Goal: Transaction & Acquisition: Purchase product/service

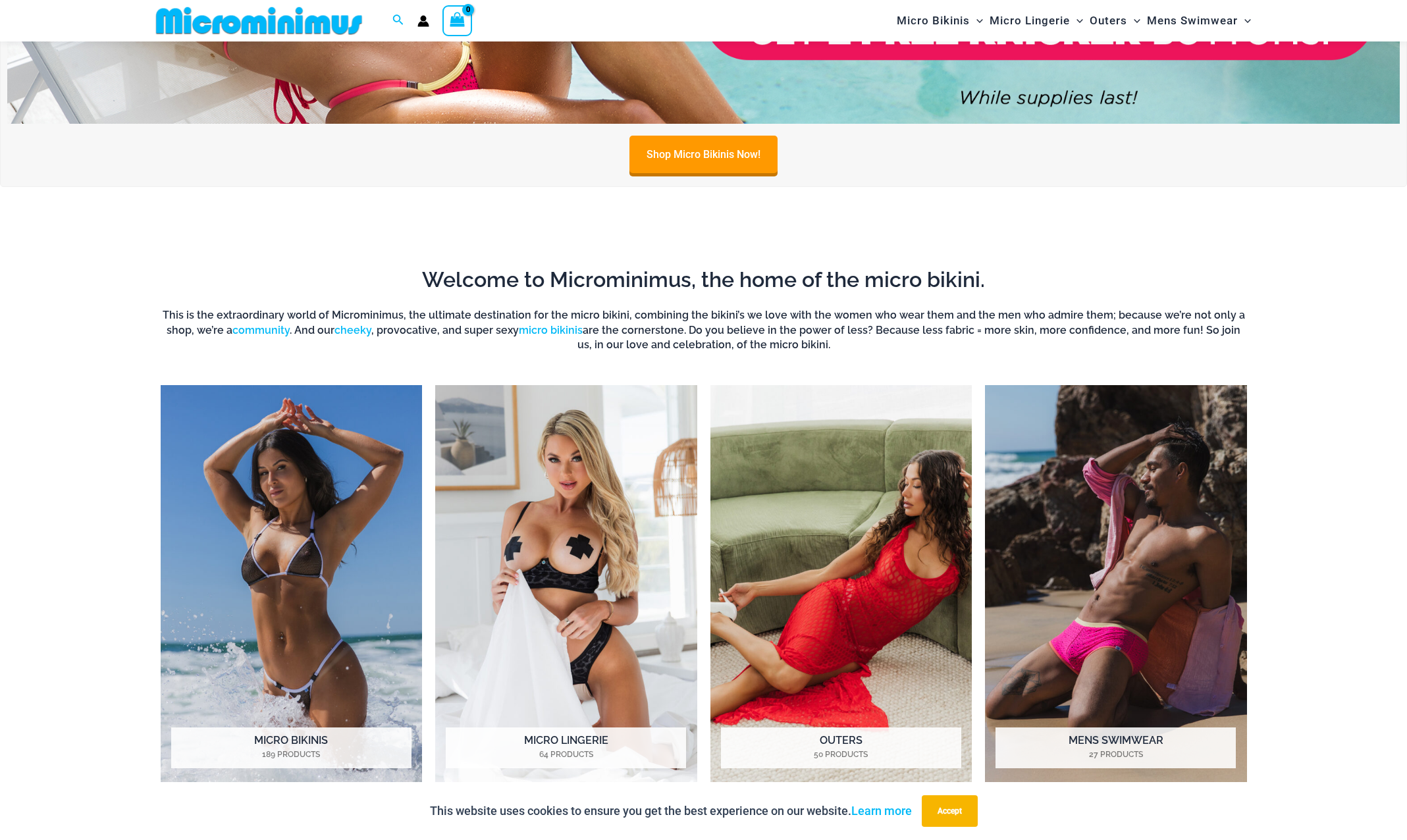
scroll to position [977, 0]
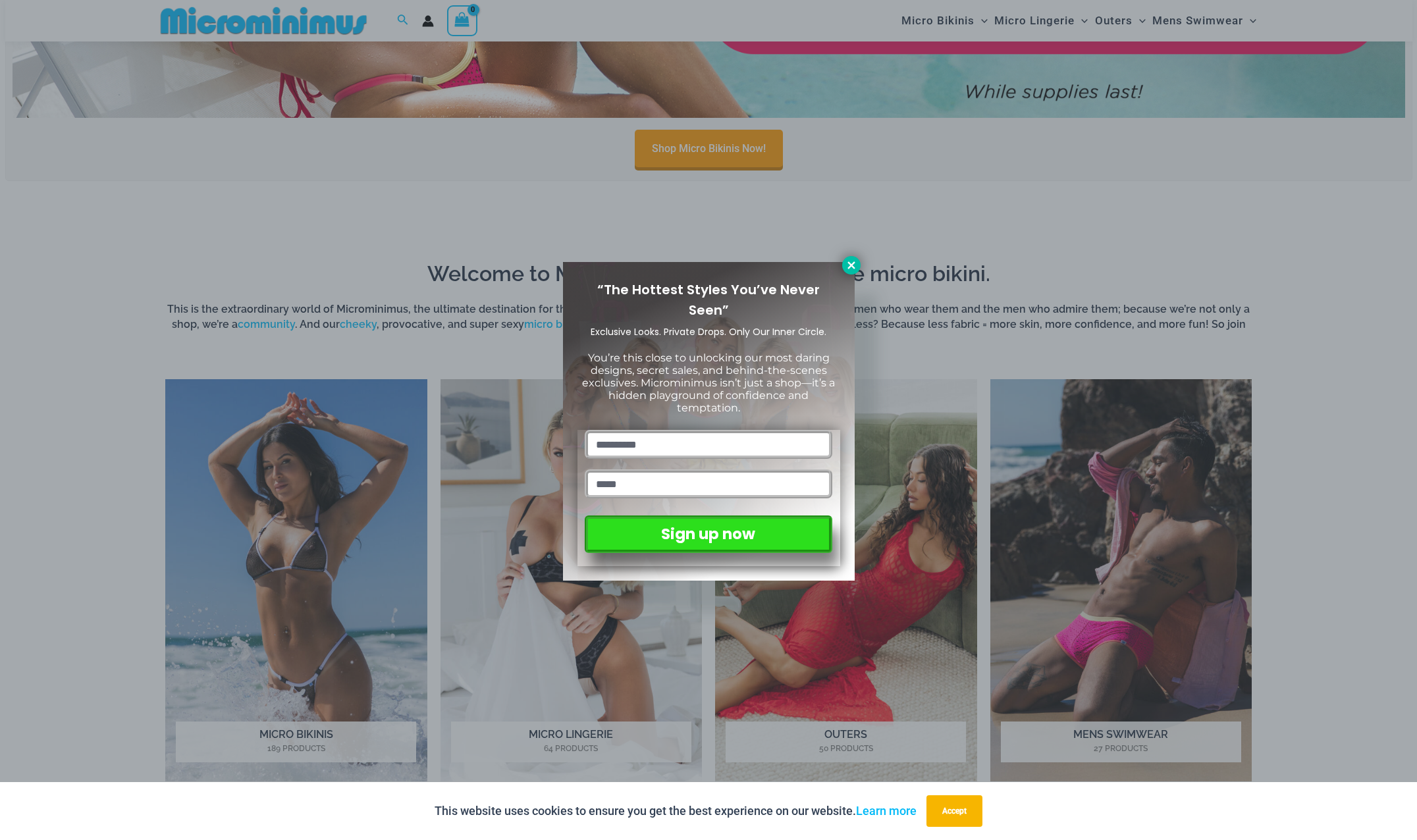
click at [846, 267] on icon at bounding box center [851, 265] width 11 height 11
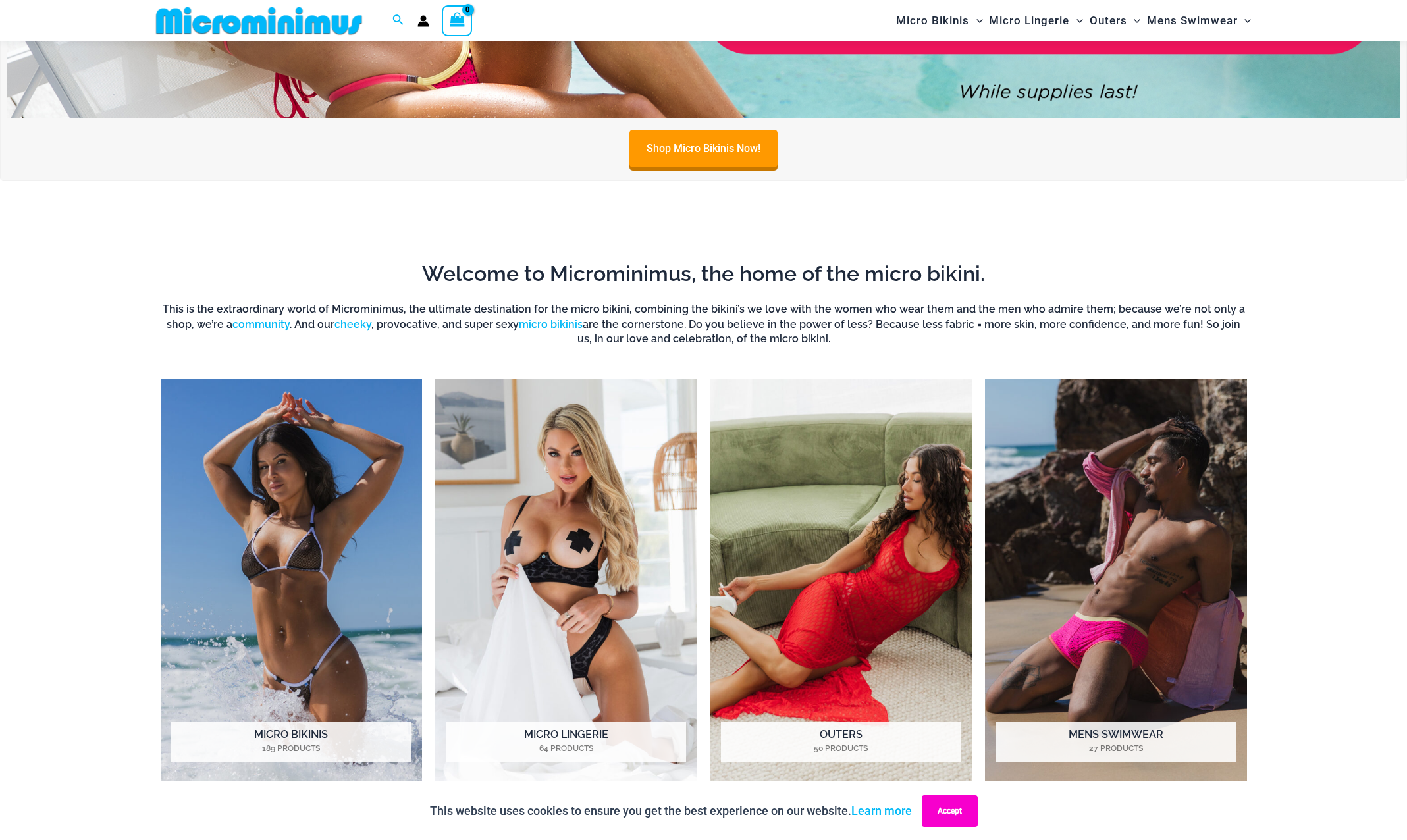
click at [967, 808] on button "Accept" at bounding box center [950, 811] width 56 height 32
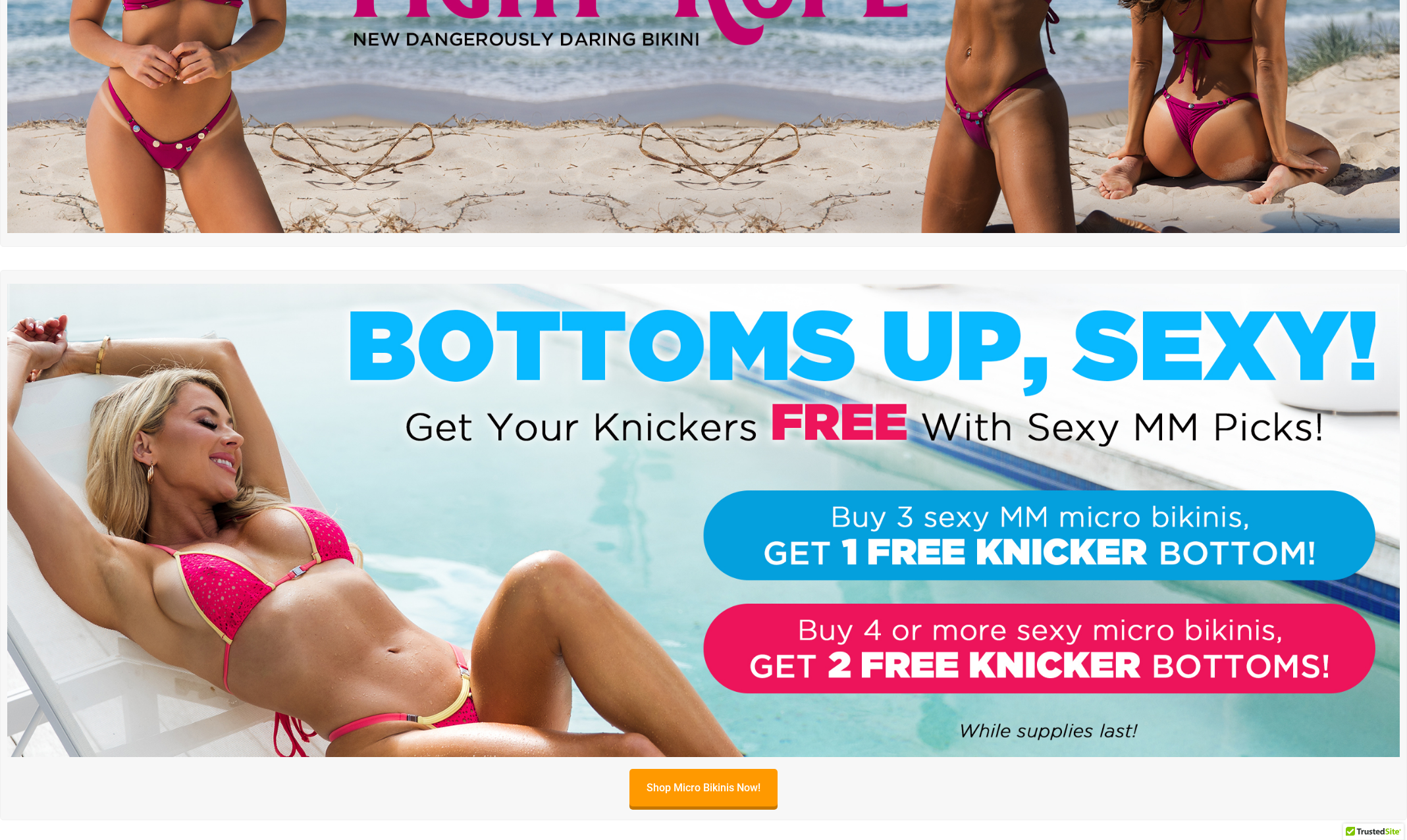
scroll to position [0, 0]
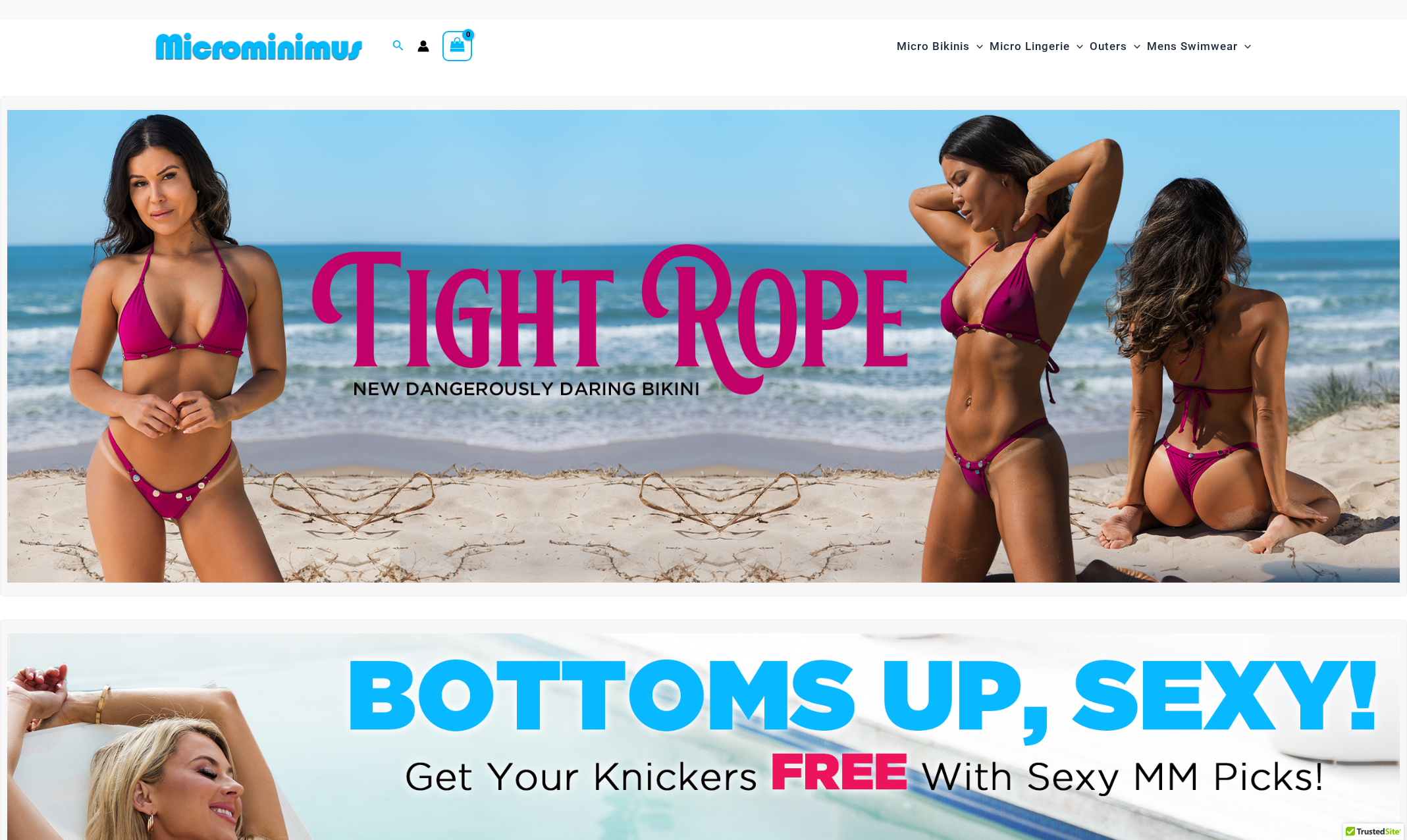
click at [406, 353] on img at bounding box center [704, 346] width 1392 height 474
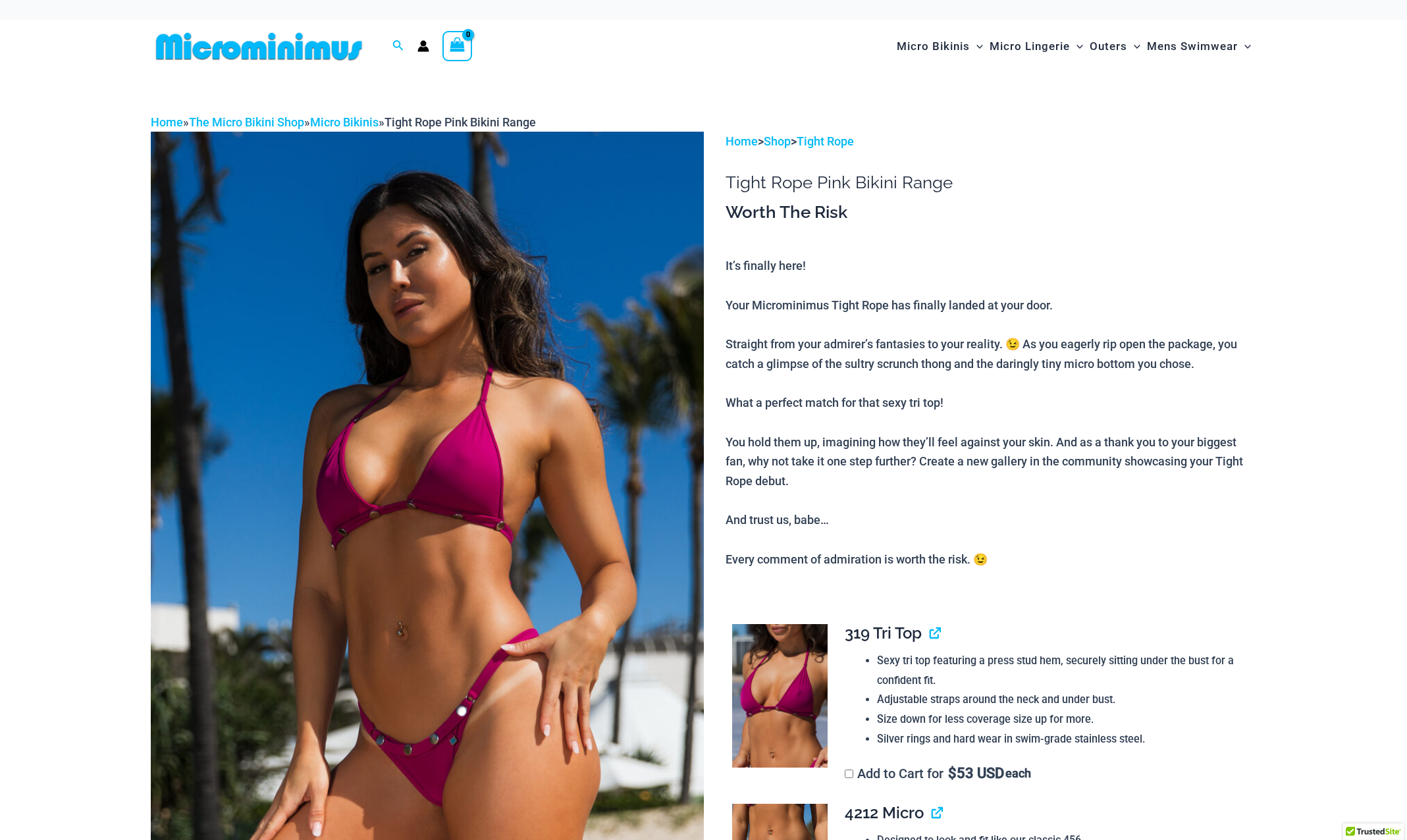
click at [1232, 209] on h3 "Worth The Risk" at bounding box center [991, 212] width 531 height 22
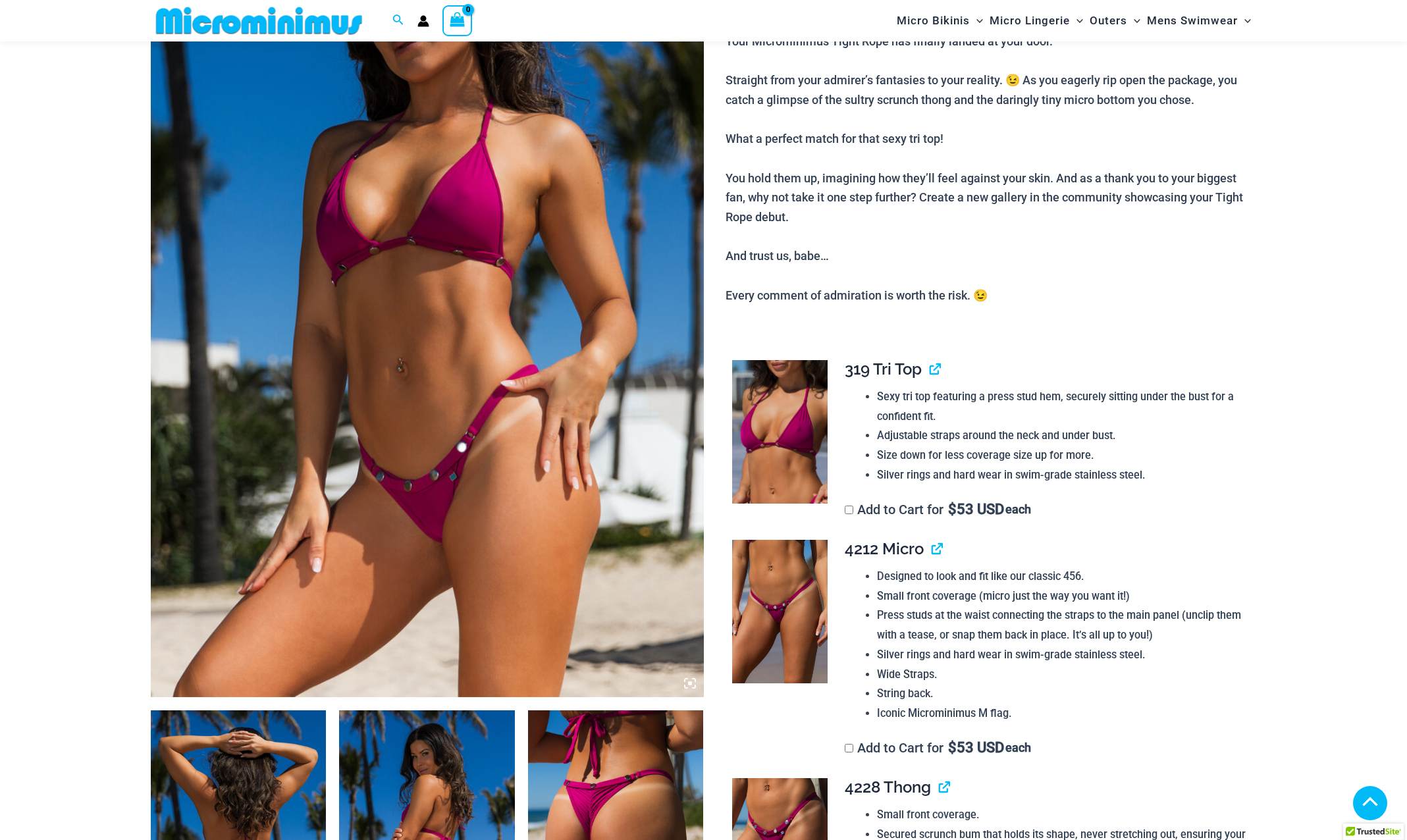
scroll to position [254, 0]
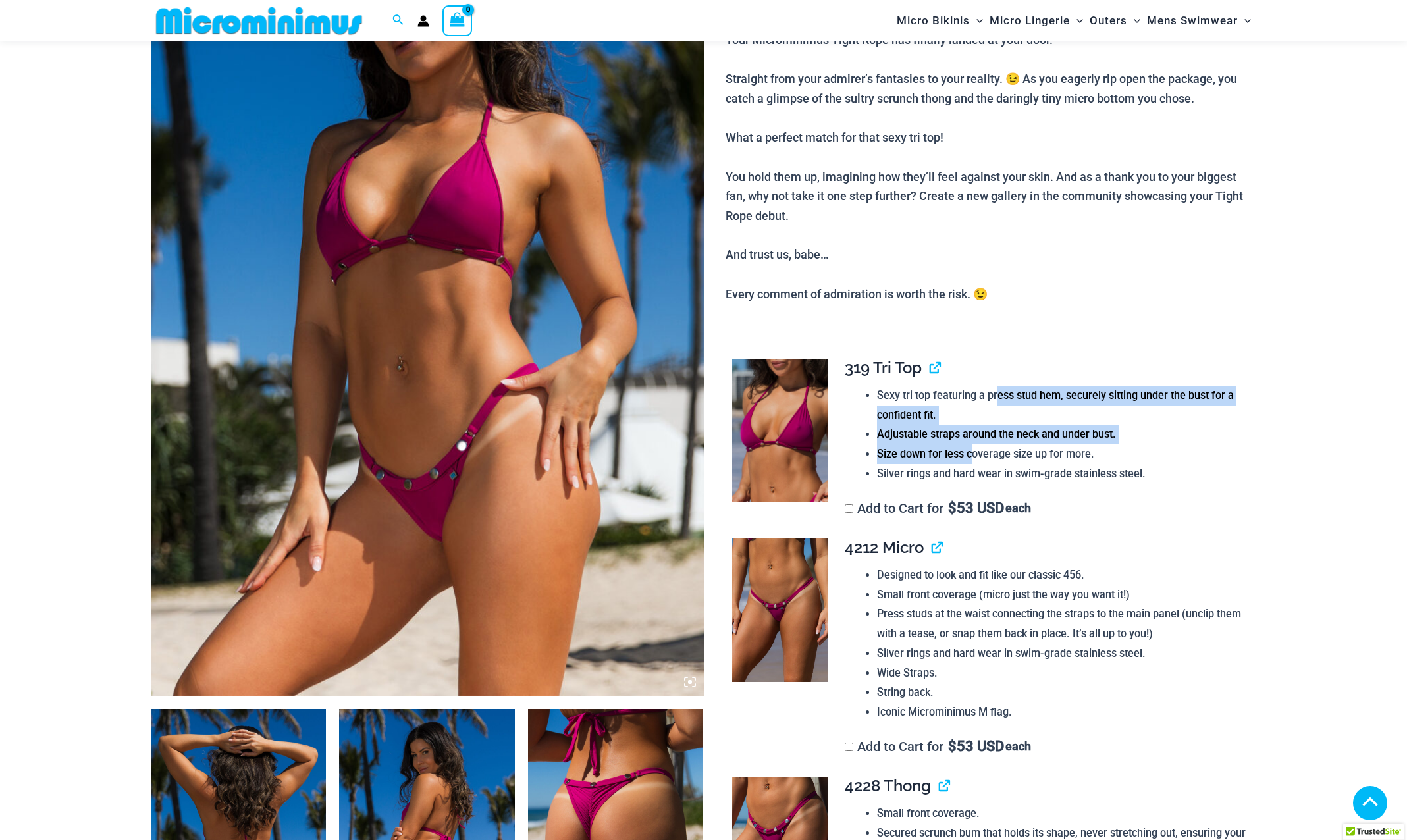
drag, startPoint x: 998, startPoint y: 395, endPoint x: 972, endPoint y: 458, distance: 68.2
click at [972, 458] on ul "Sexy tri top featuring a press stud hem, securely sitting under the bust for a …" at bounding box center [1061, 435] width 369 height 98
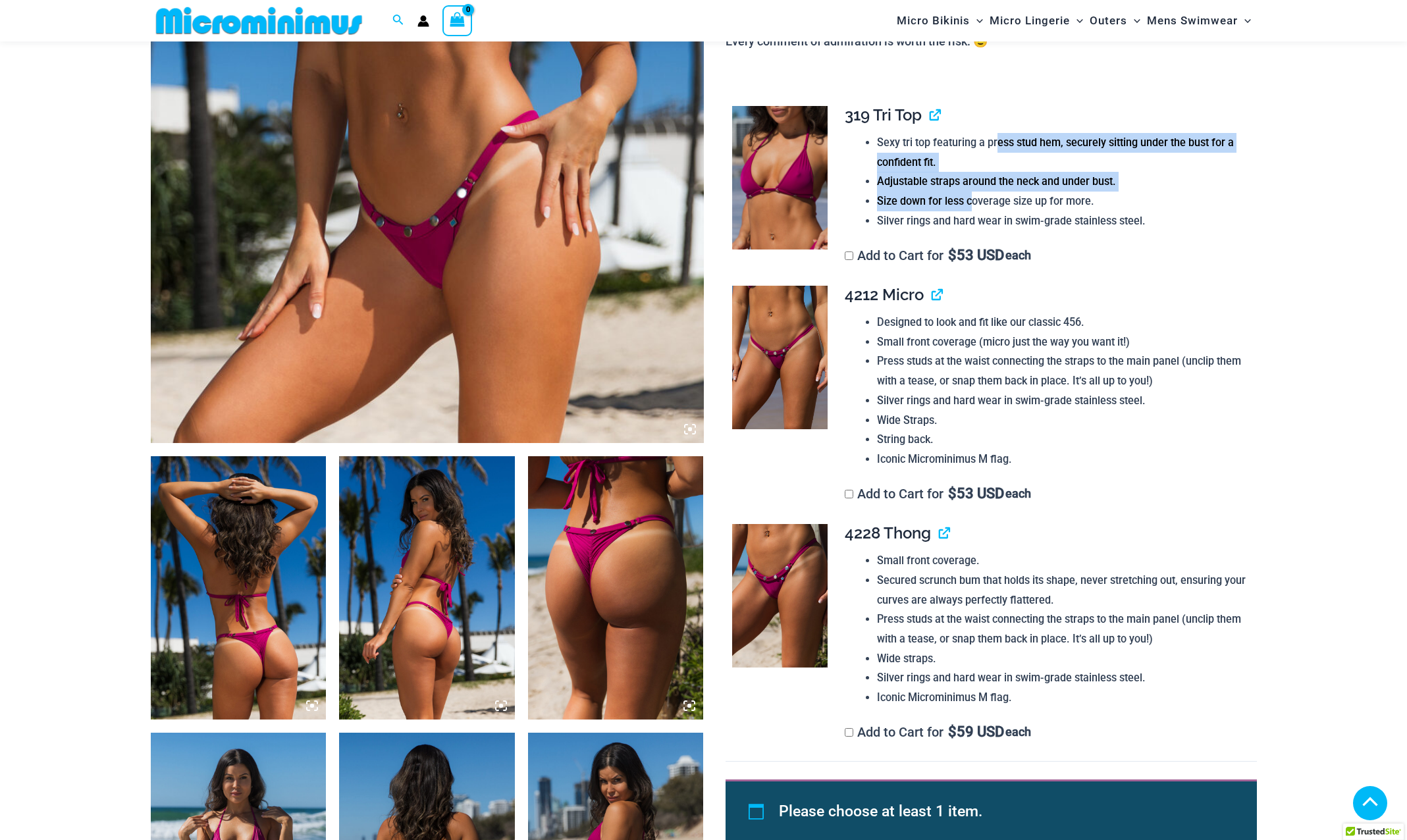
scroll to position [582, 0]
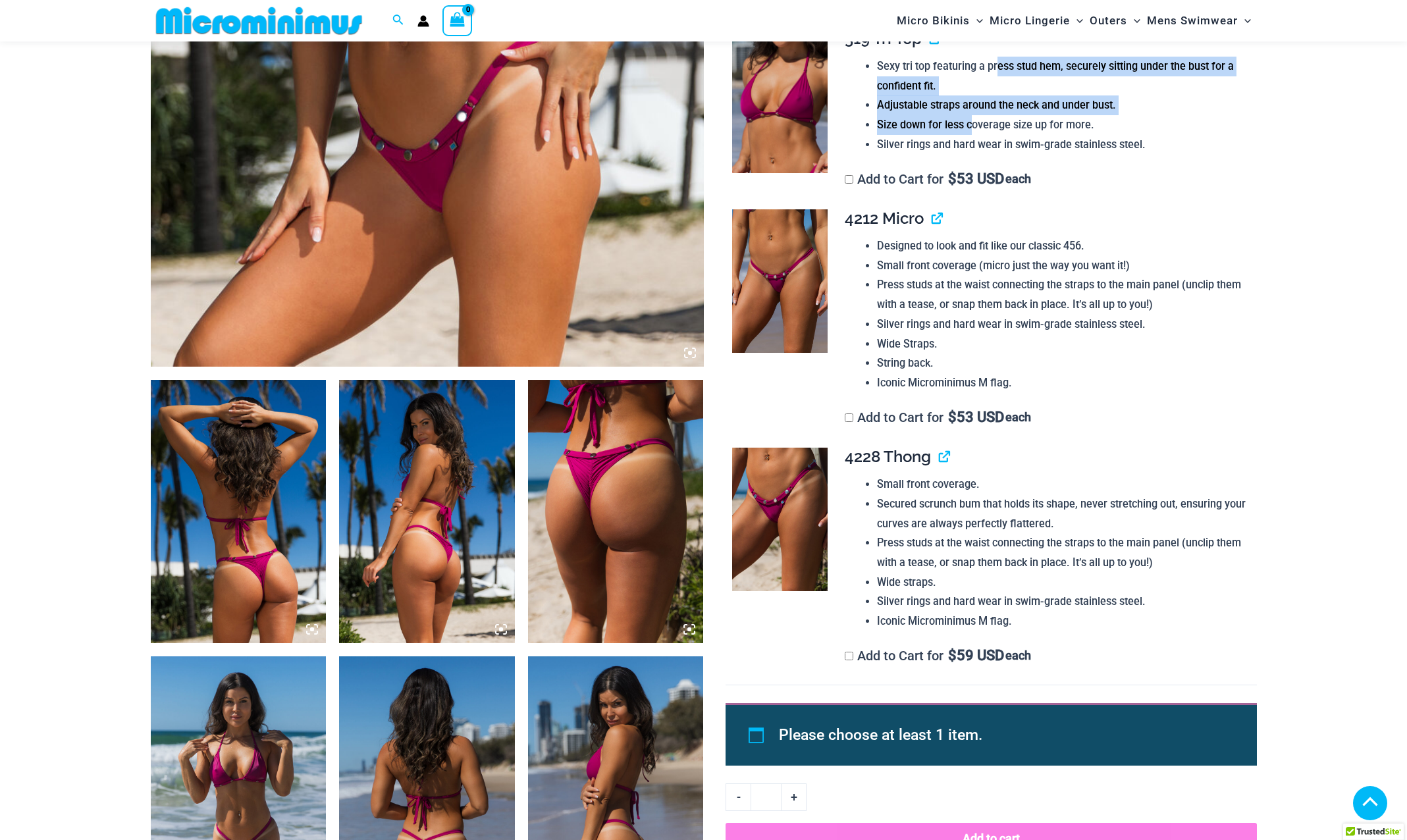
click at [795, 520] on img at bounding box center [780, 519] width 96 height 143
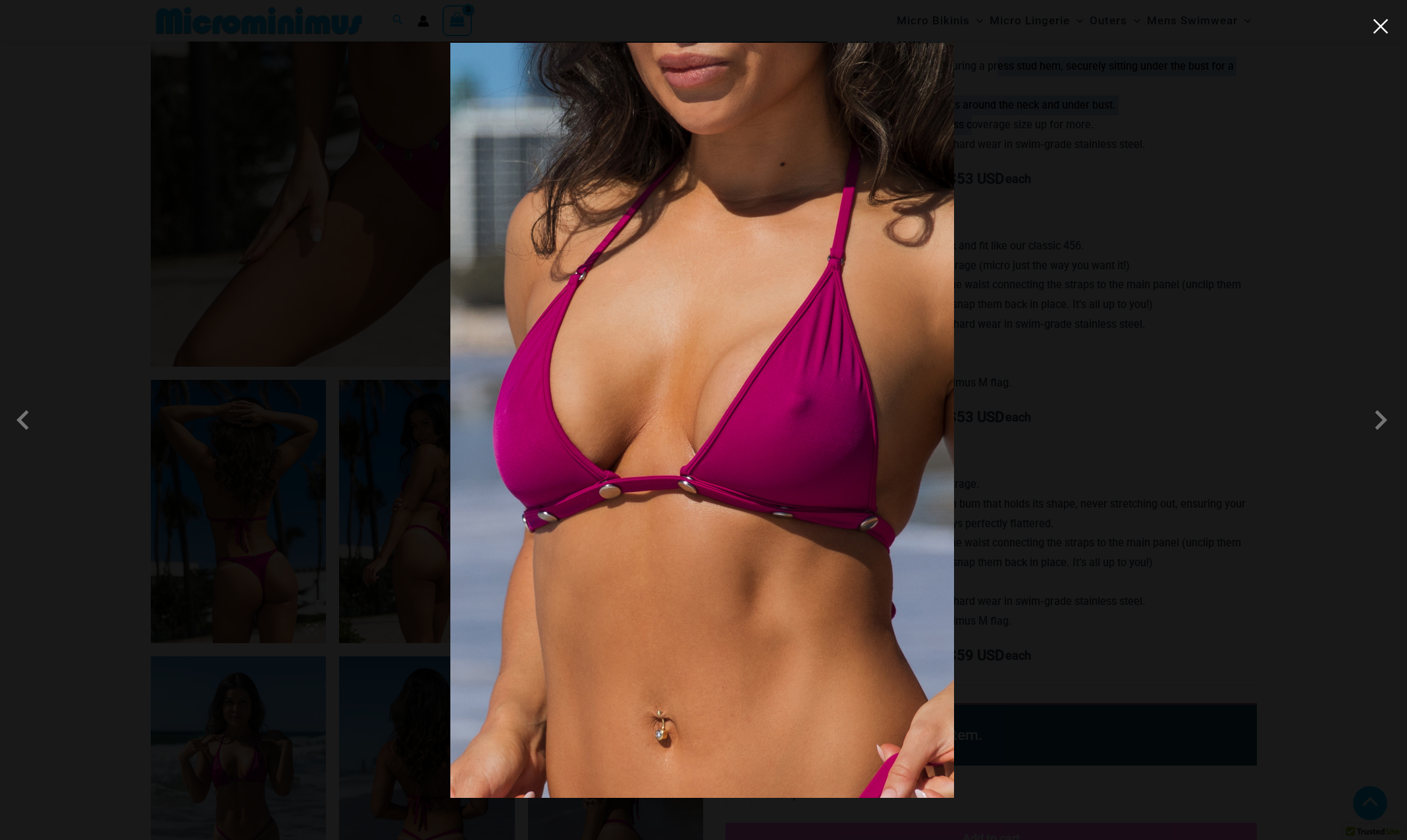
click at [1385, 31] on button "Close" at bounding box center [1380, 26] width 20 height 20
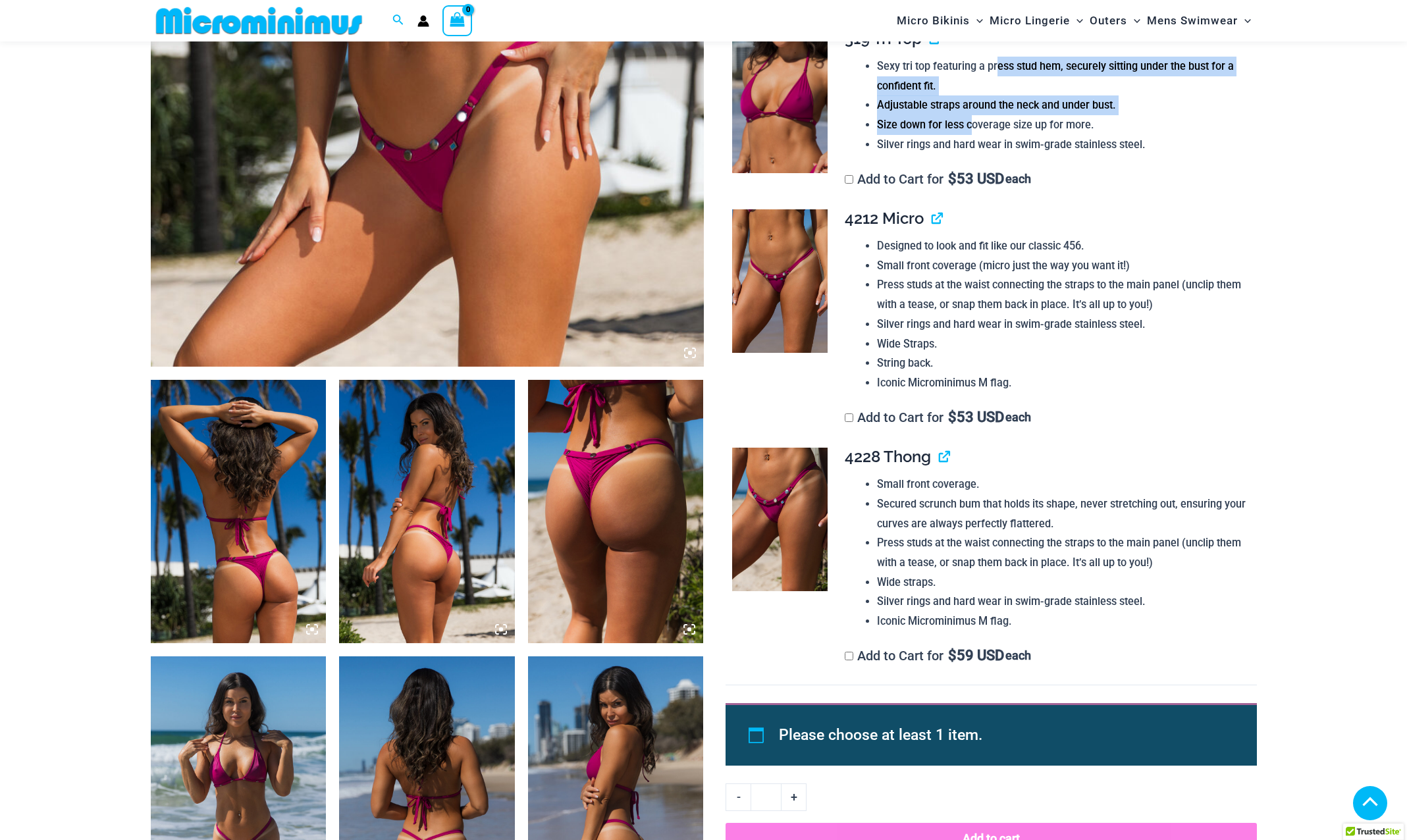
click at [625, 487] on img at bounding box center [615, 511] width 176 height 263
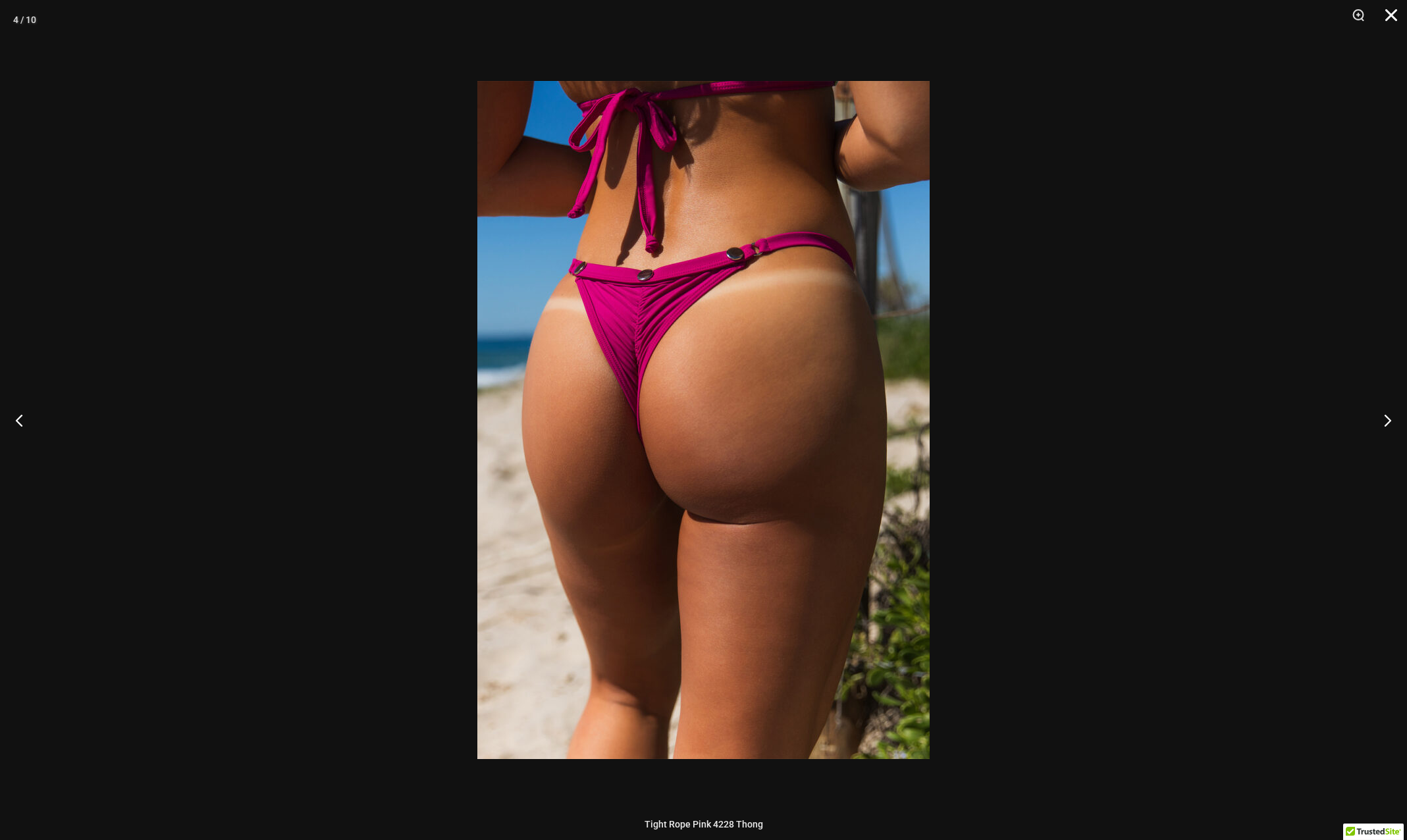
click at [1390, 16] on button "Close" at bounding box center [1387, 20] width 33 height 39
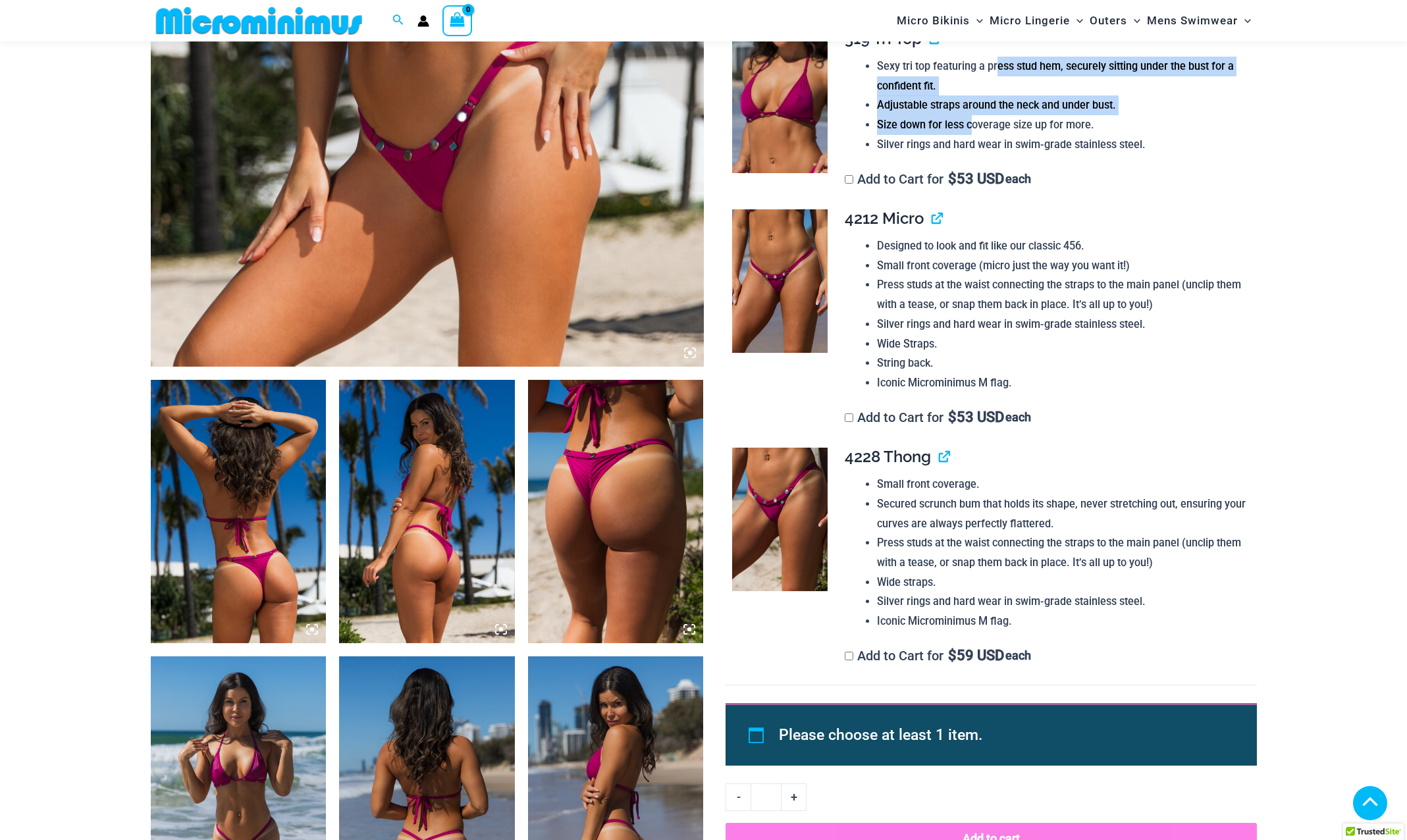
click at [229, 582] on img at bounding box center [238, 511] width 176 height 263
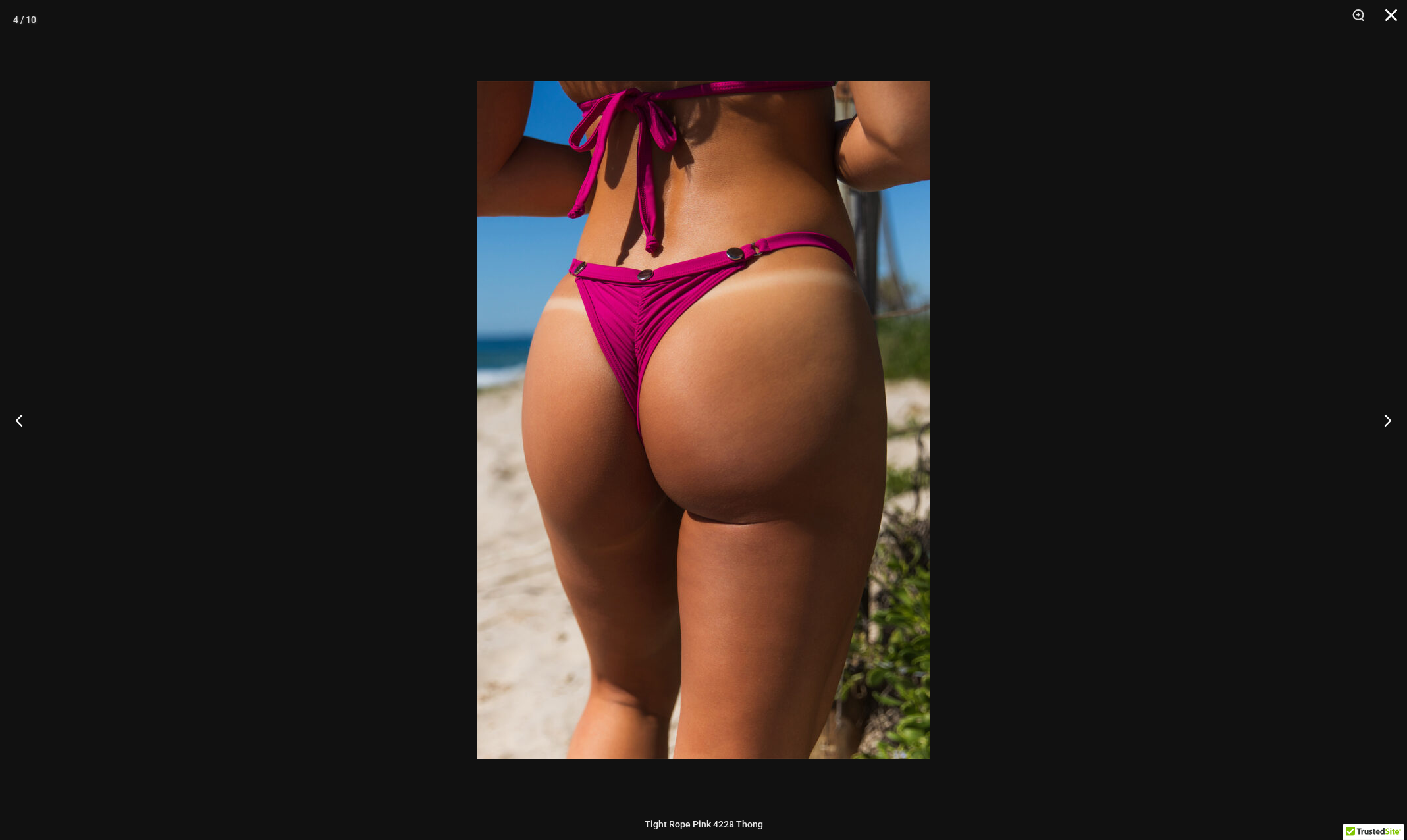
click at [1392, 16] on button "Close" at bounding box center [1387, 20] width 33 height 39
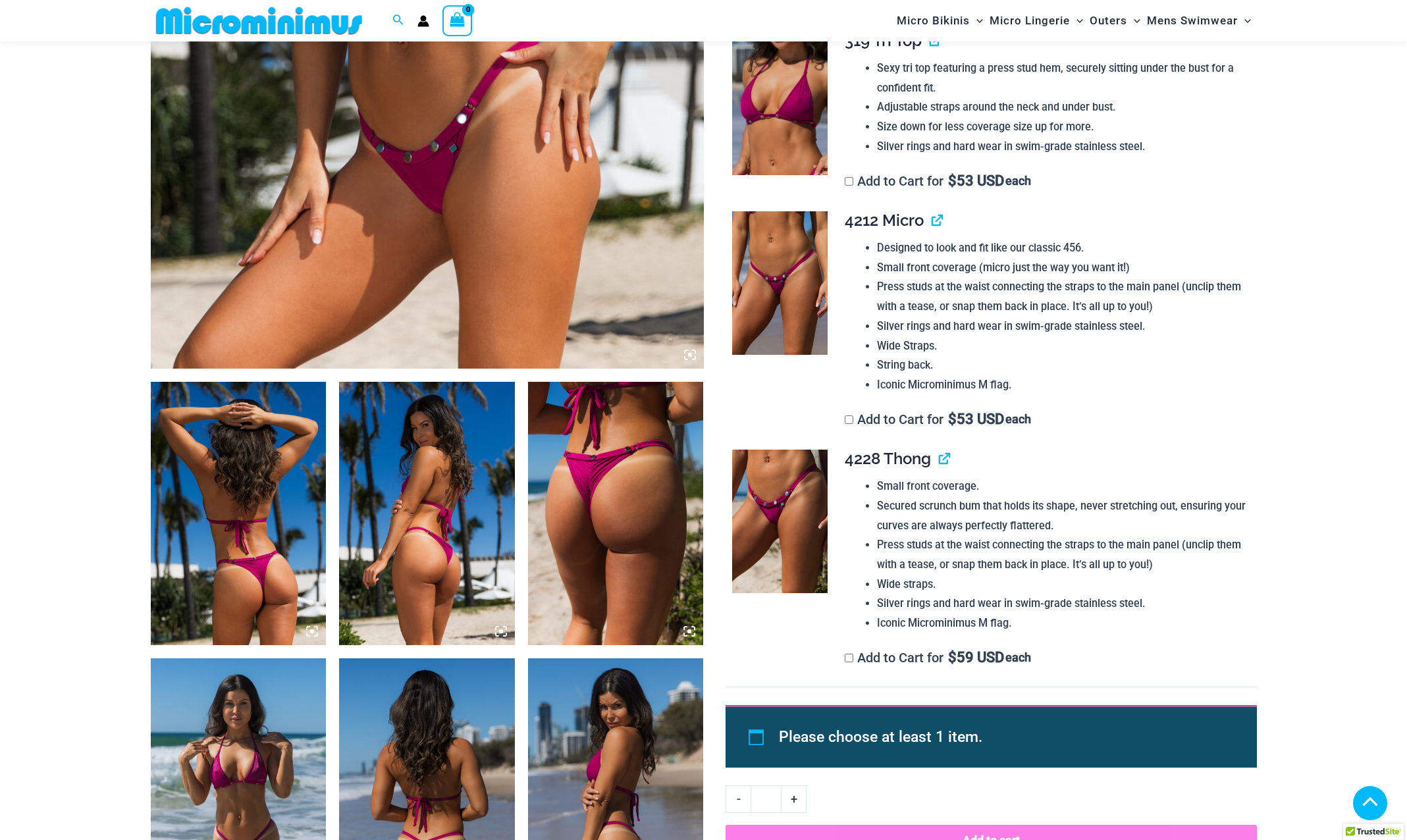
scroll to position [582, 0]
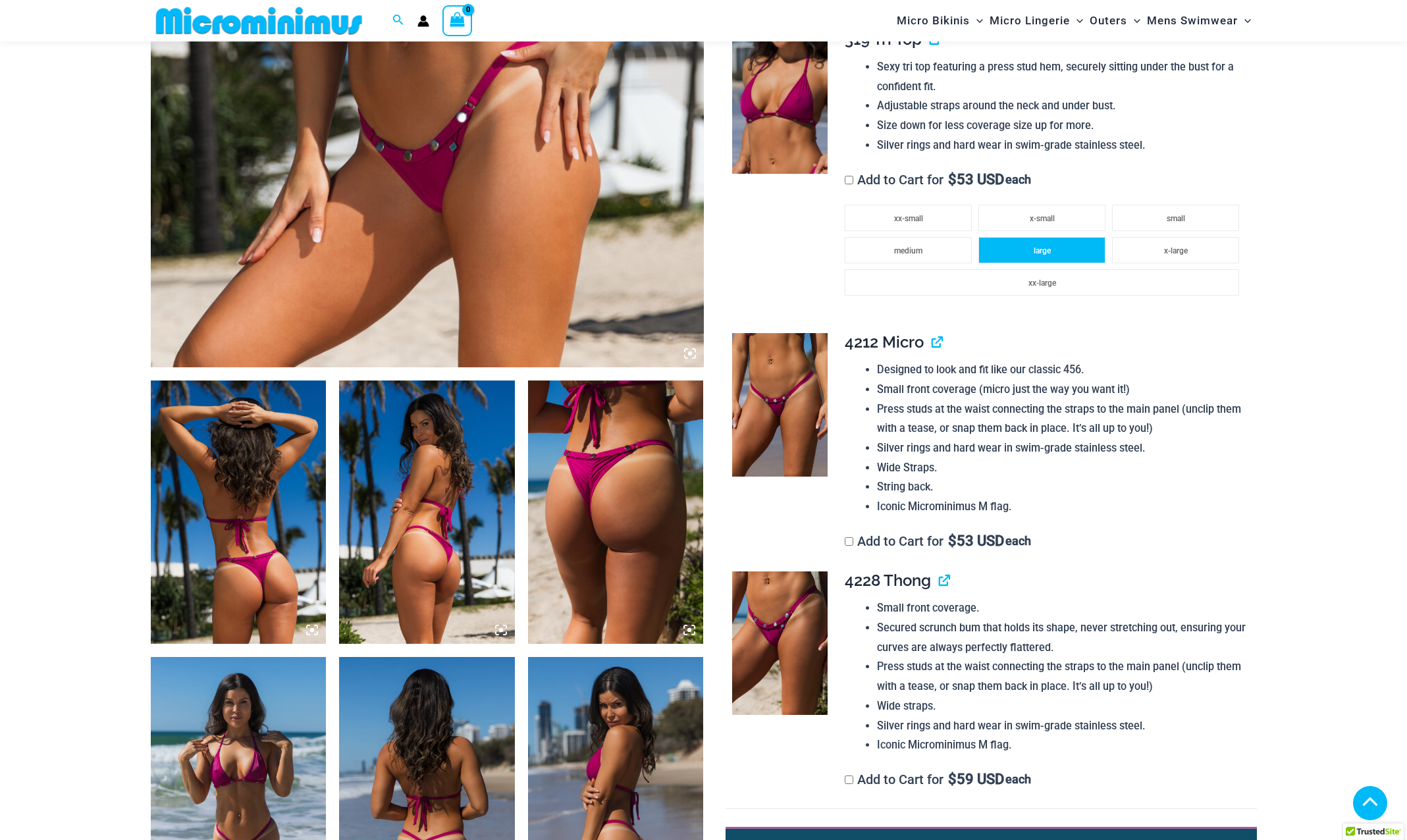
click at [1013, 251] on li "large" at bounding box center [1041, 250] width 127 height 26
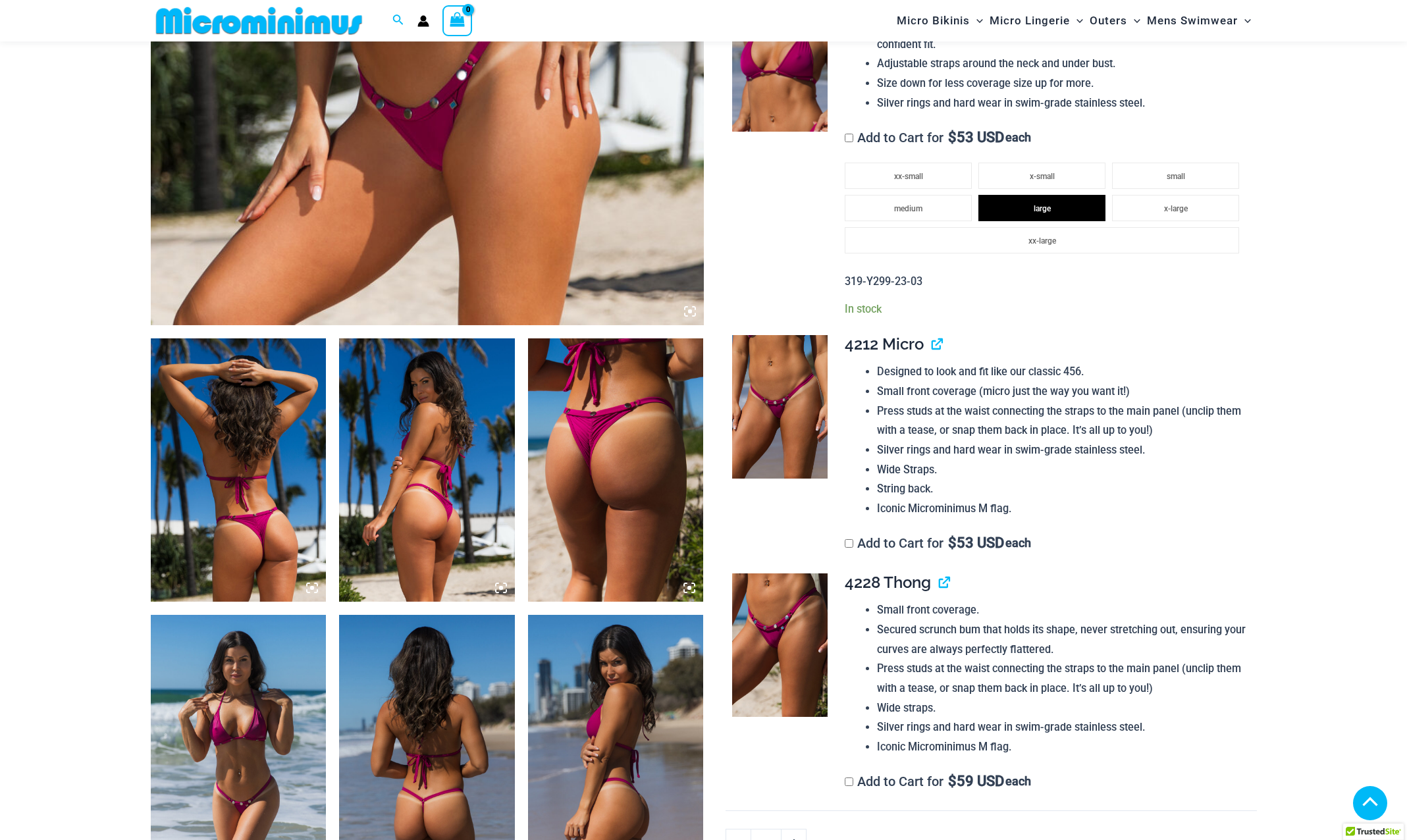
scroll to position [648, 0]
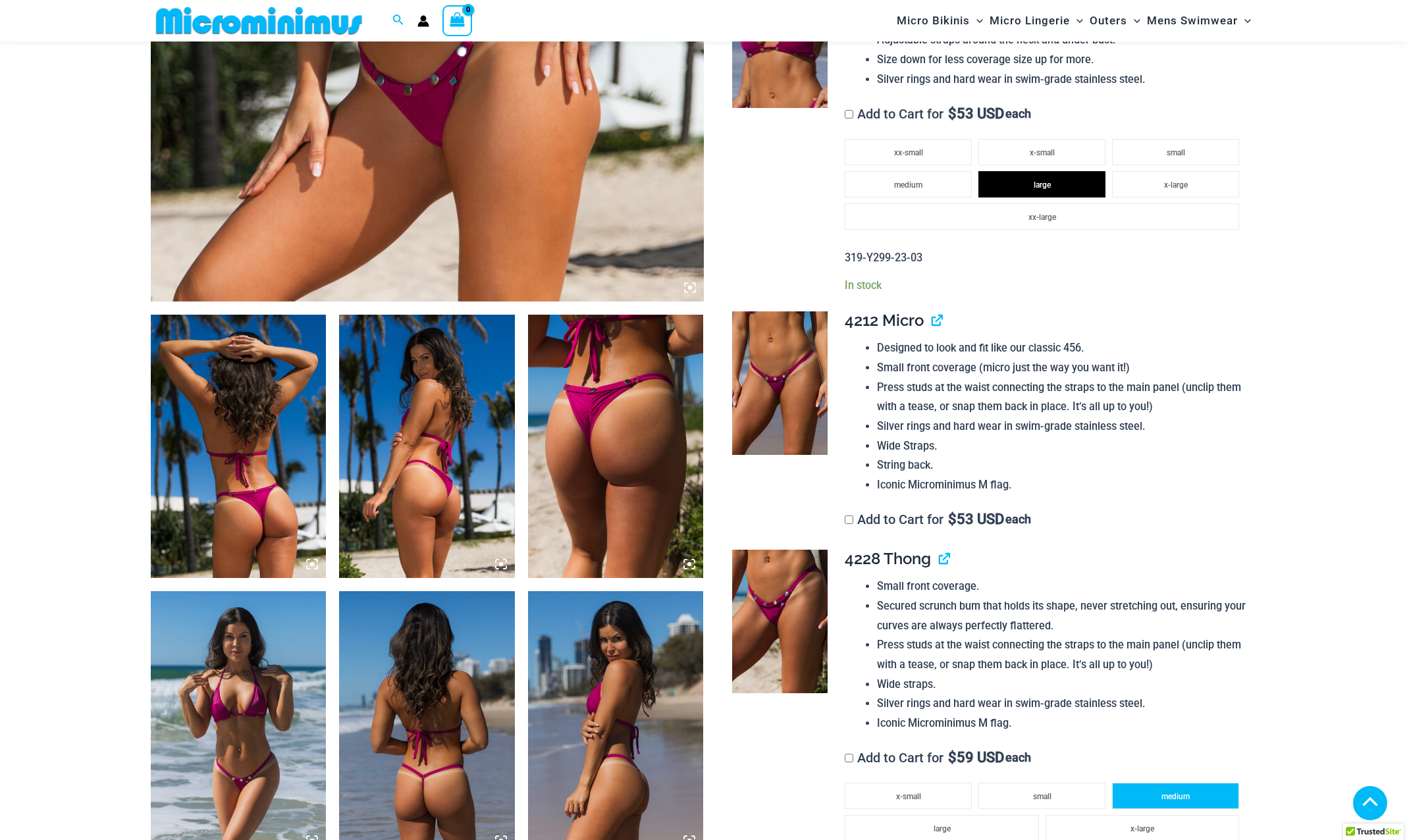
click at [1166, 793] on span "medium" at bounding box center [1175, 796] width 29 height 9
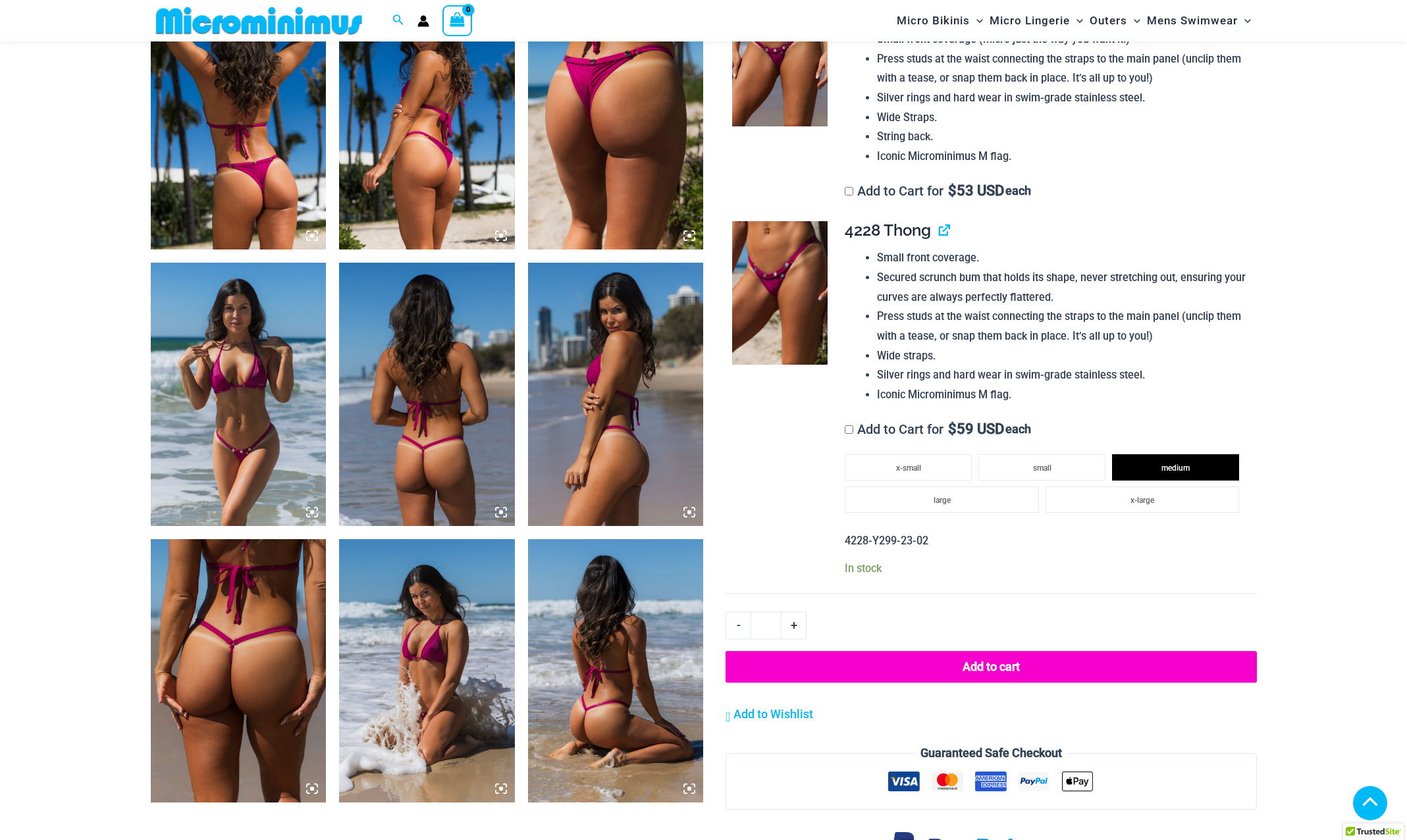
scroll to position [977, 0]
click at [949, 664] on button "Add to cart" at bounding box center [991, 667] width 531 height 33
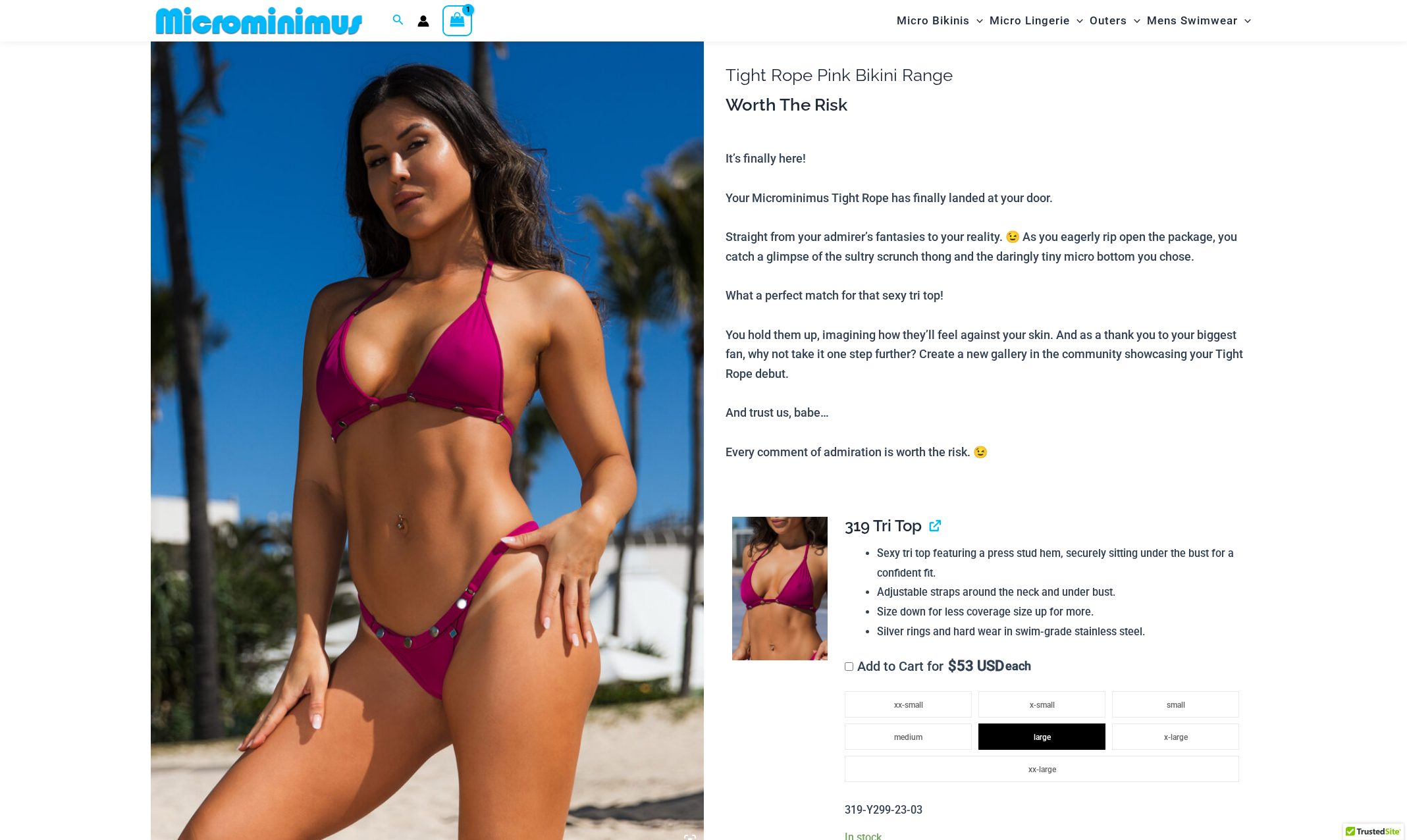
scroll to position [0, 0]
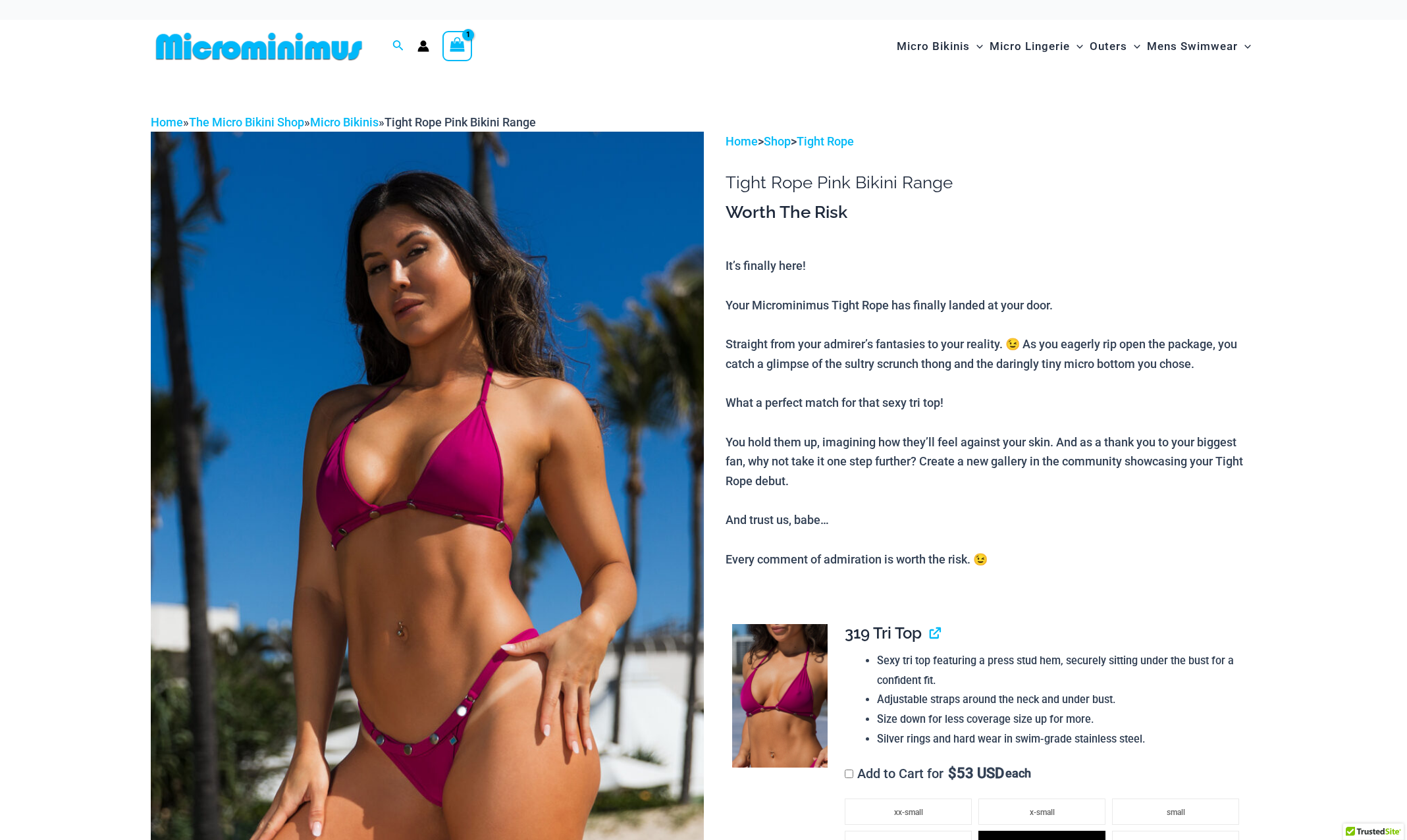
click at [459, 51] on icon "View Shopping Cart, 1 items" at bounding box center [457, 45] width 16 height 16
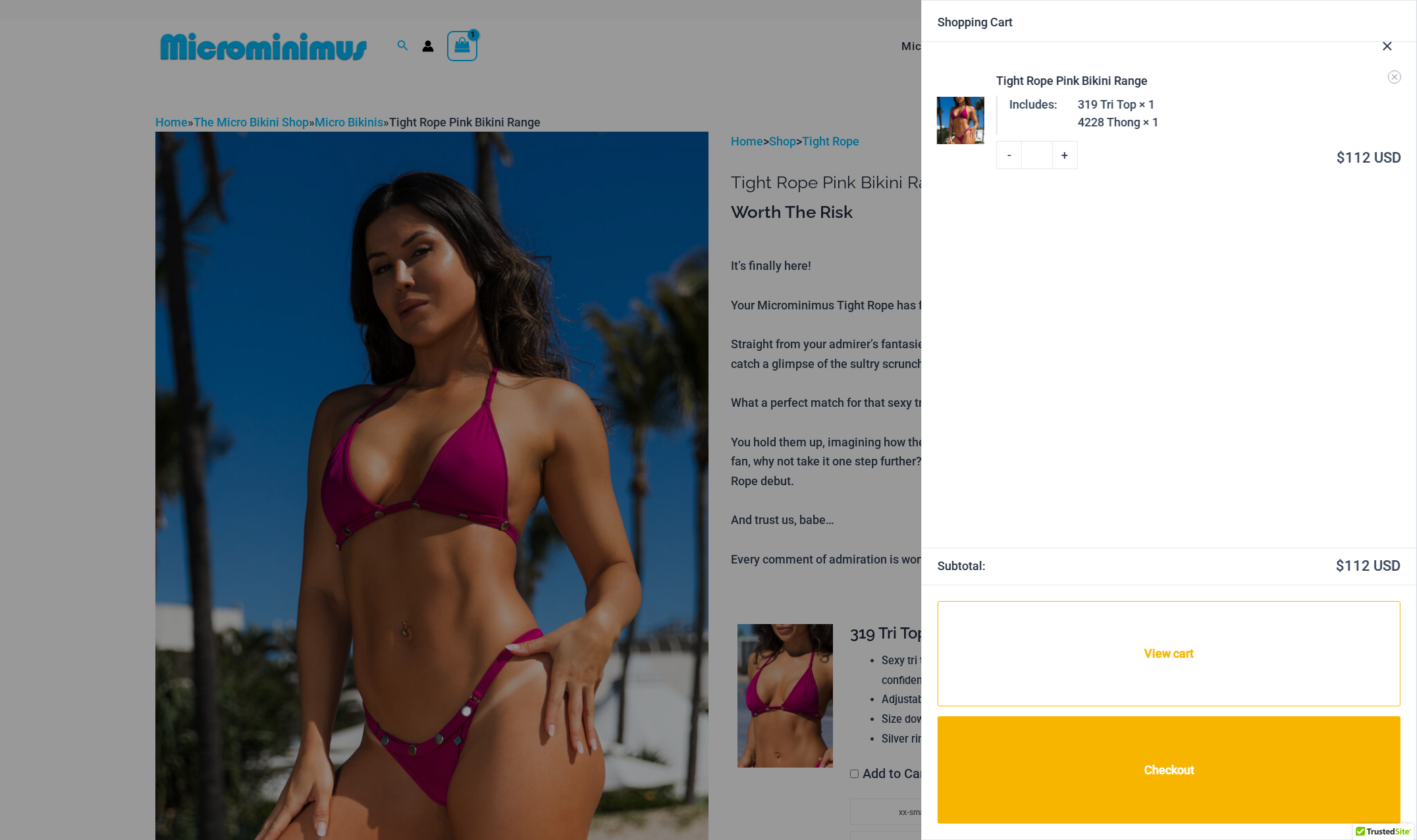
click at [816, 300] on div at bounding box center [708, 420] width 1417 height 840
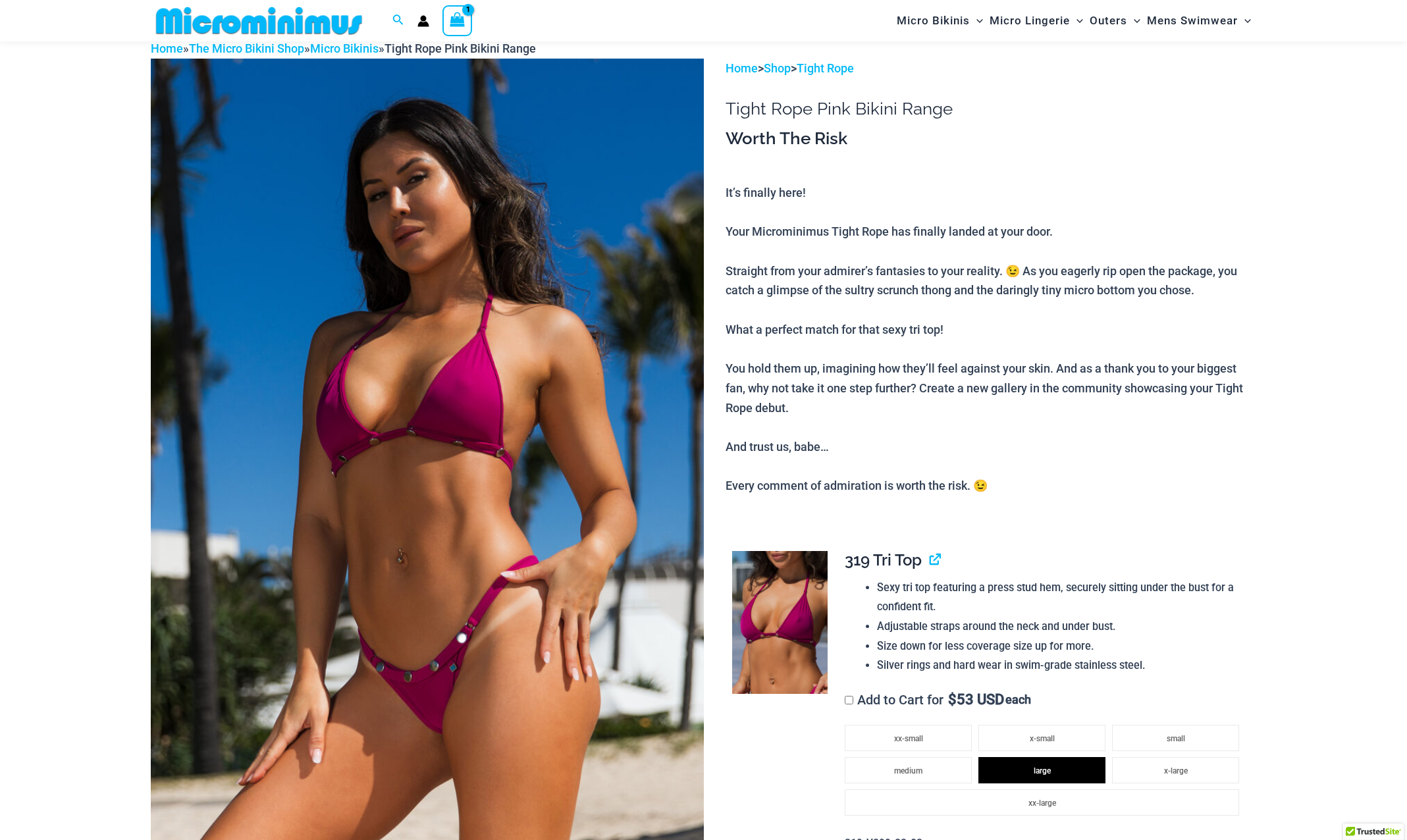
scroll to position [187, 0]
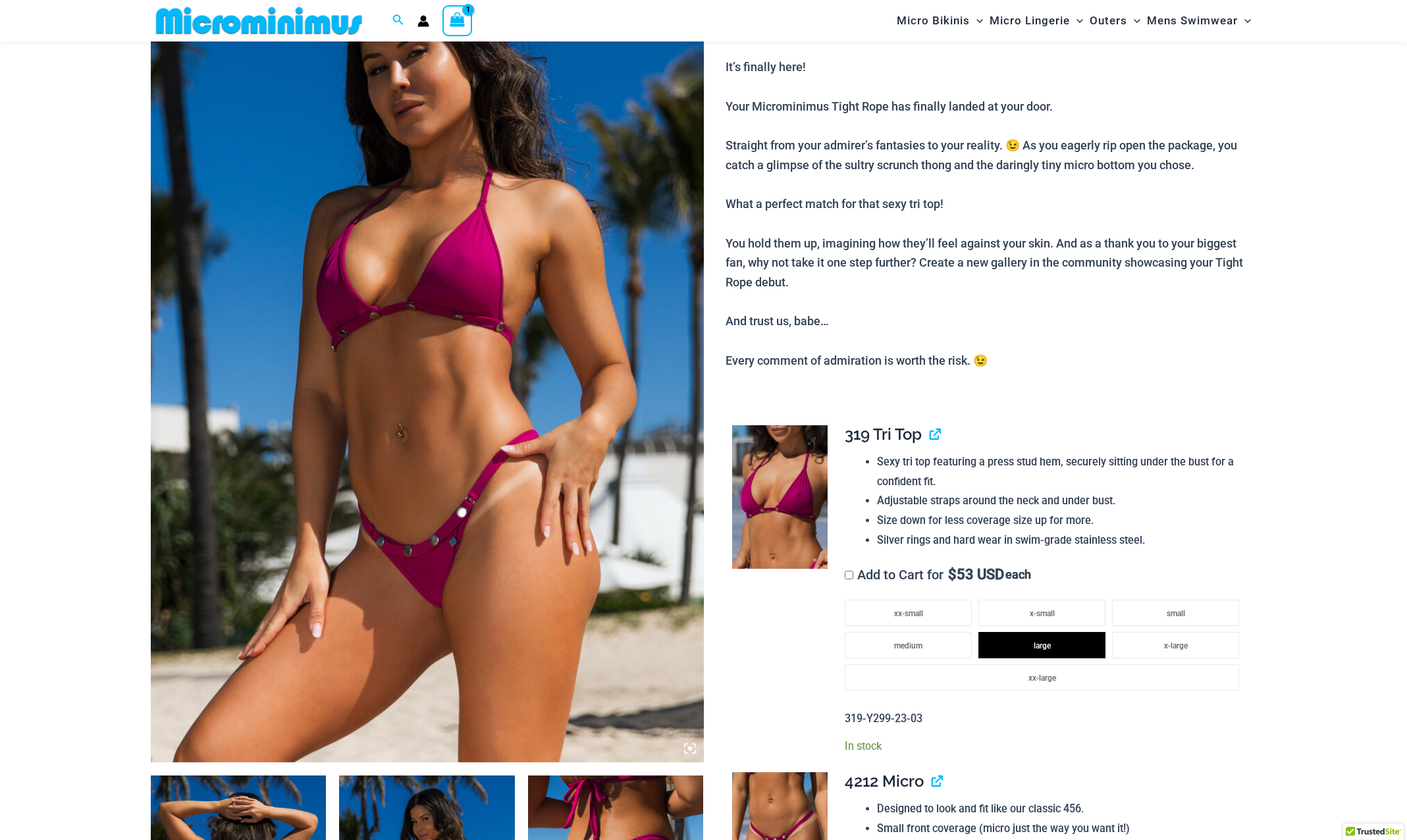
click at [784, 517] on img at bounding box center [780, 496] width 96 height 143
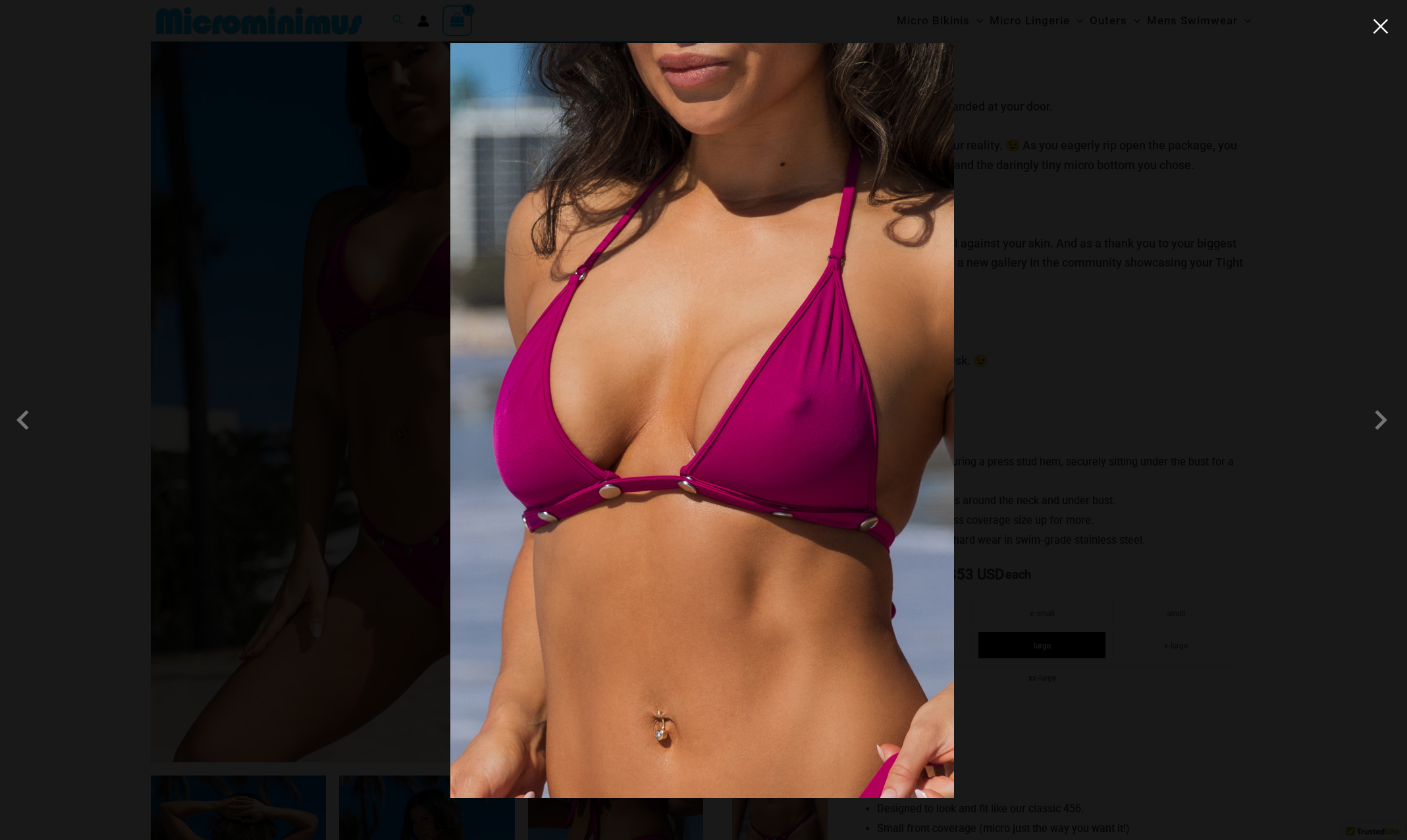
click at [1385, 31] on button "Close" at bounding box center [1380, 26] width 20 height 20
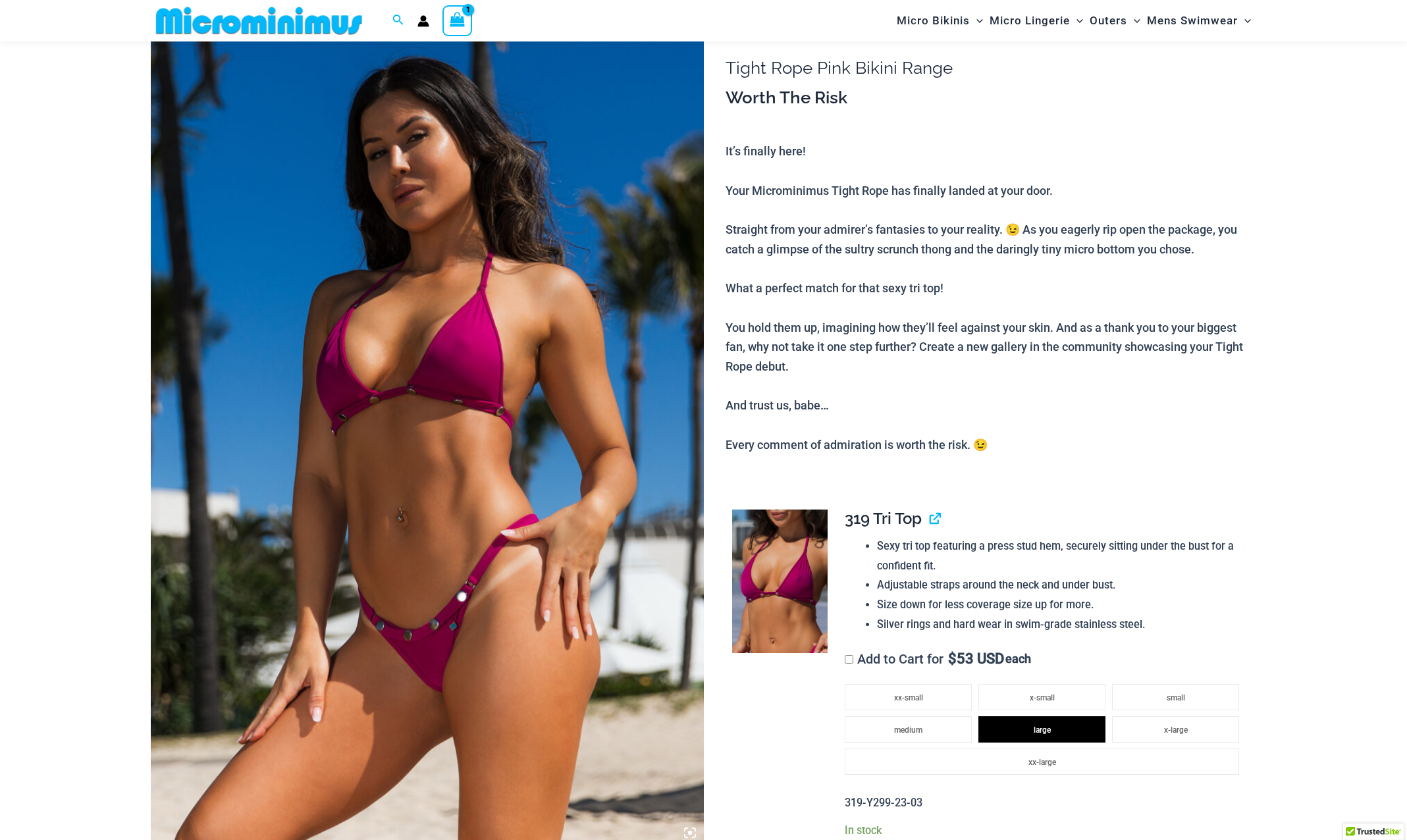
scroll to position [0, 0]
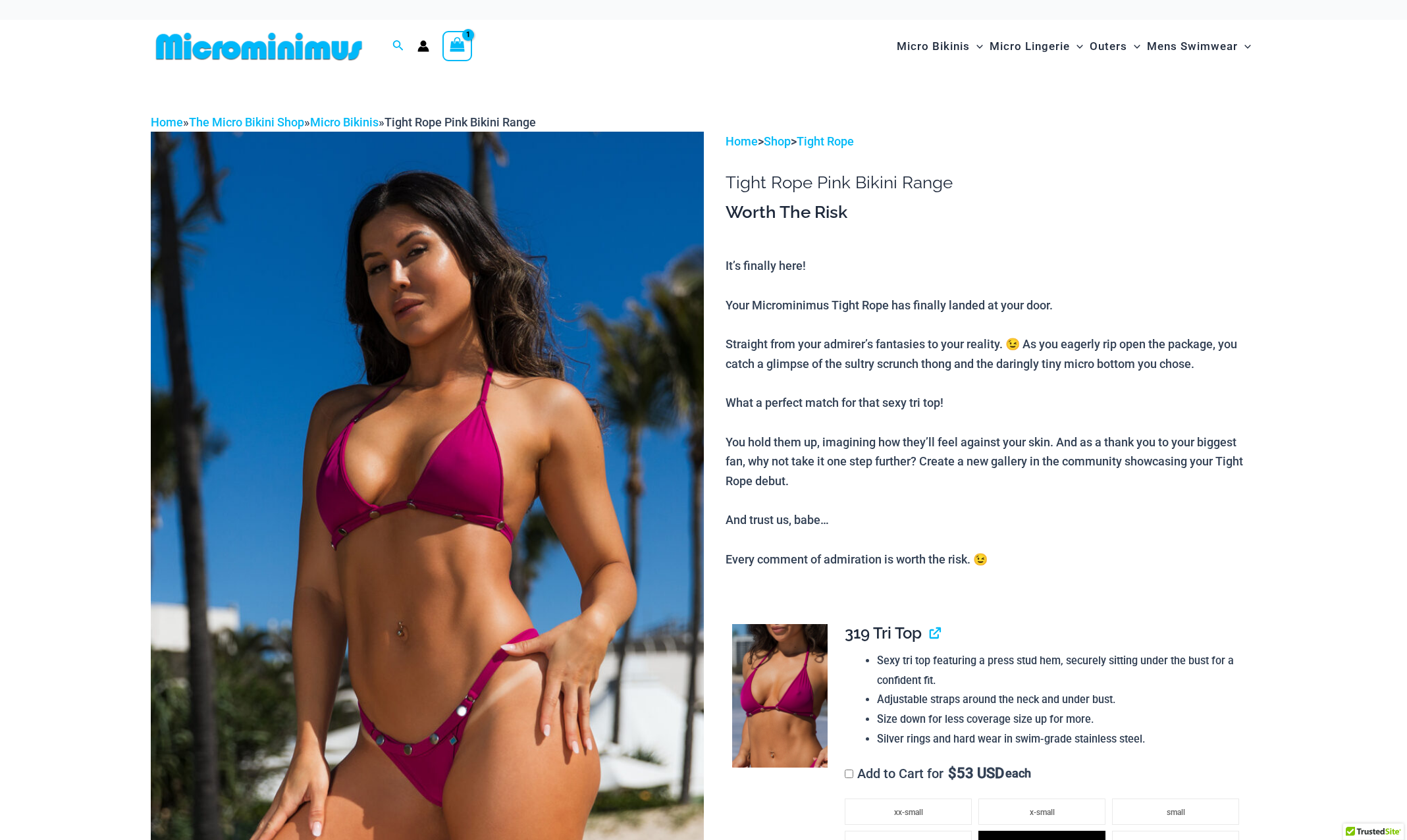
click at [232, 49] on img at bounding box center [258, 47] width 217 height 29
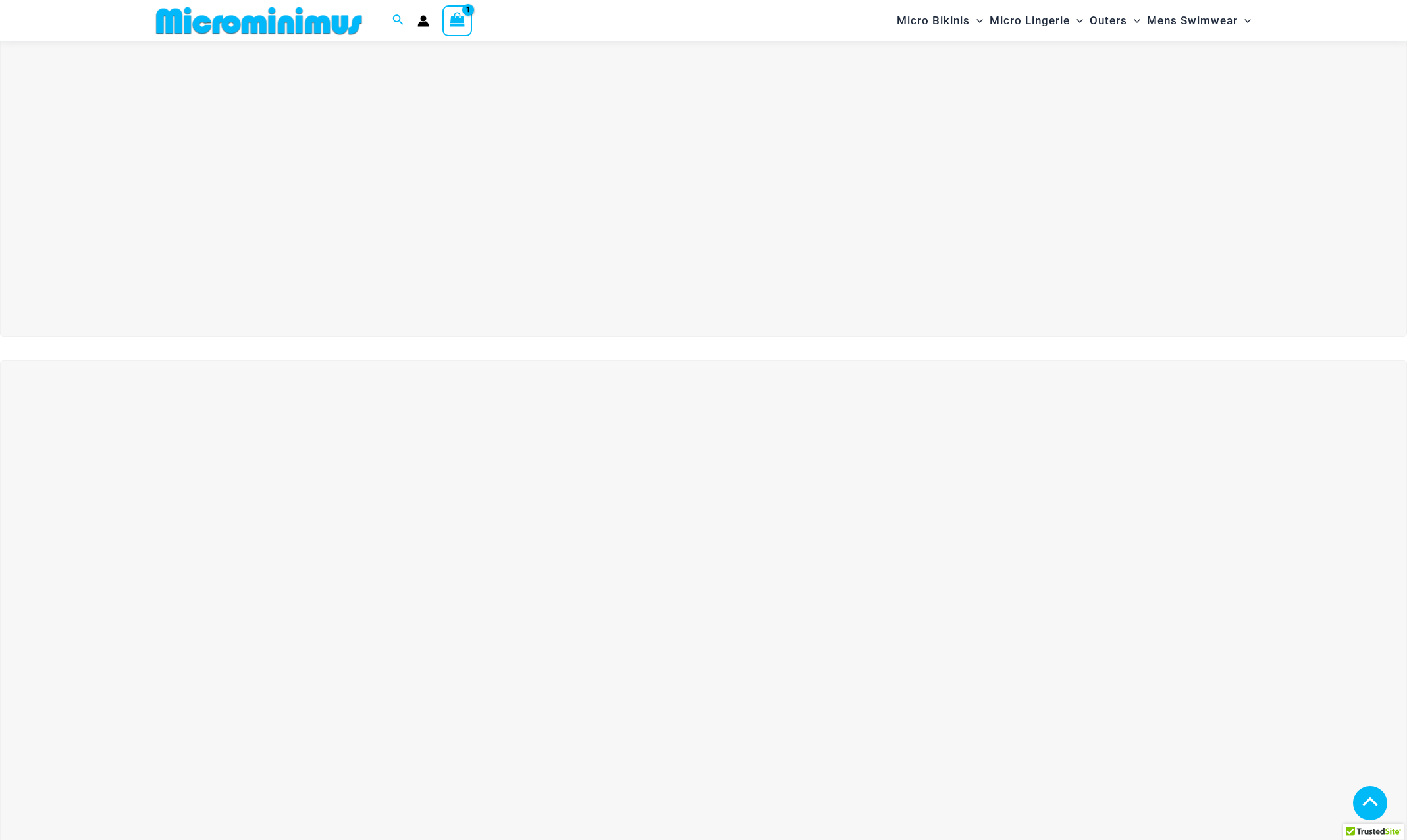
scroll to position [253, 0]
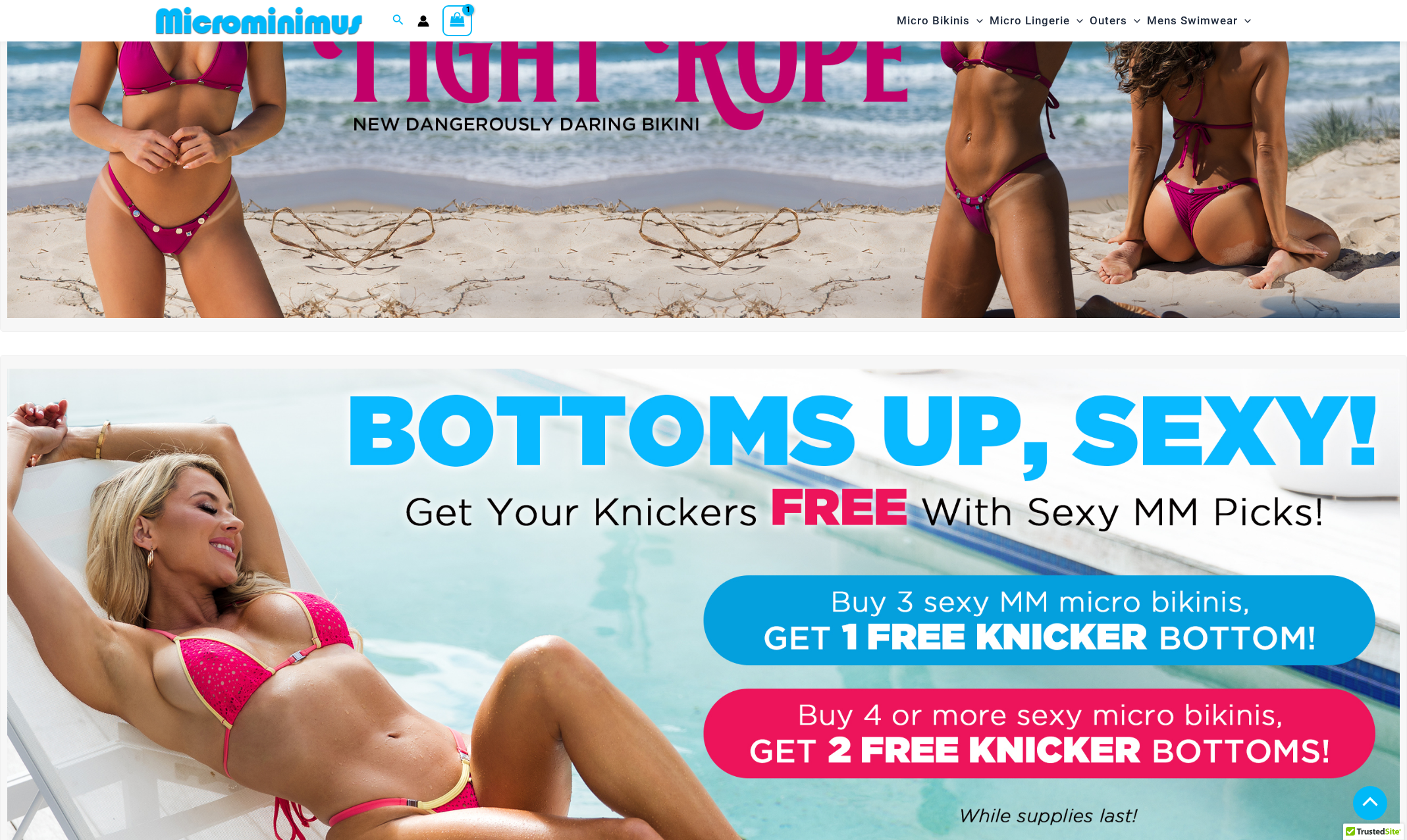
click at [965, 750] on img at bounding box center [704, 605] width 1392 height 474
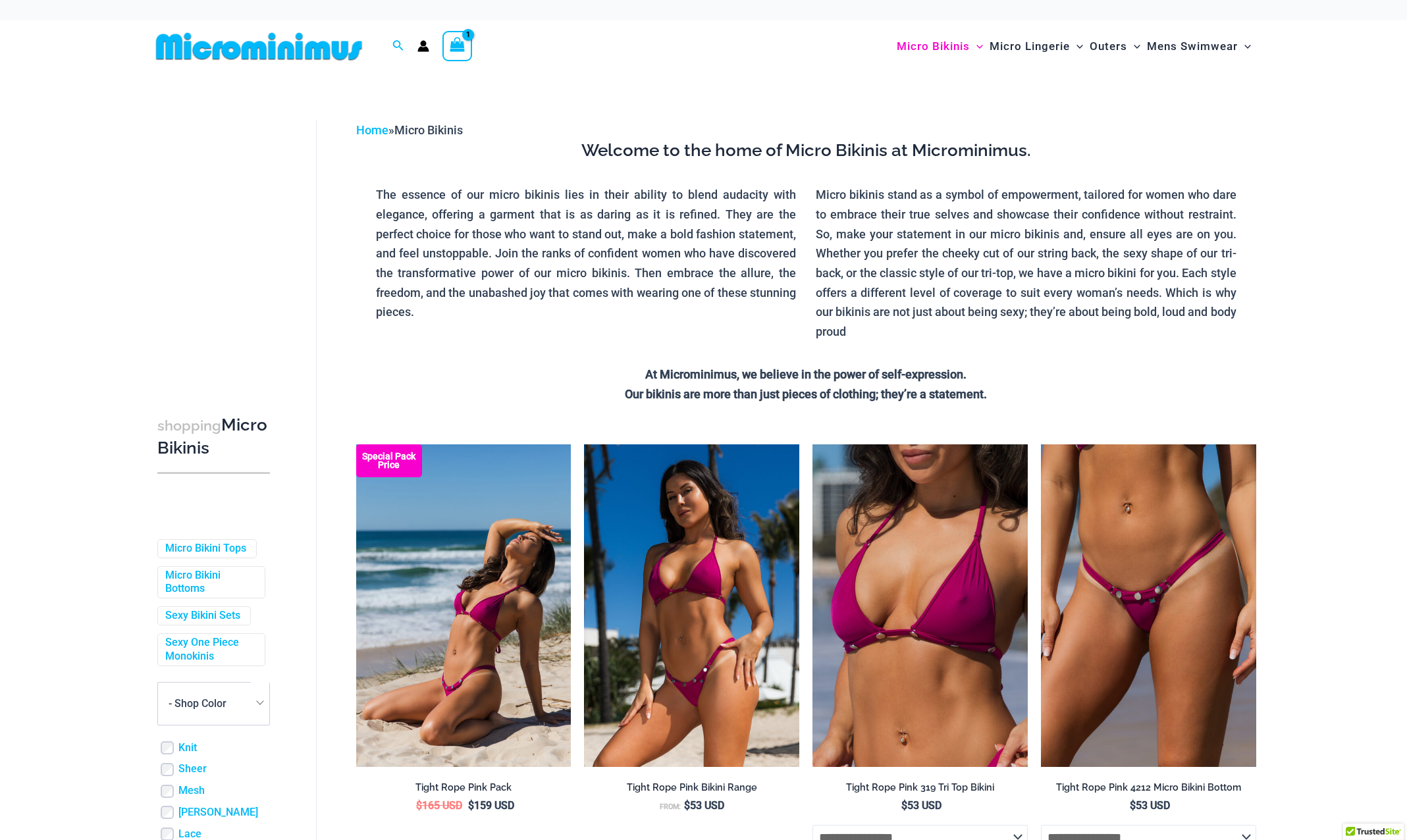
click at [699, 292] on p "The essence of our micro bikinis lies in their ability to blend audacity with e…" at bounding box center [586, 253] width 420 height 137
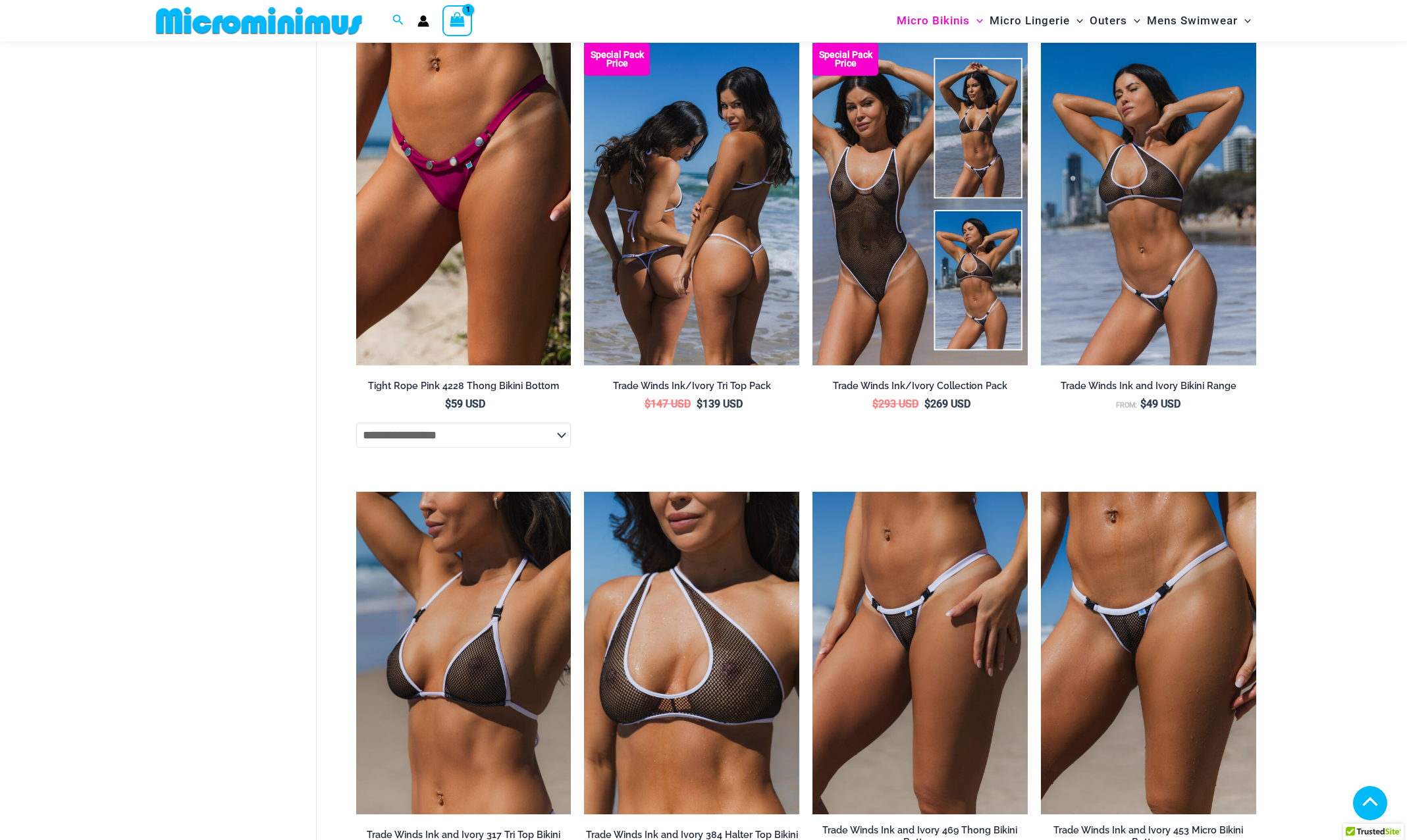
scroll to position [846, 0]
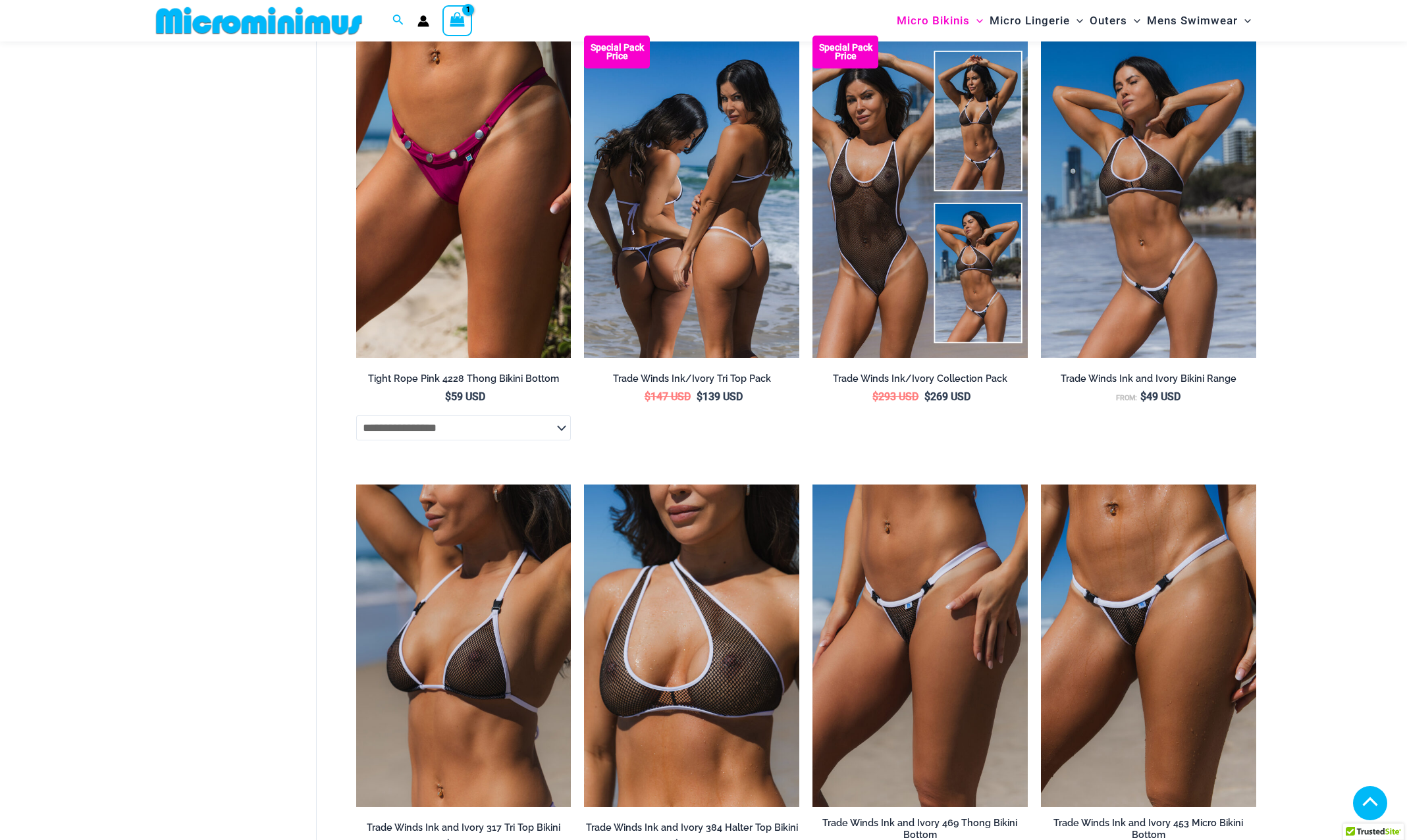
click at [715, 258] on img at bounding box center [691, 196] width 215 height 322
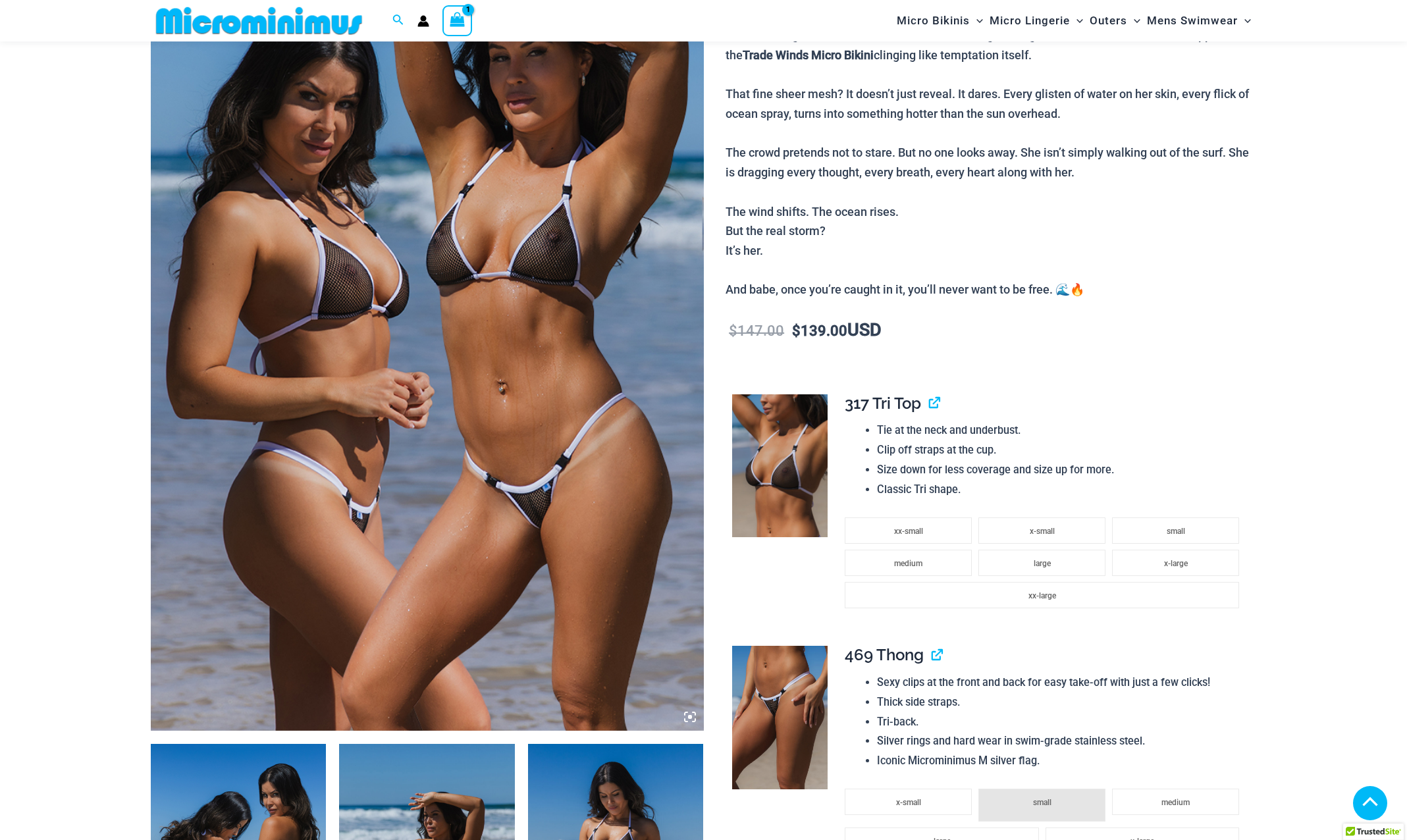
scroll to position [253, 0]
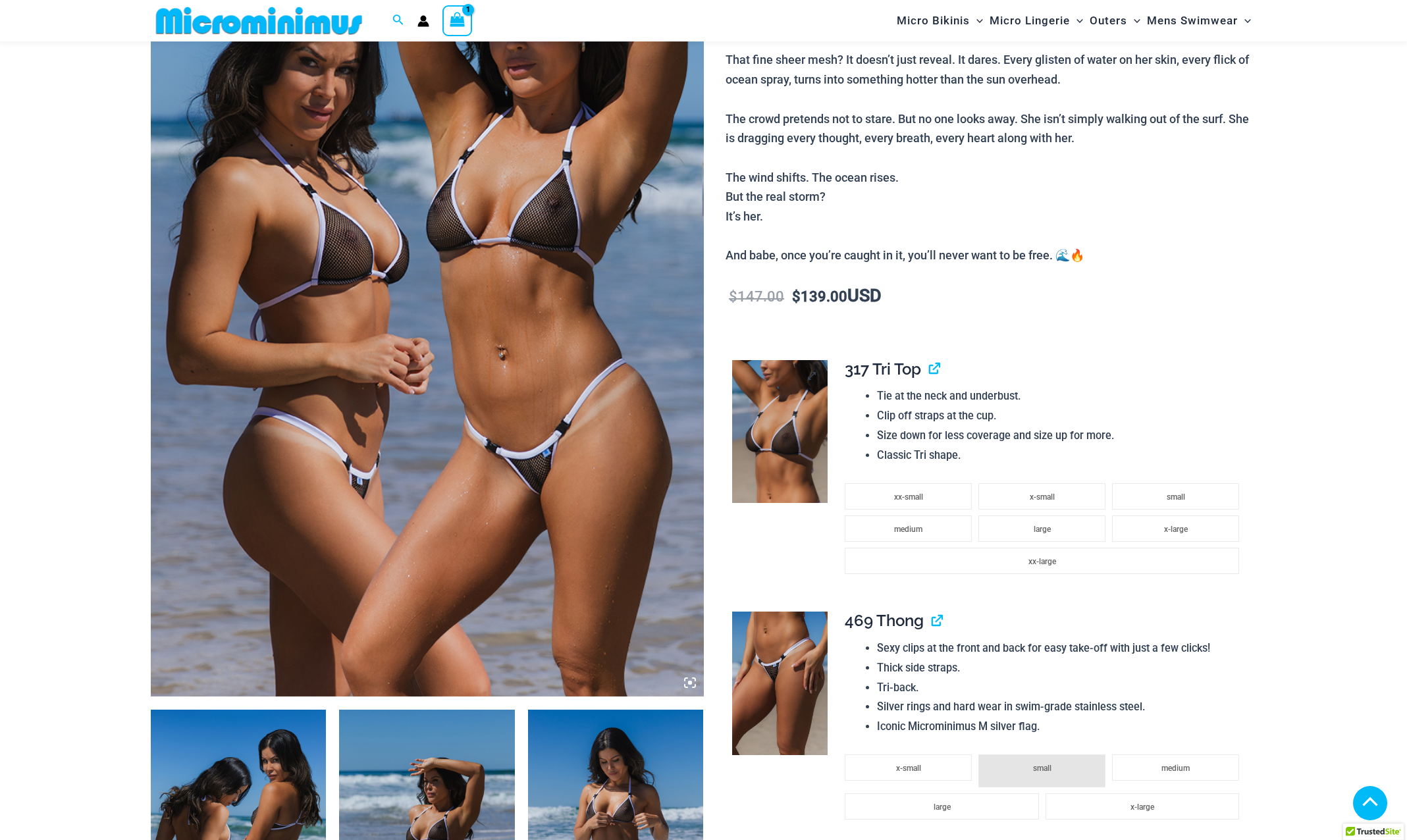
click at [760, 427] on img at bounding box center [780, 431] width 96 height 143
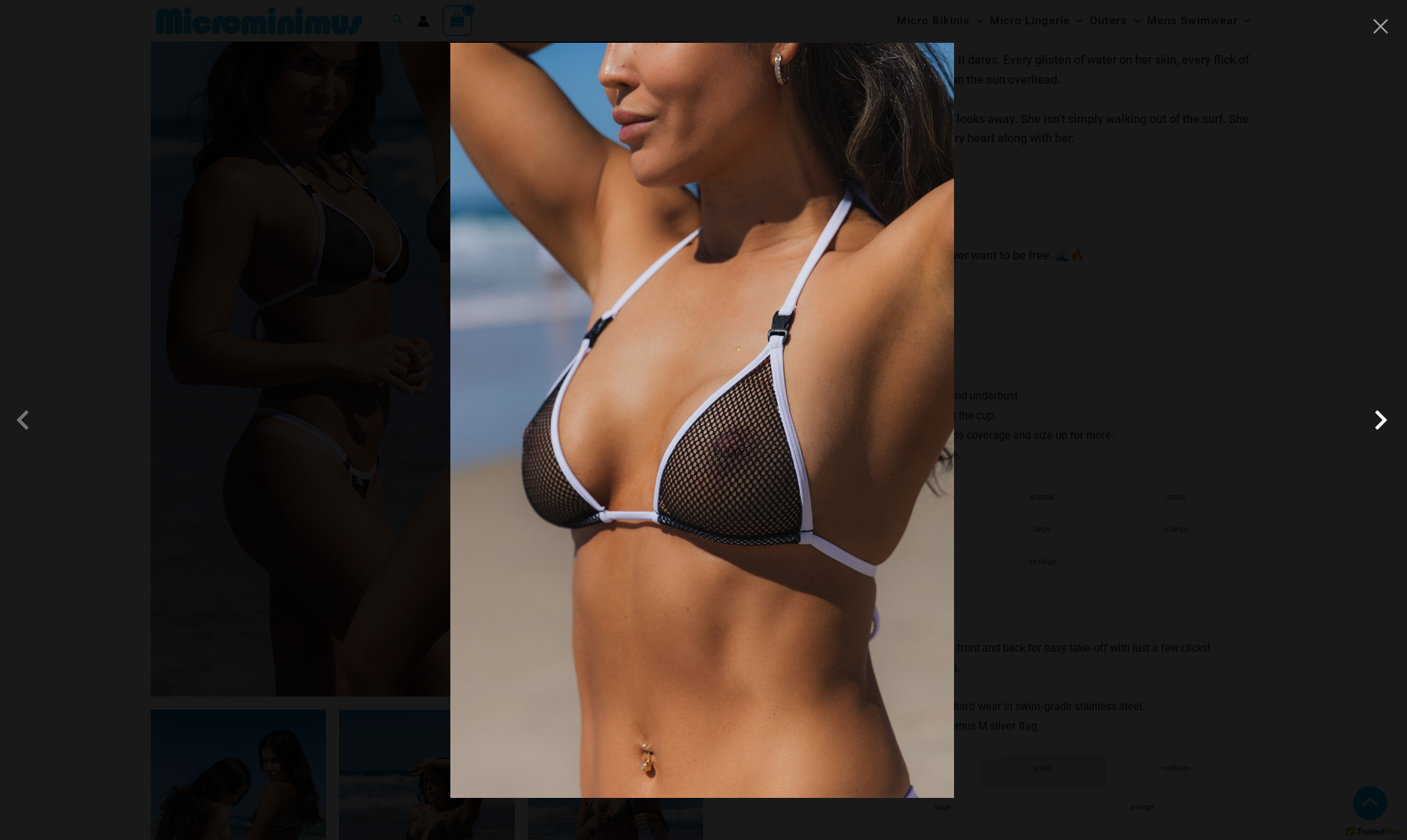
click at [1383, 432] on span at bounding box center [1380, 420] width 39 height 39
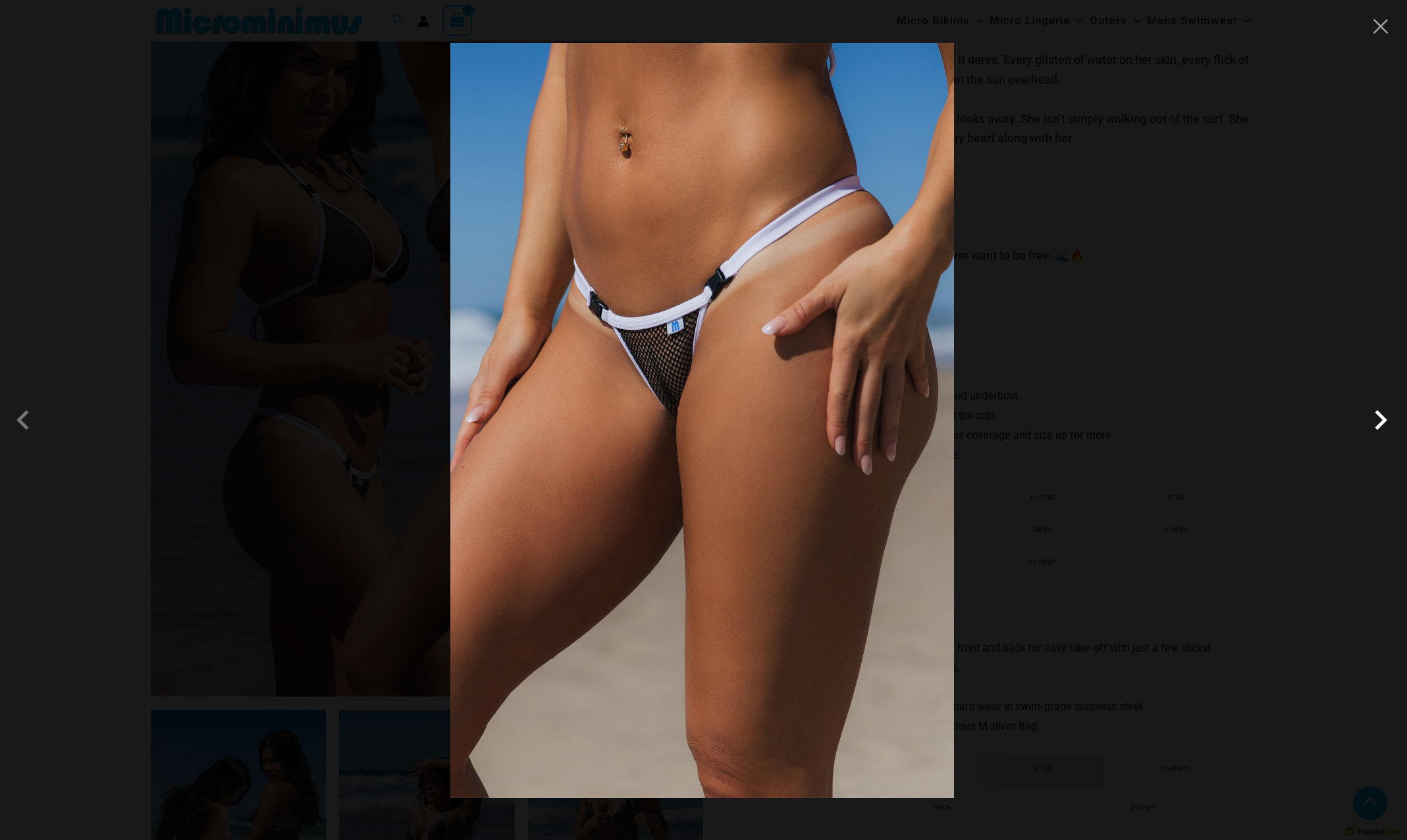
click at [1381, 423] on span at bounding box center [1380, 420] width 39 height 39
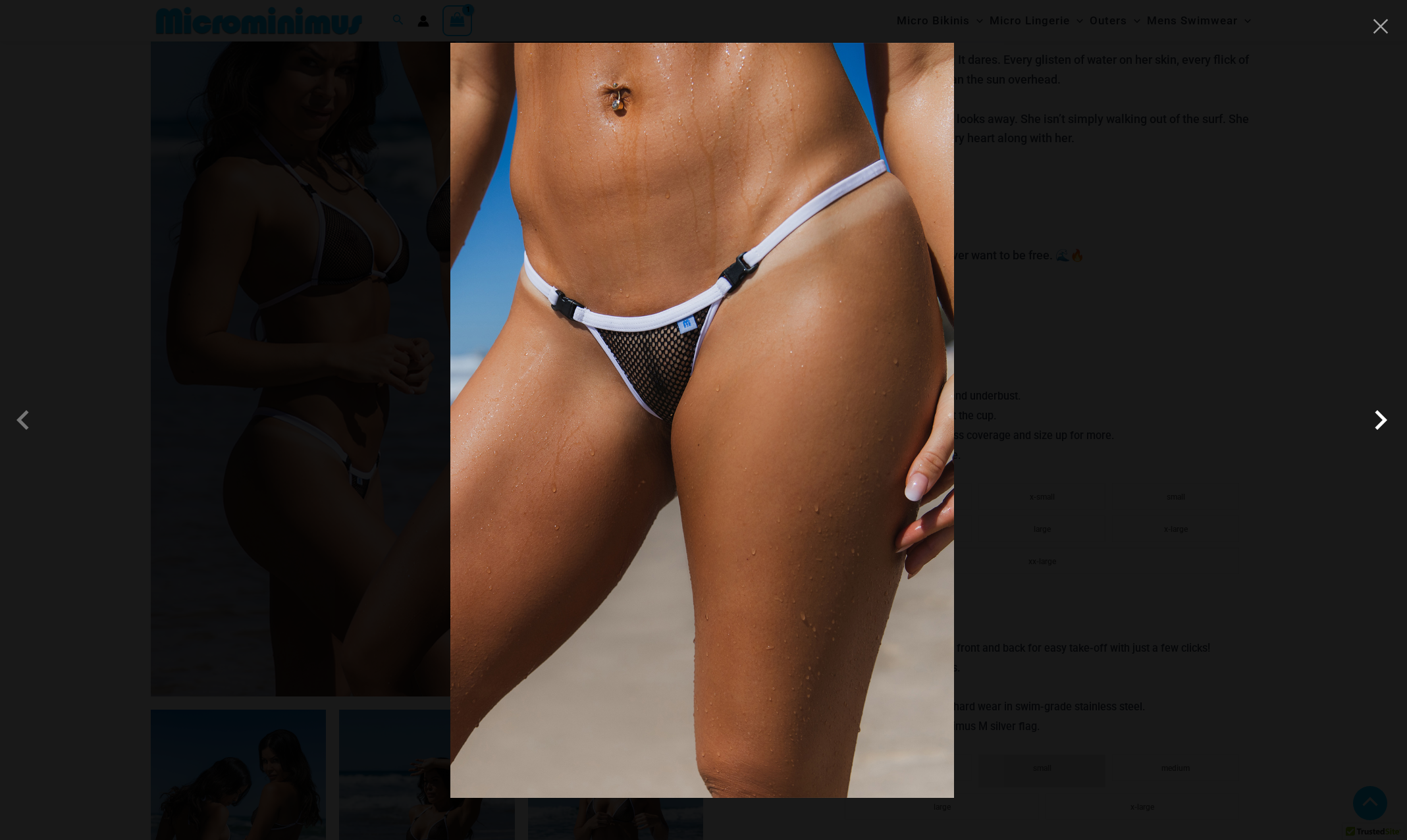
click at [1381, 423] on span at bounding box center [1380, 420] width 39 height 39
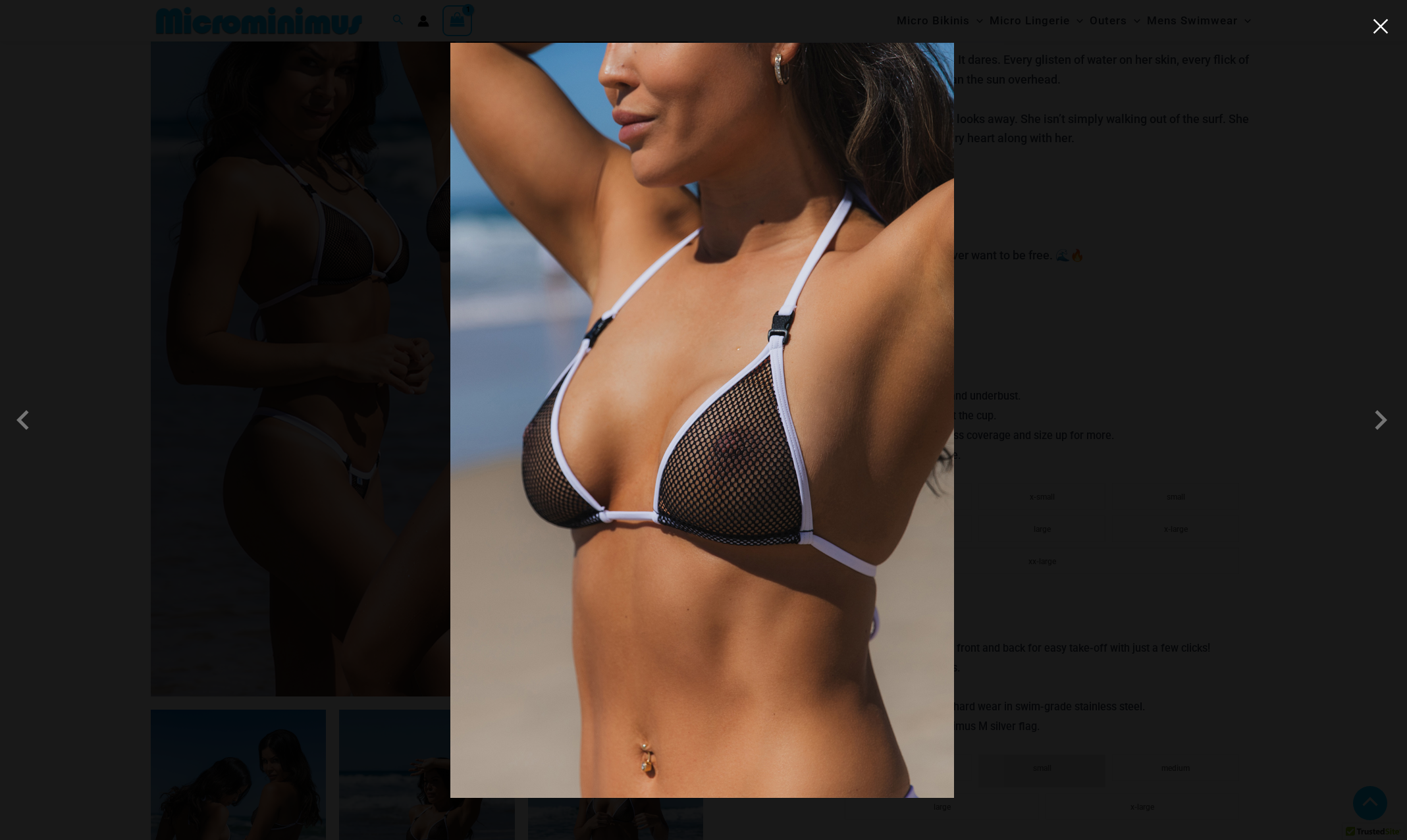
click at [1384, 35] on button "Close" at bounding box center [1380, 26] width 20 height 20
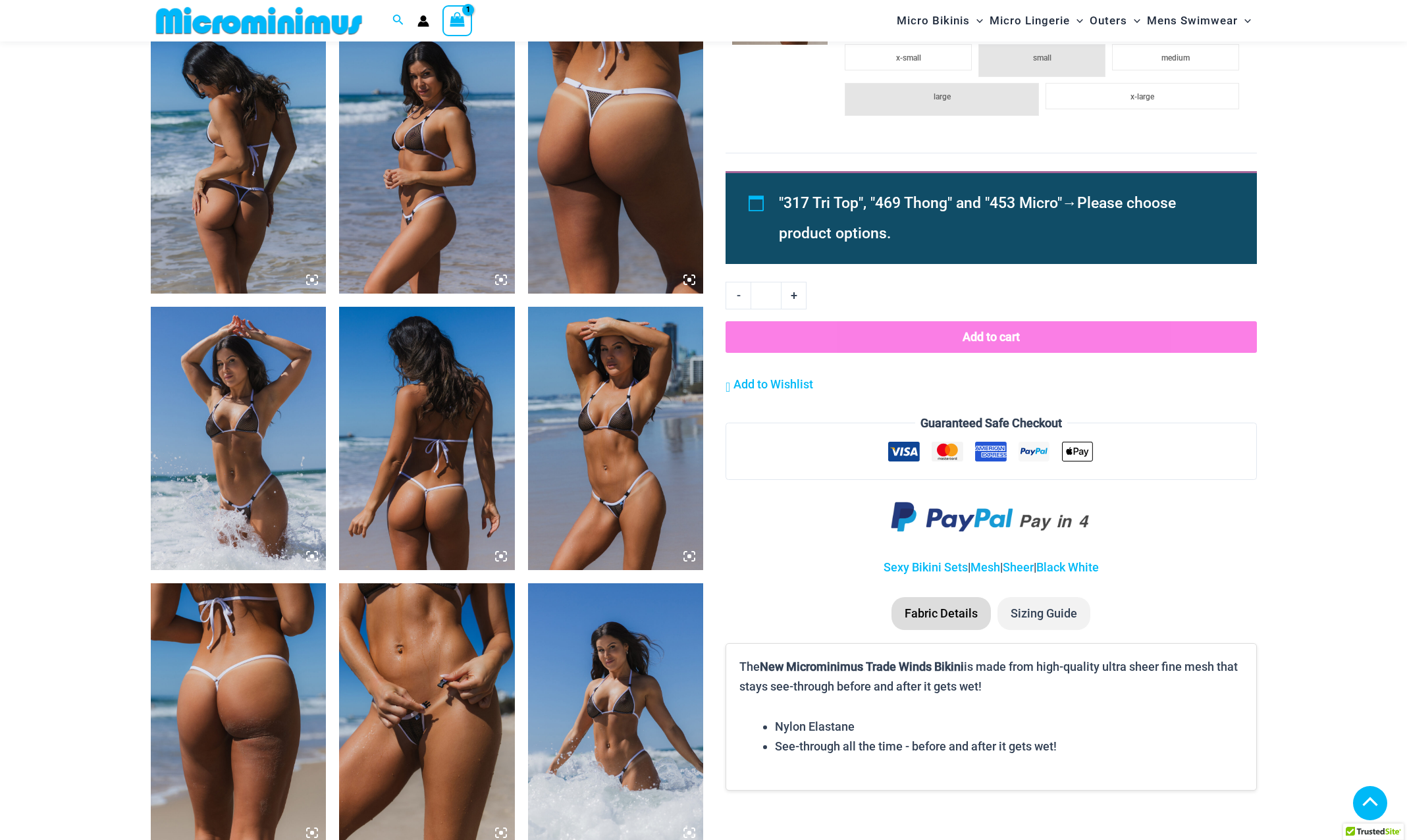
scroll to position [1240, 0]
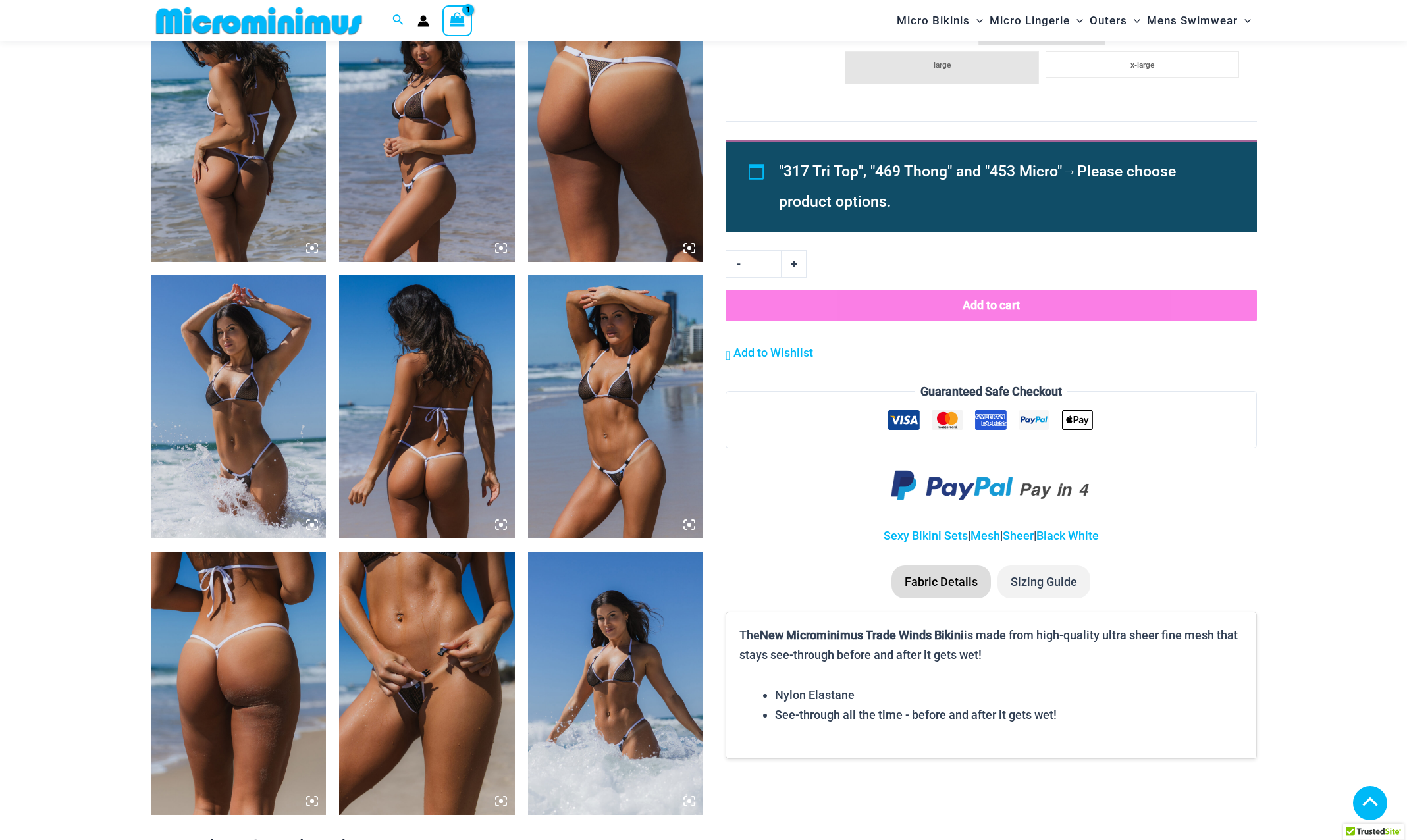
click at [636, 438] on img at bounding box center [615, 407] width 176 height 263
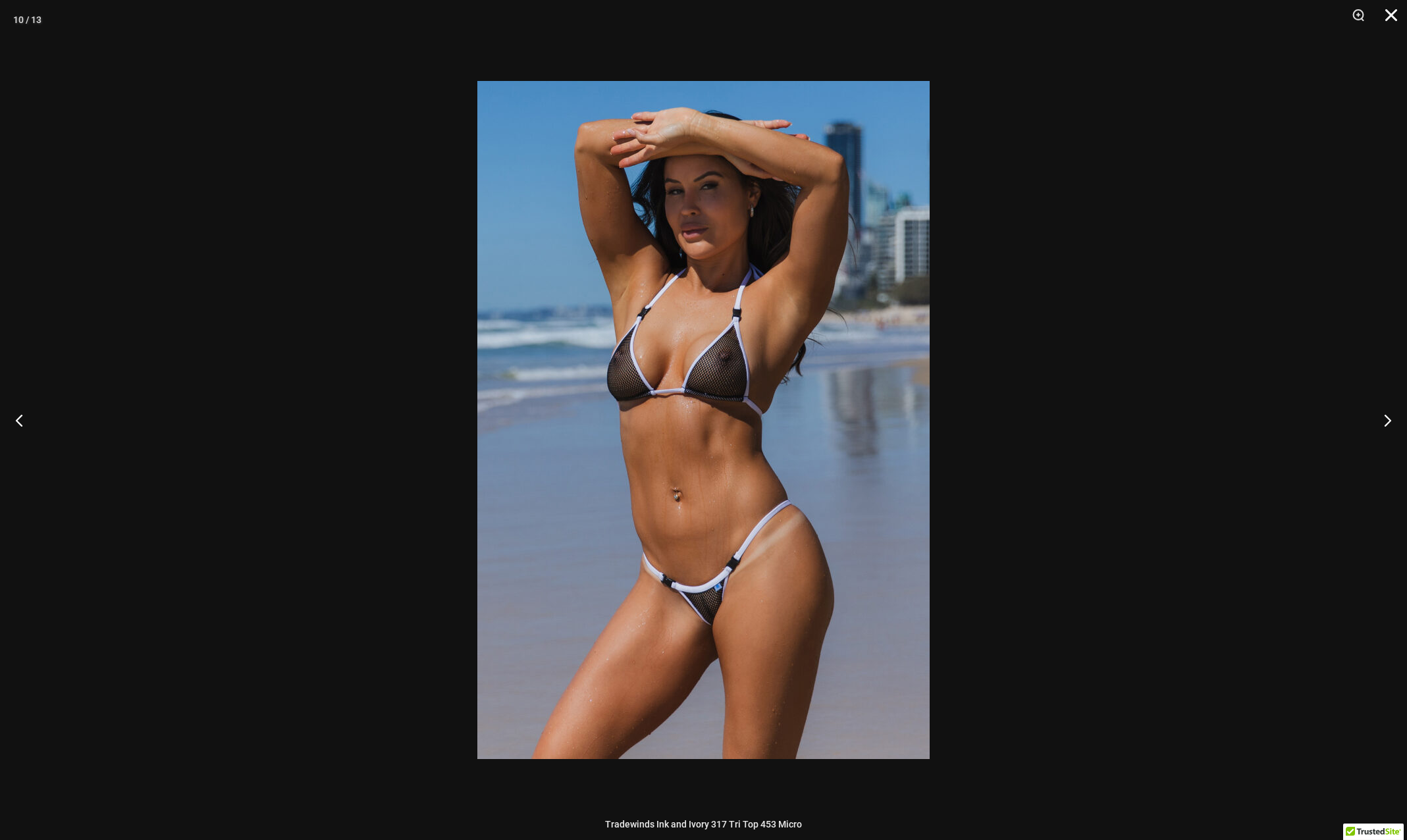
click at [1397, 17] on button "Close" at bounding box center [1387, 20] width 33 height 39
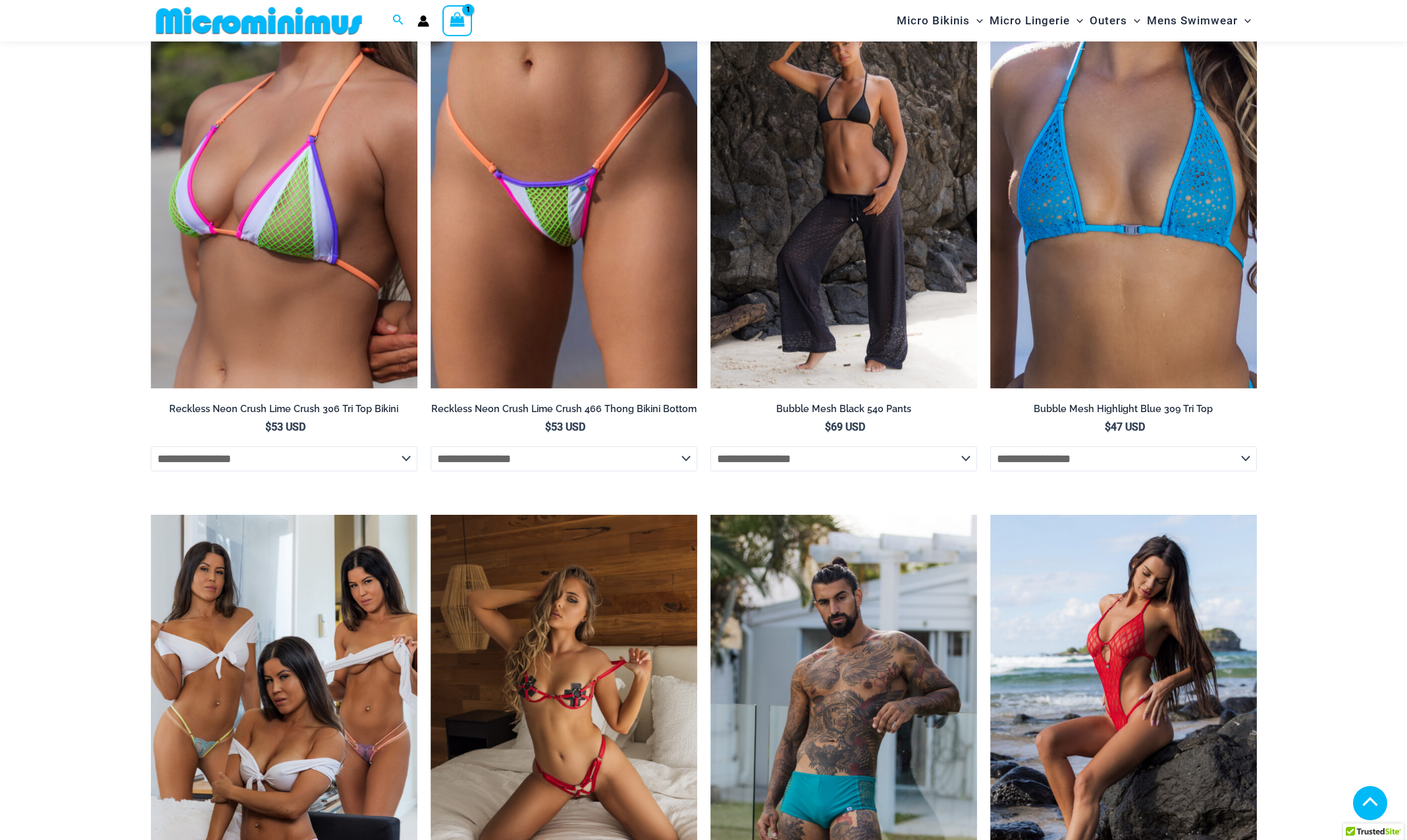
scroll to position [3675, 0]
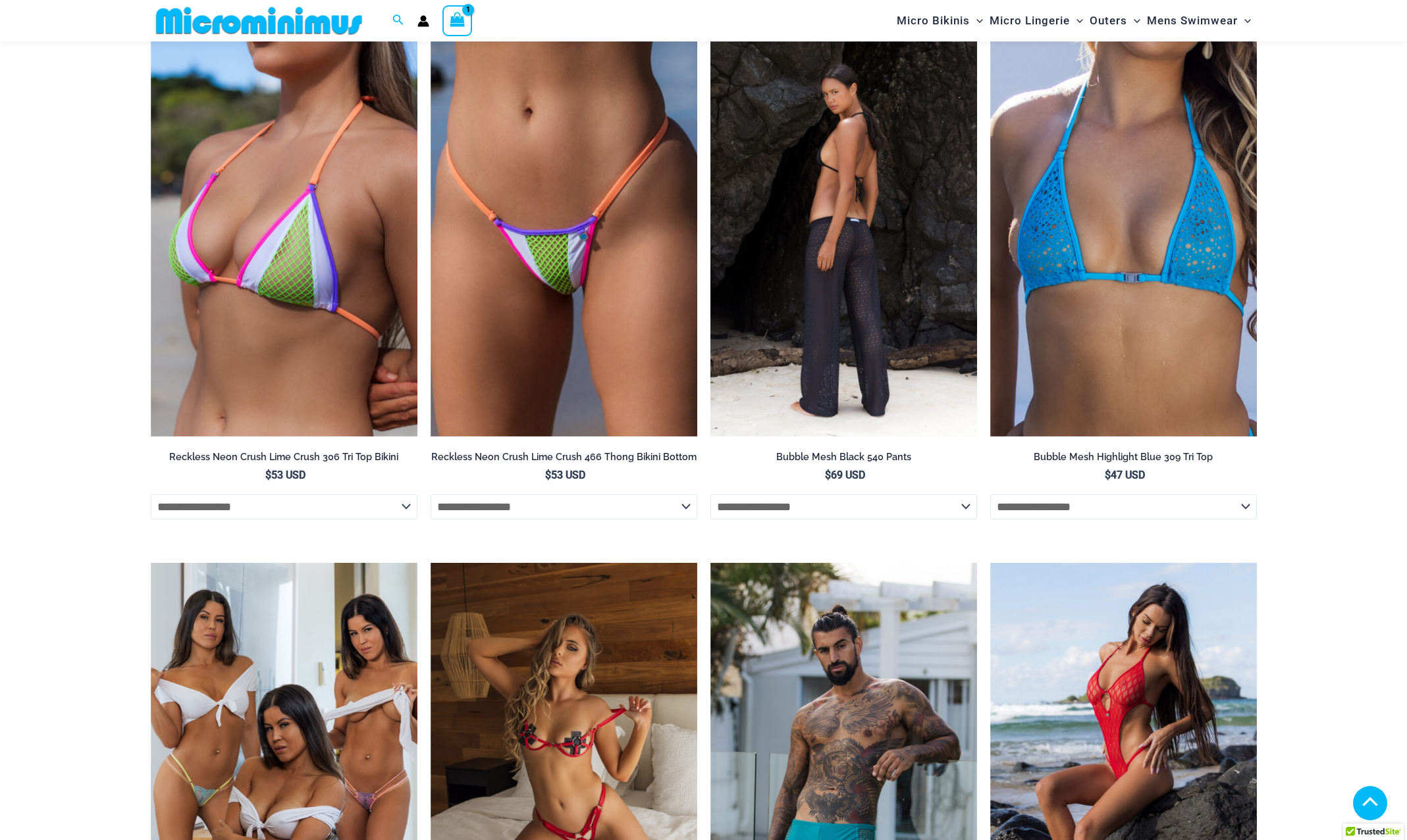
click at [830, 300] on img at bounding box center [843, 236] width 267 height 400
click at [856, 510] on select "**********" at bounding box center [843, 506] width 267 height 25
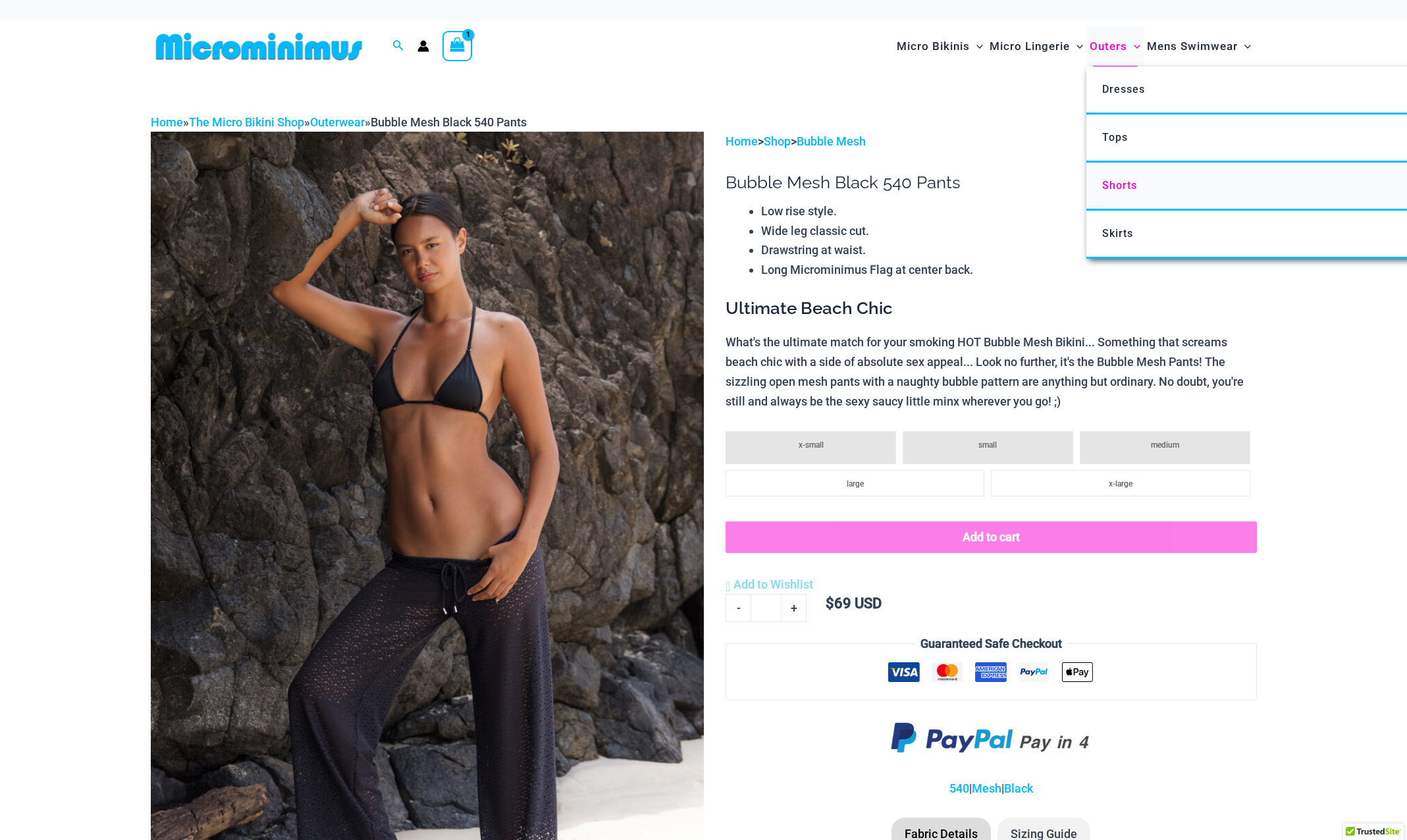
click at [1122, 188] on span "Shorts" at bounding box center [1119, 185] width 35 height 12
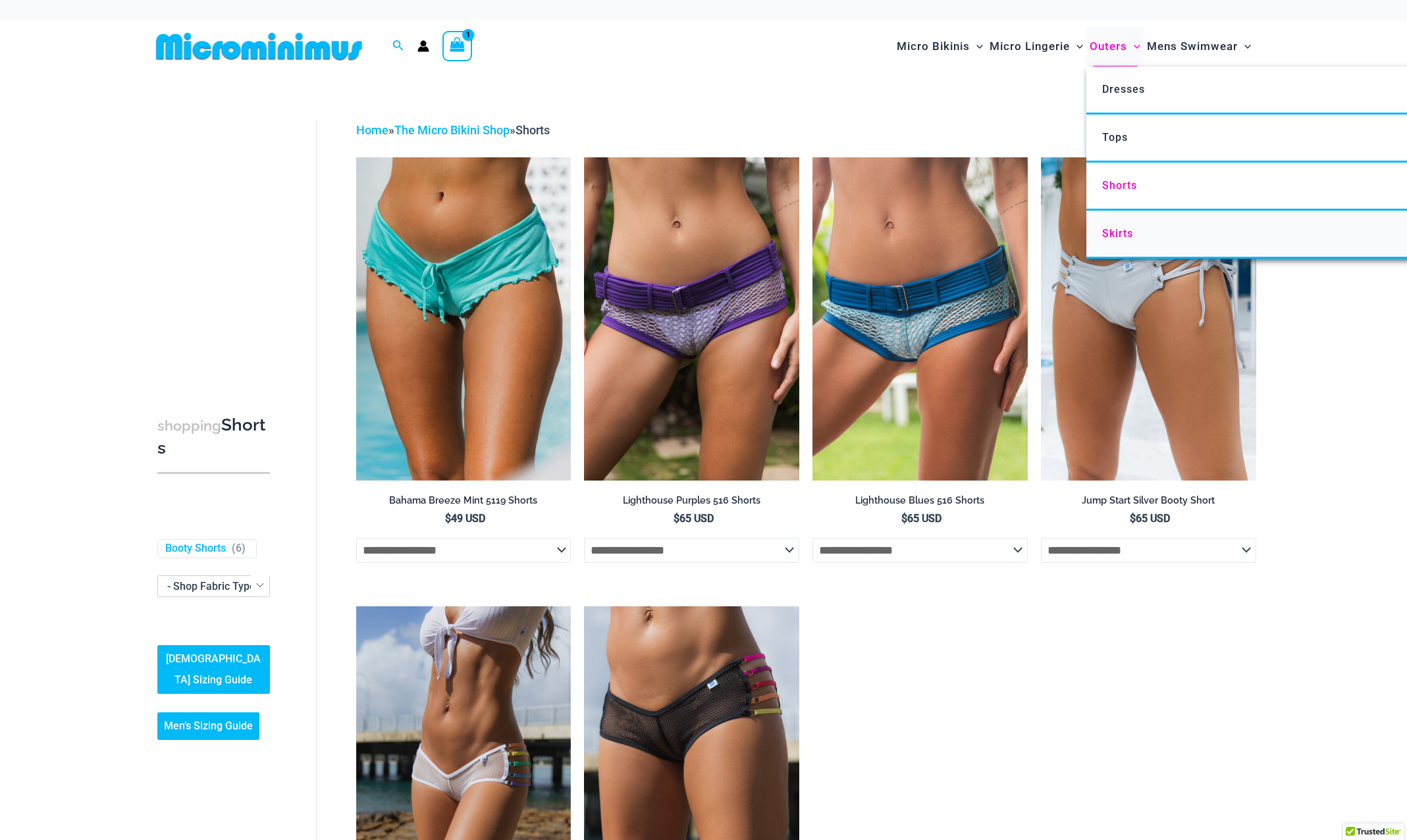
click at [1120, 231] on span "Skirts" at bounding box center [1117, 233] width 31 height 12
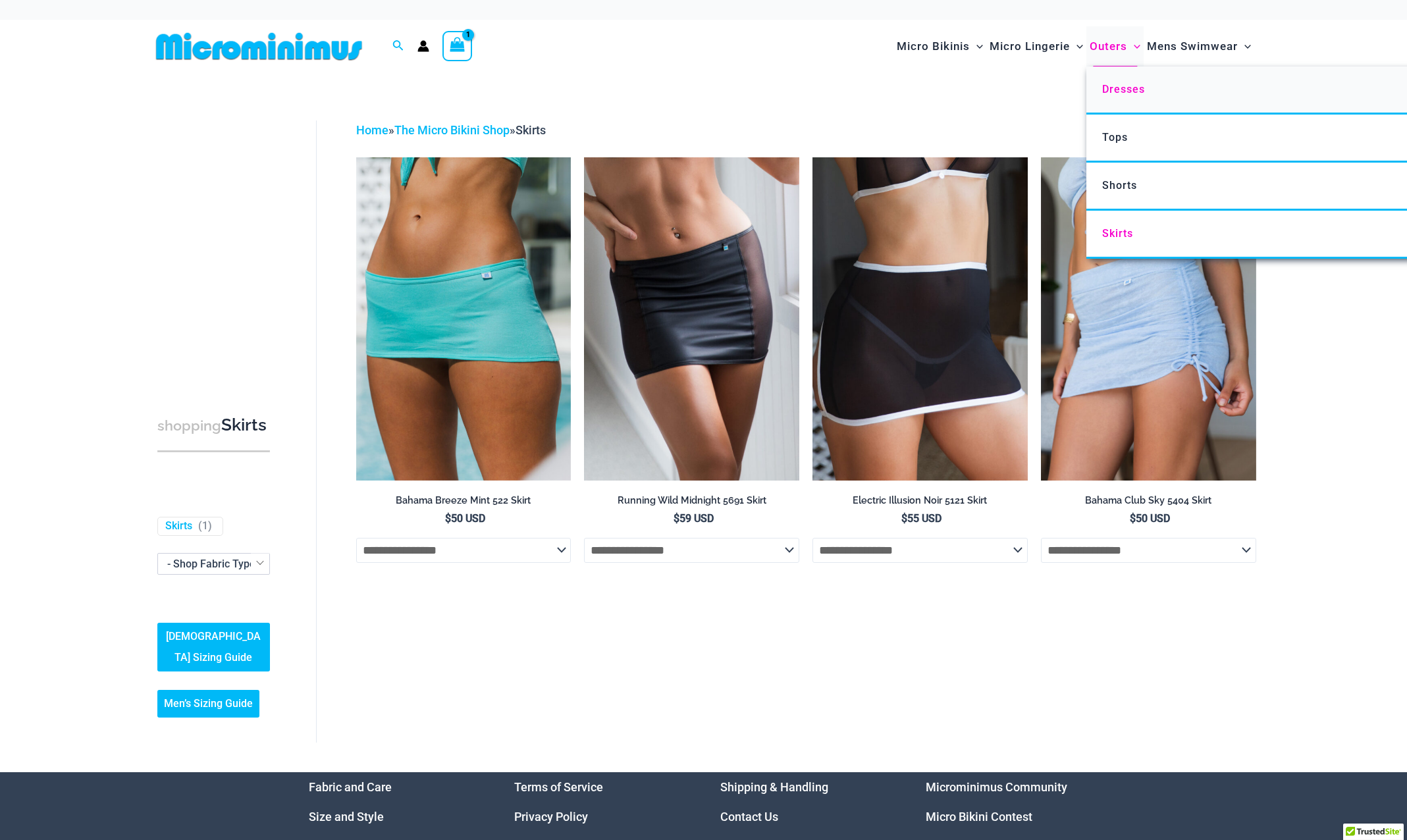
click at [1121, 94] on span "Dresses" at bounding box center [1123, 88] width 43 height 12
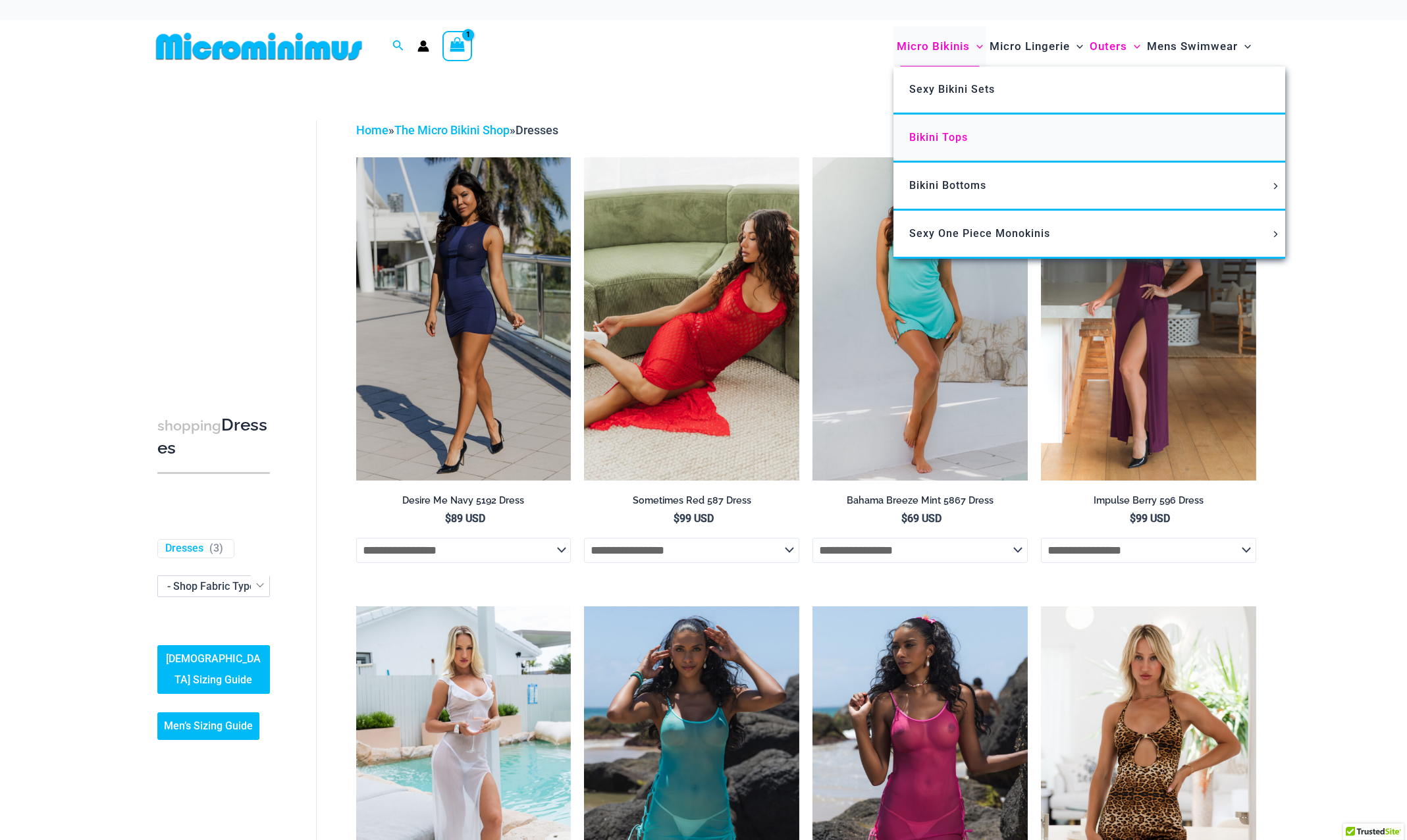
click at [935, 134] on span "Bikini Tops" at bounding box center [938, 137] width 59 height 12
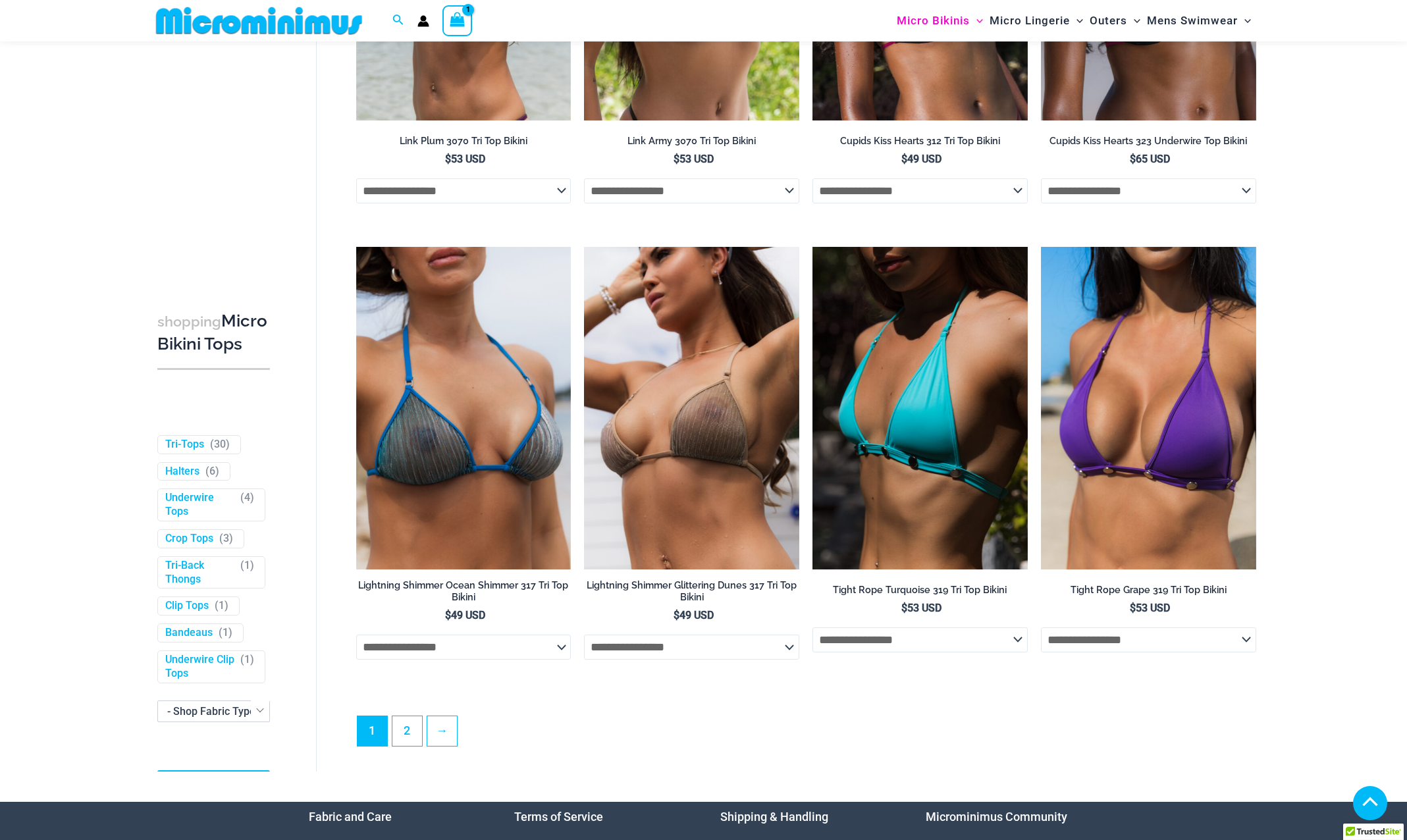
scroll to position [3488, 0]
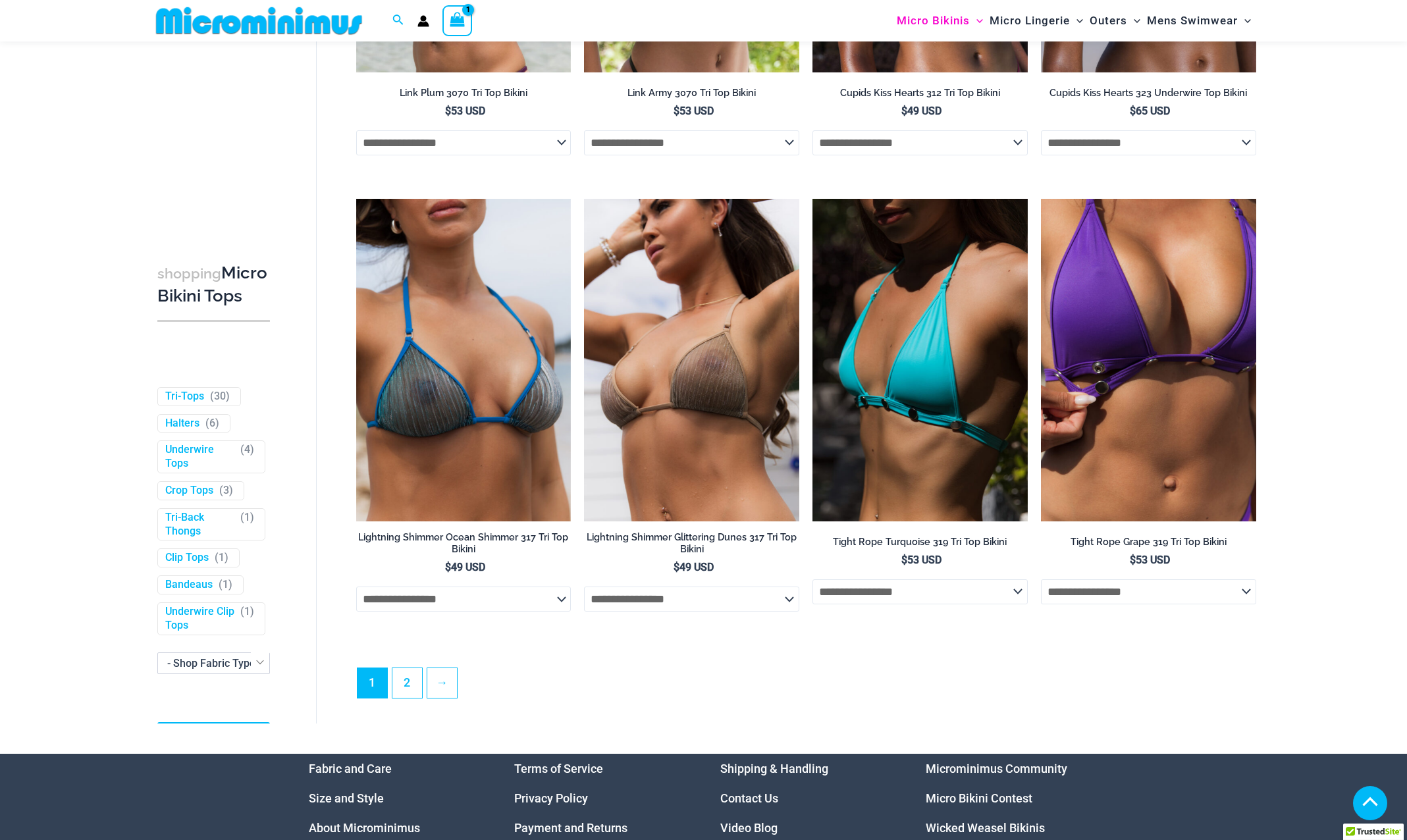
click at [1205, 595] on select "**********" at bounding box center [1148, 591] width 215 height 25
click at [1041, 586] on select "**********" at bounding box center [1148, 591] width 215 height 25
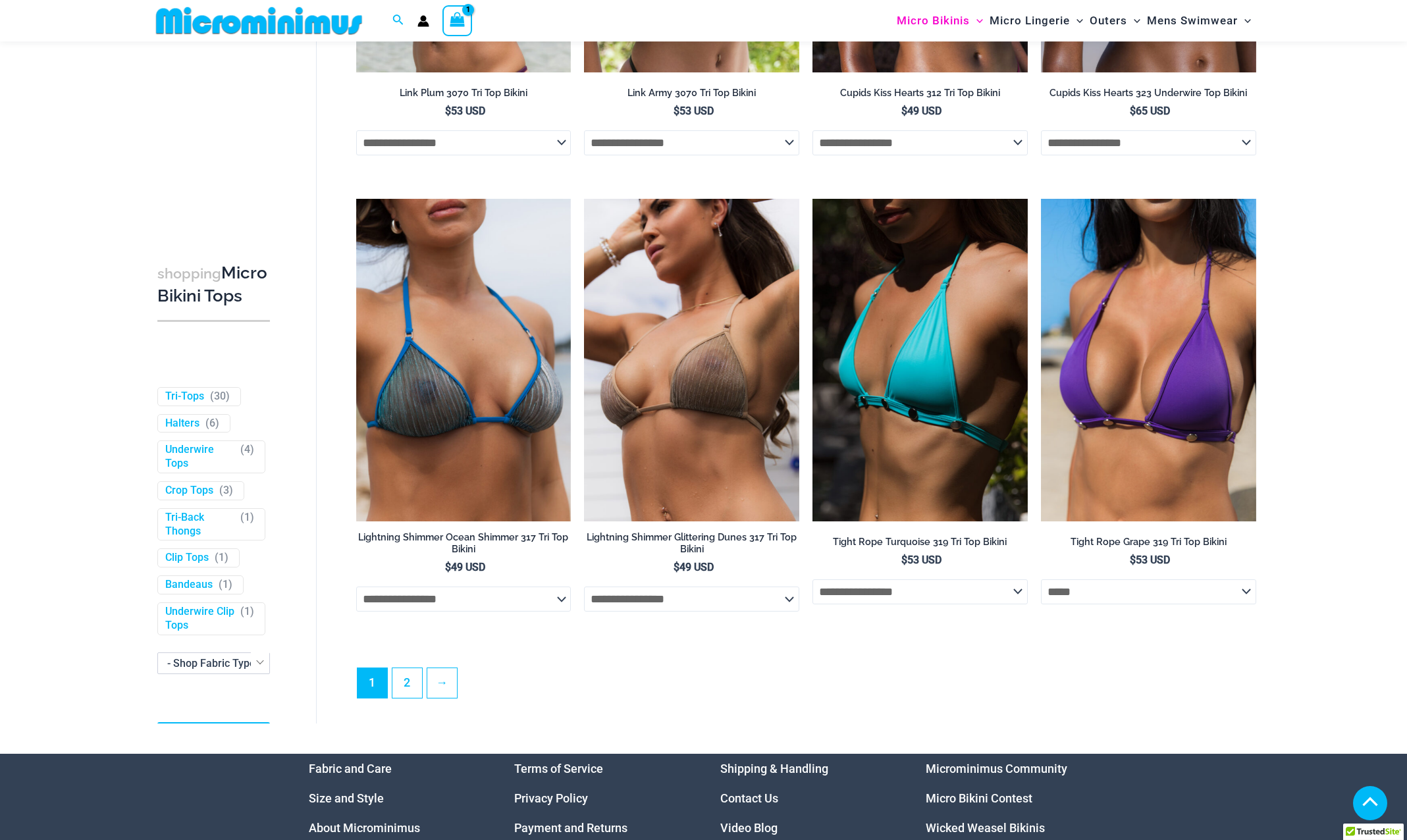
select select "*****"
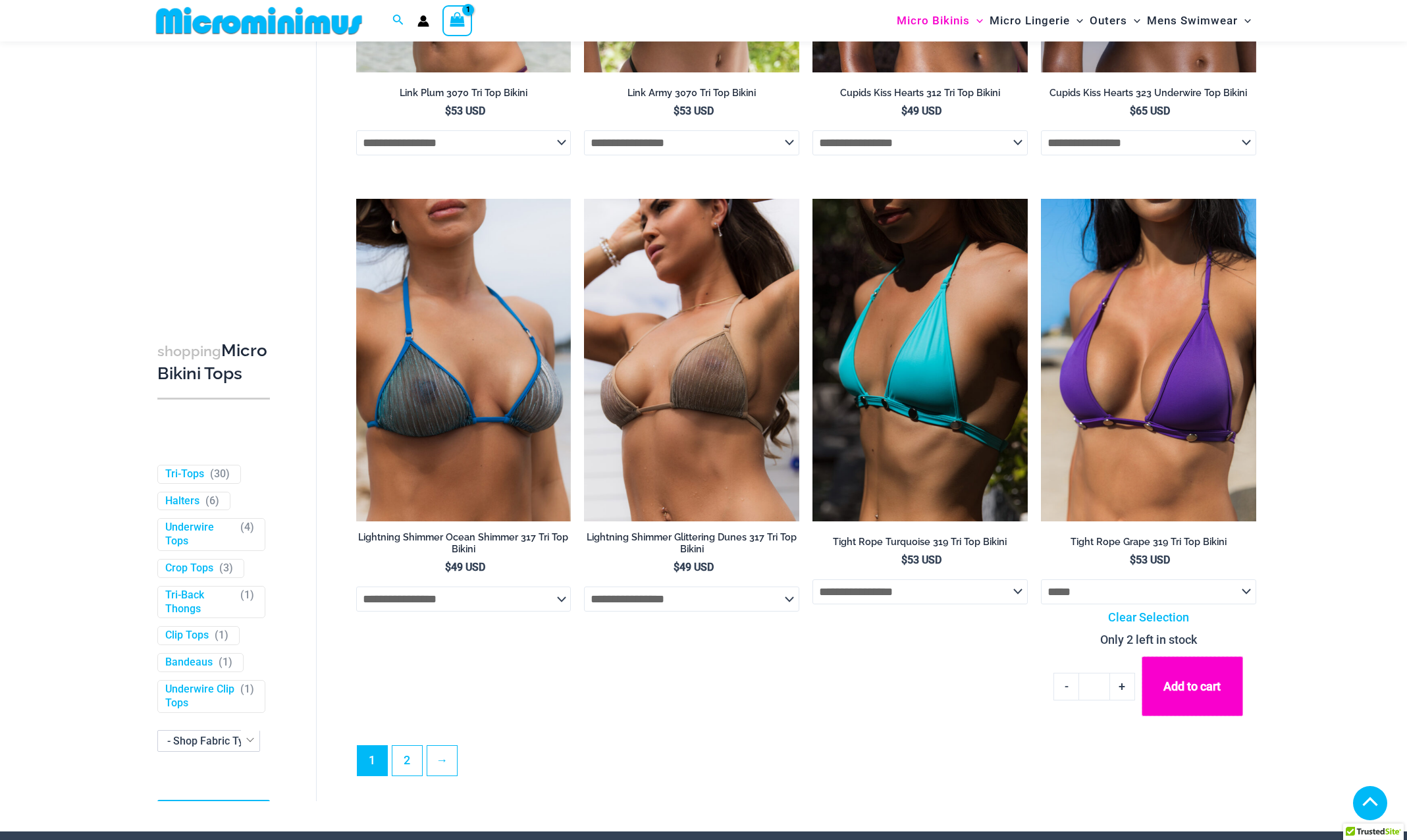
click at [1196, 689] on button "Add to cart" at bounding box center [1192, 685] width 101 height 60
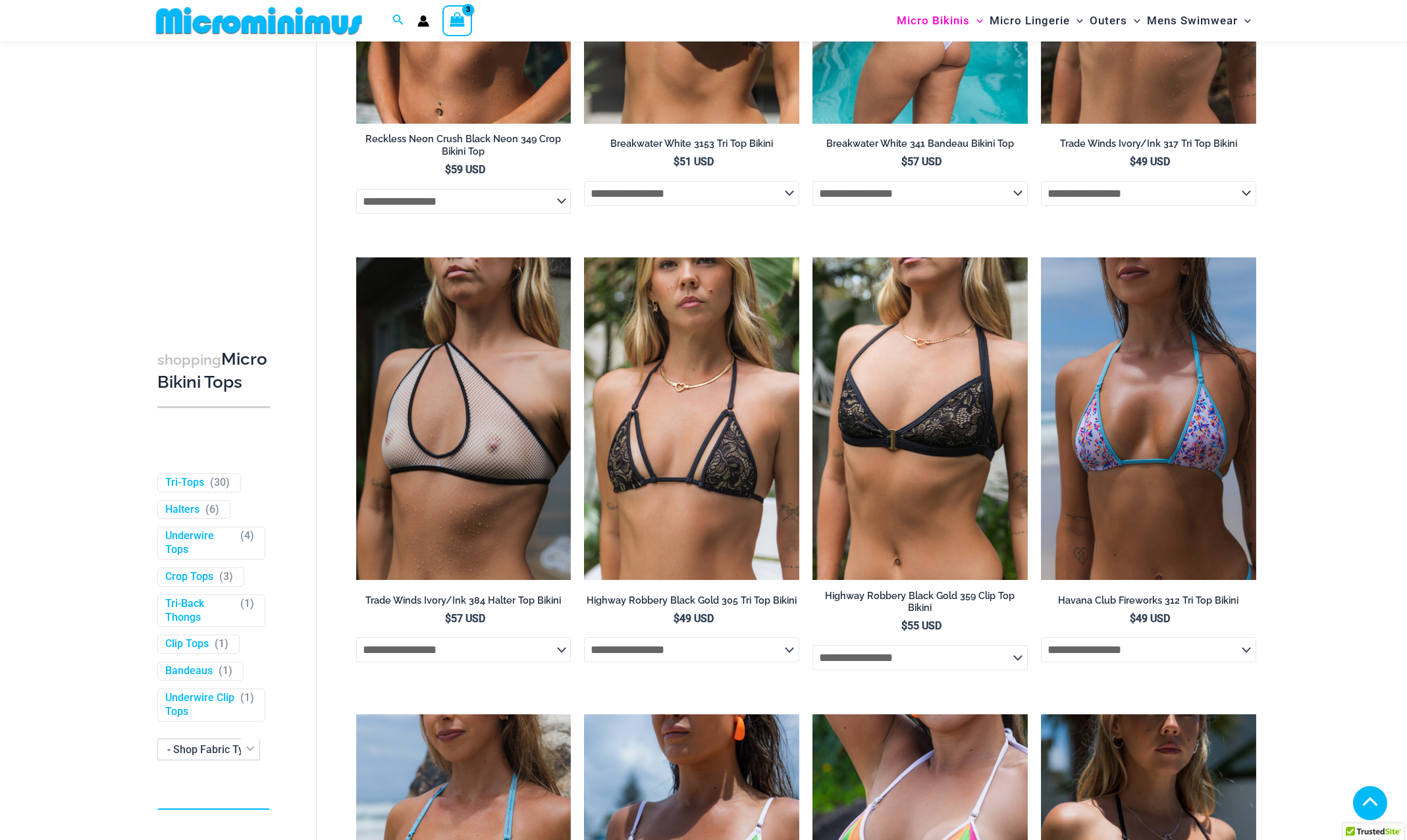
scroll to position [2040, 0]
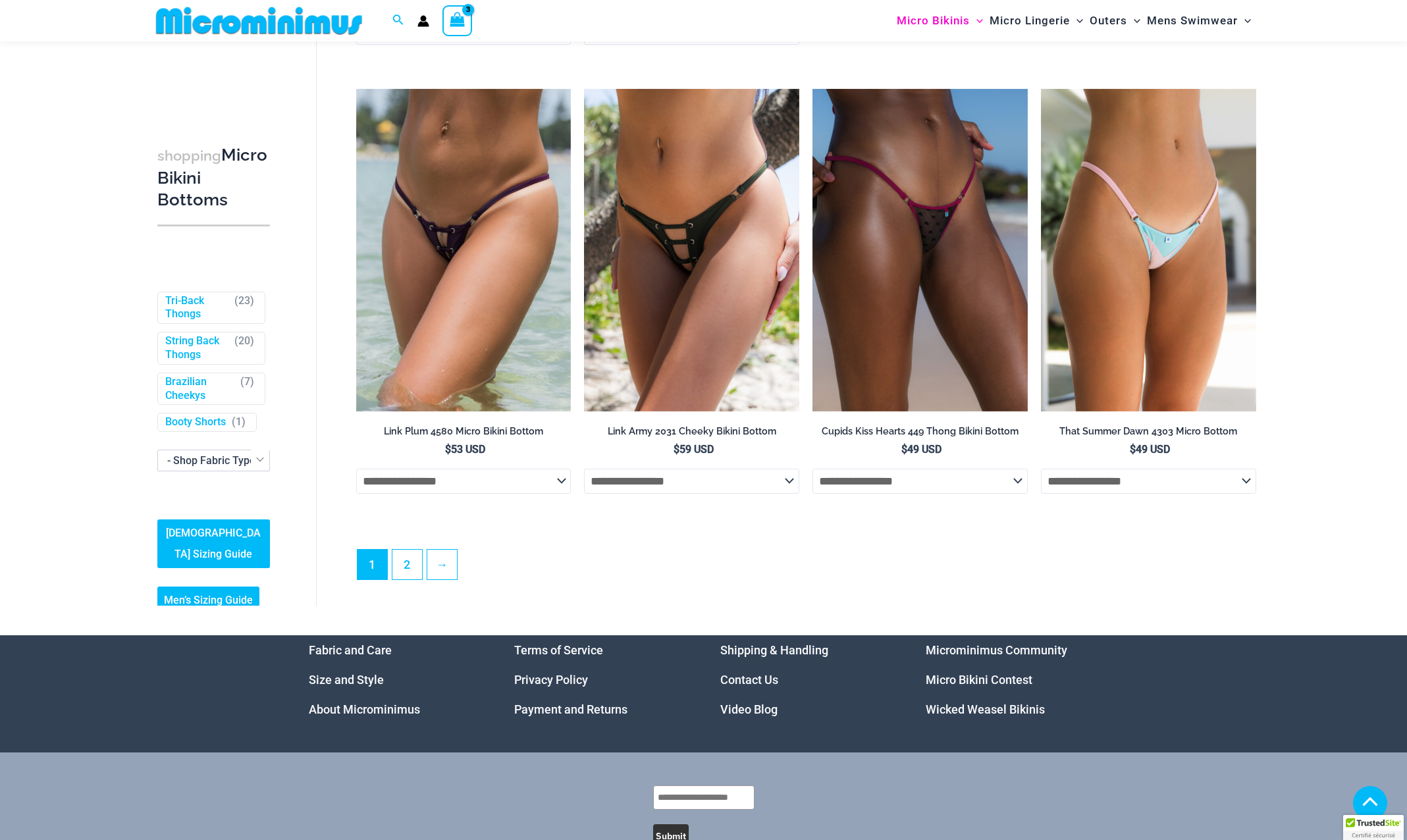
scroll to position [3913, 0]
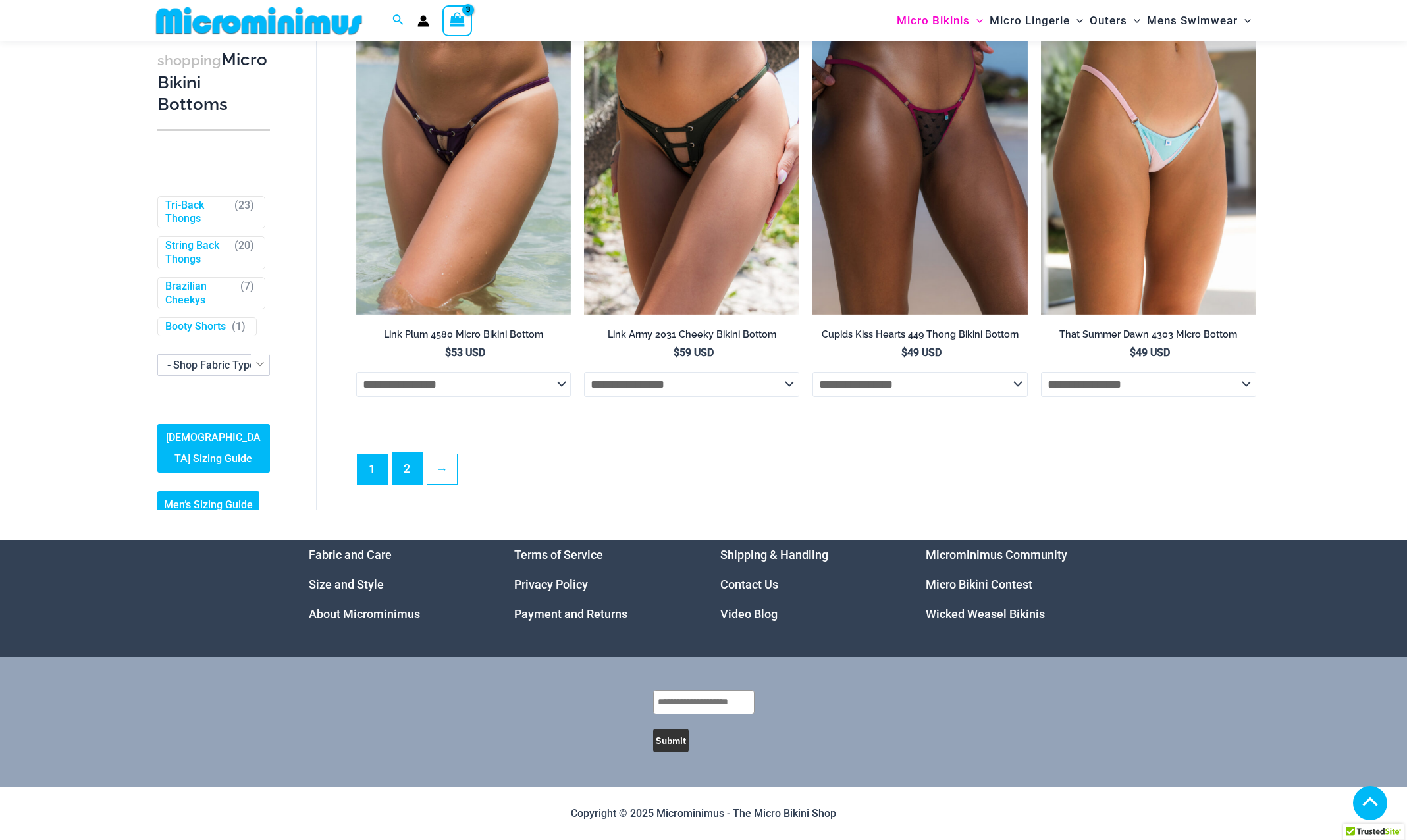
click at [404, 474] on link "2" at bounding box center [407, 469] width 29 height 31
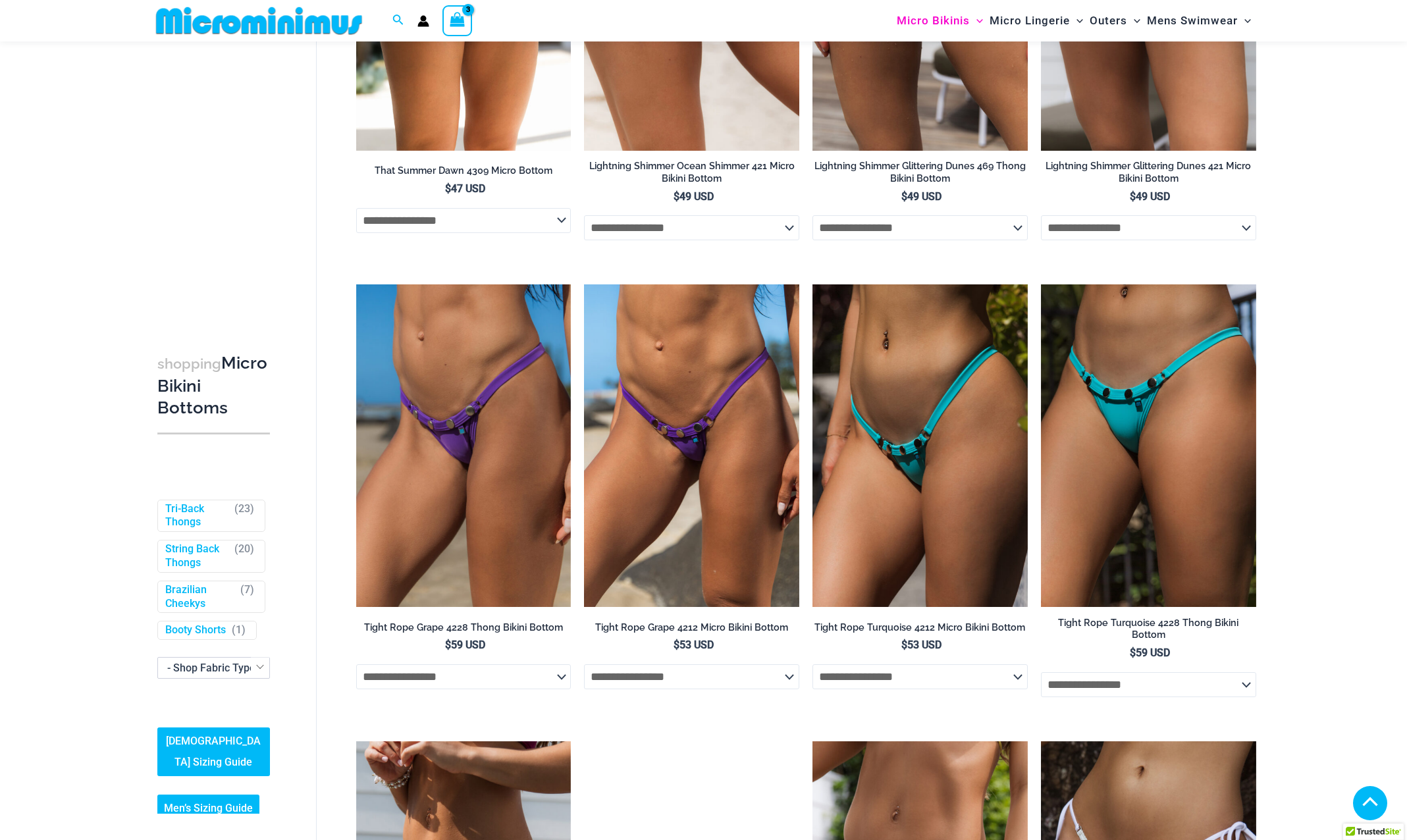
scroll to position [451, 0]
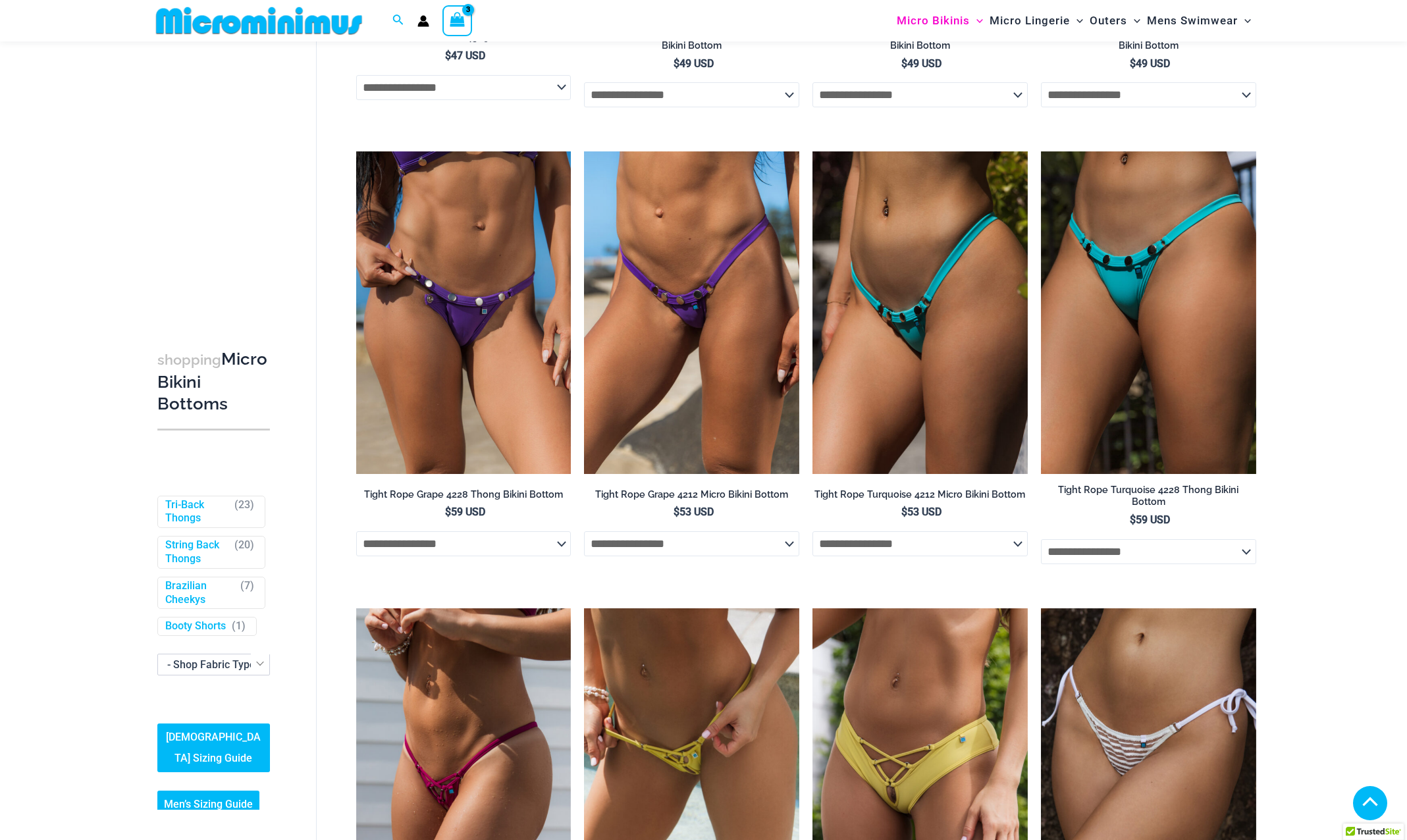
click at [516, 553] on select "**********" at bounding box center [463, 543] width 215 height 25
click at [356, 533] on select "**********" at bounding box center [463, 543] width 215 height 25
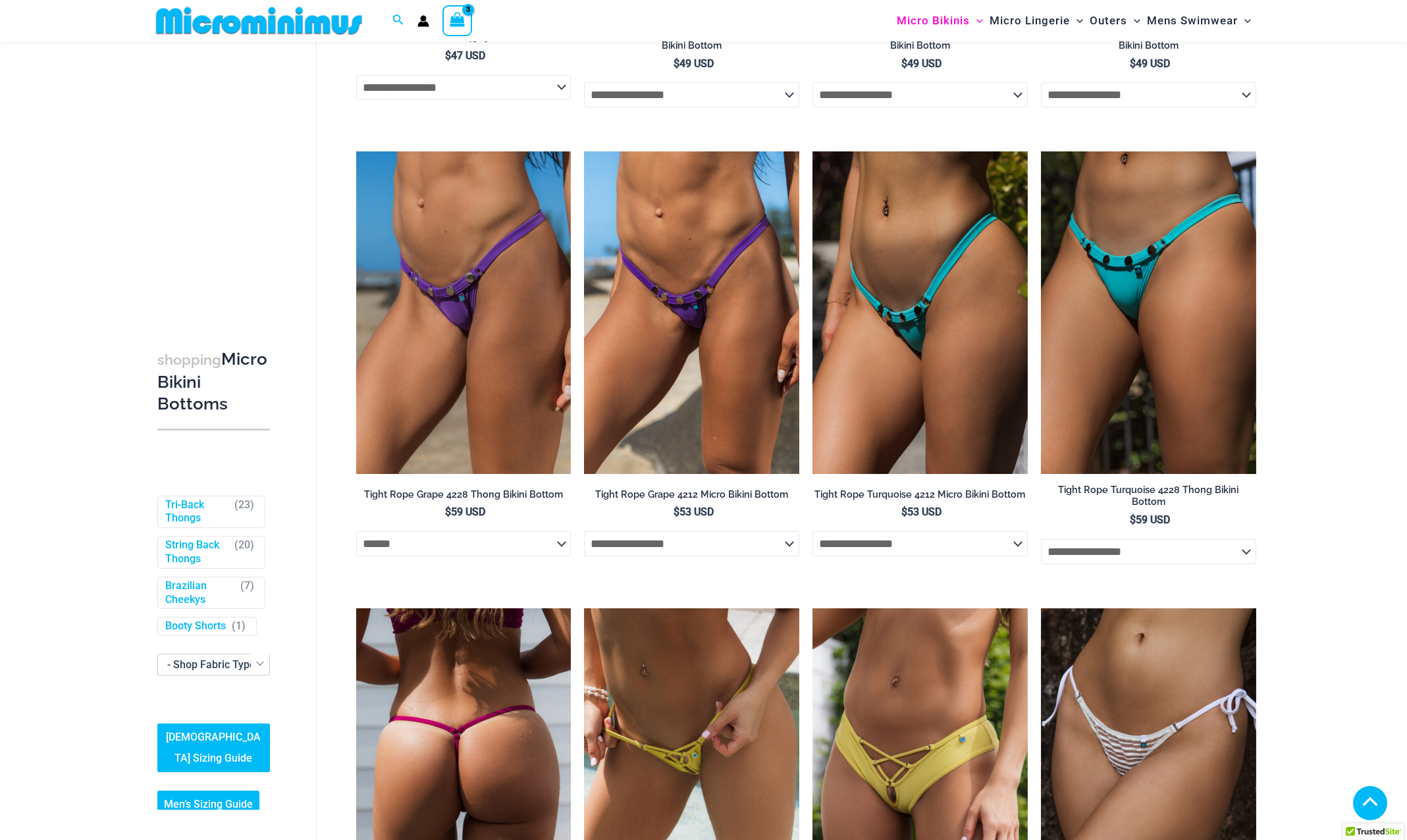
select select "******"
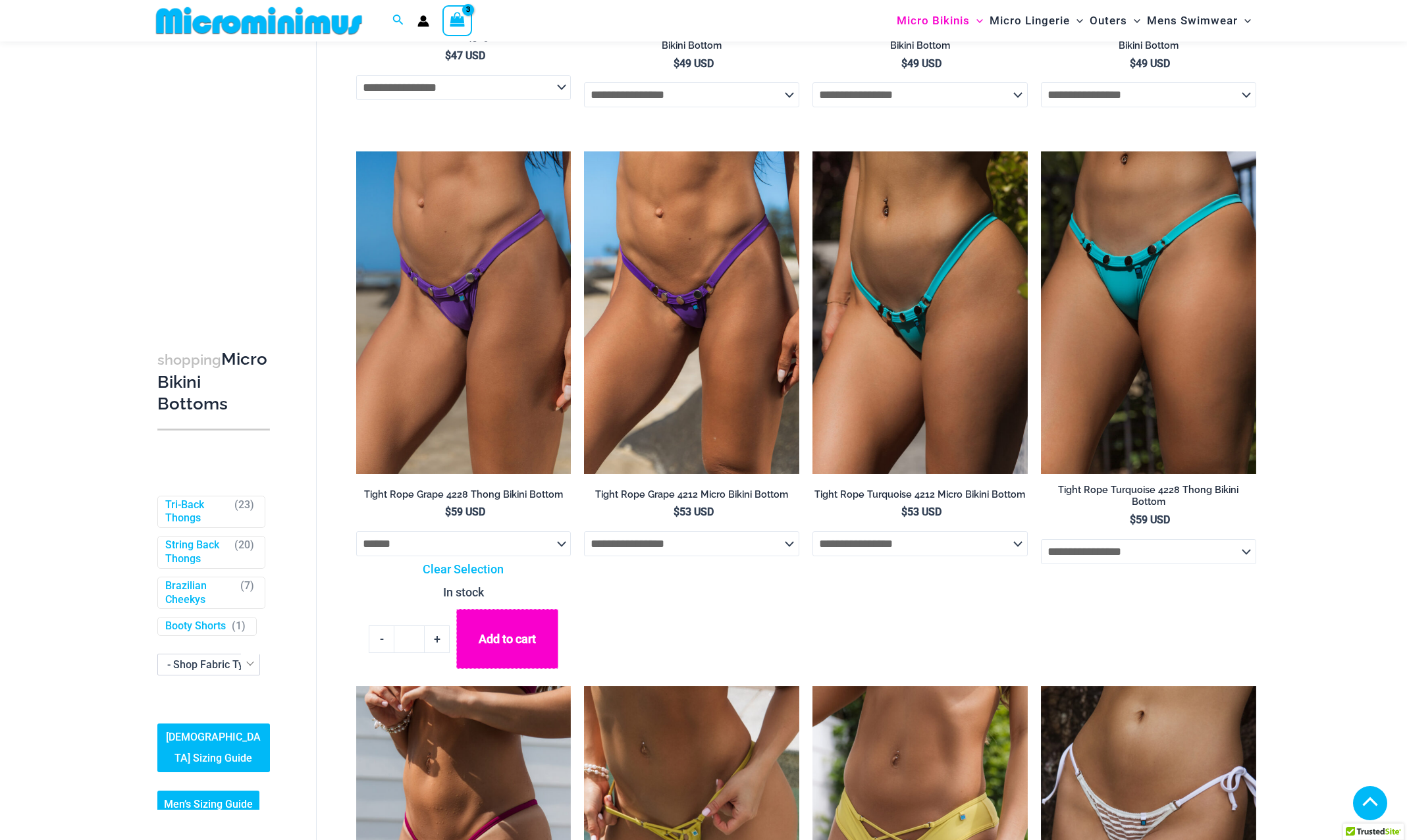
click at [528, 636] on button "Add to cart" at bounding box center [507, 638] width 101 height 60
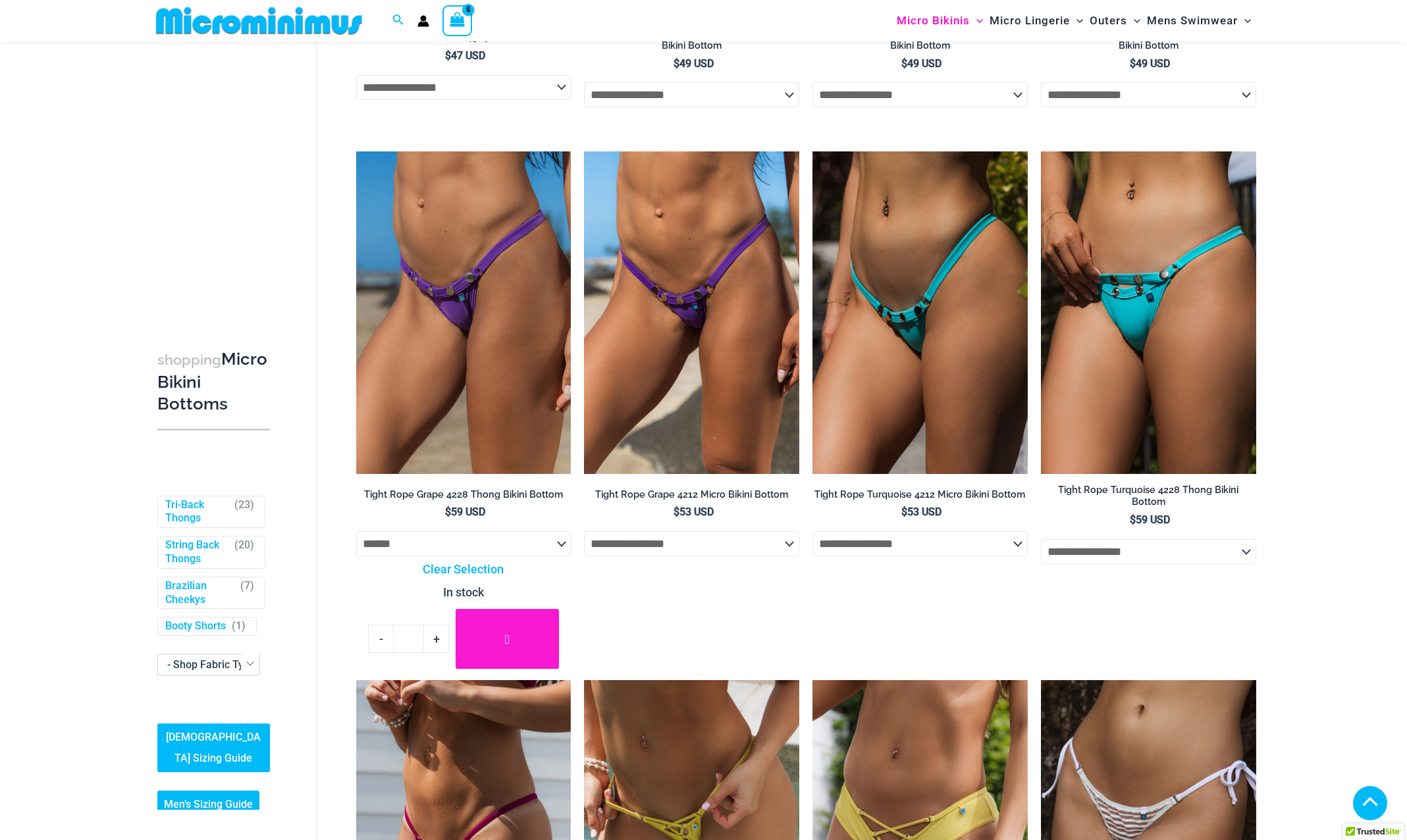
click at [1171, 554] on select "**********" at bounding box center [1148, 551] width 215 height 25
click at [1171, 550] on select "**********" at bounding box center [1148, 551] width 215 height 25
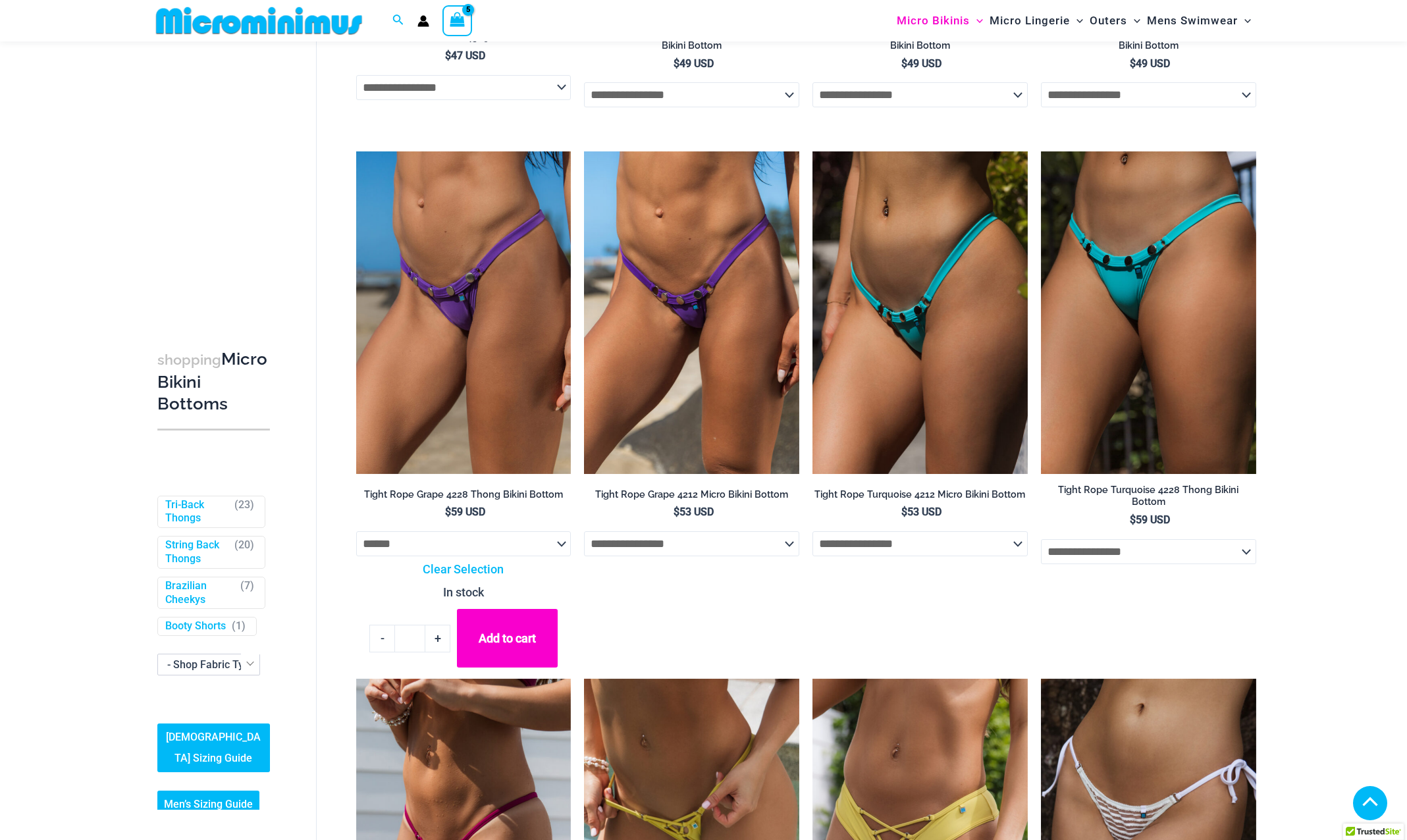
click at [454, 17] on icon "View Shopping Cart, 5 items" at bounding box center [457, 19] width 16 height 16
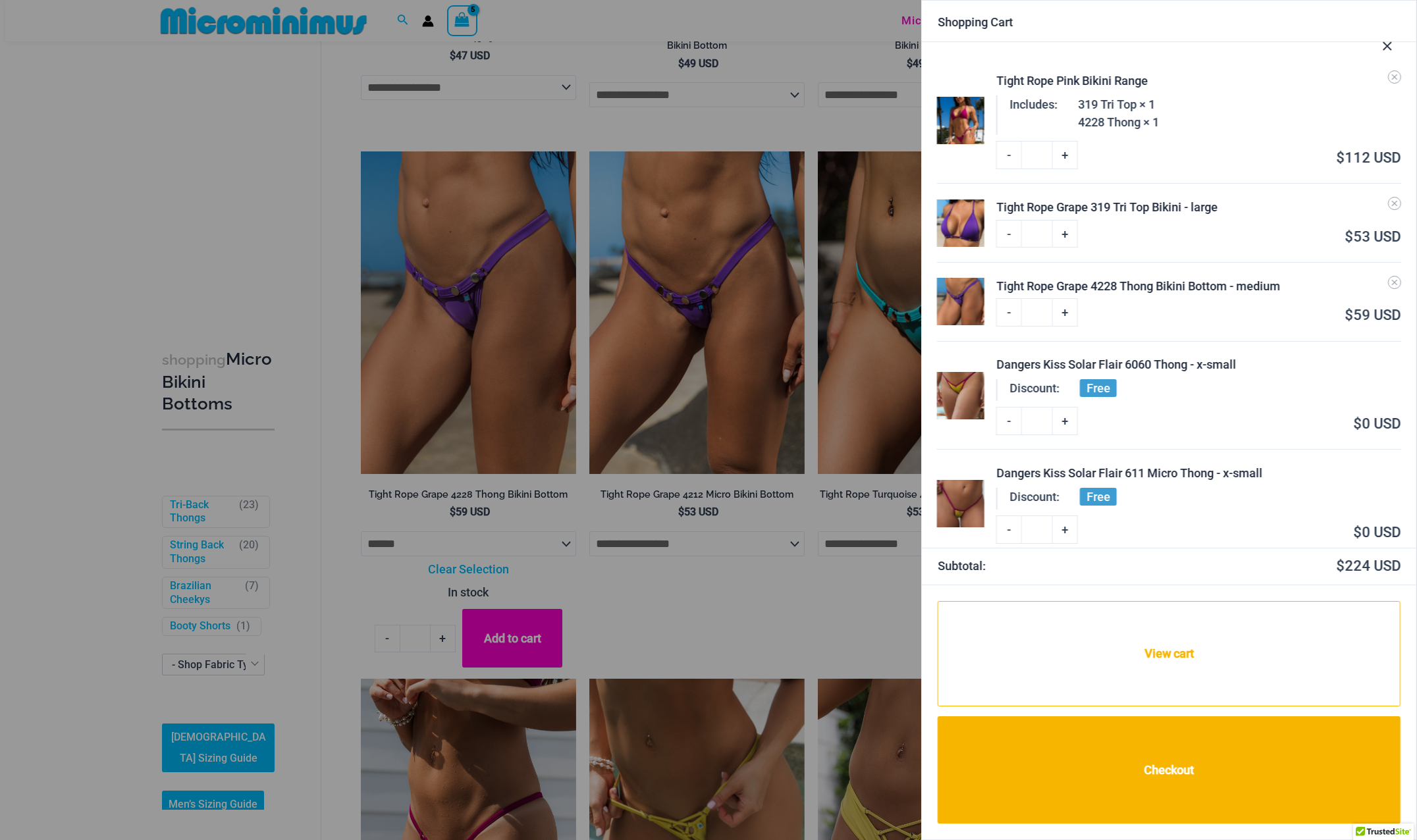
click at [1069, 474] on div "Dangers Kiss Solar Flair 611 Micro Thong - x-small" at bounding box center [1198, 473] width 404 height 18
click at [951, 501] on img at bounding box center [960, 504] width 47 height 47
click at [1099, 473] on div "Dangers Kiss Solar Flair 611 Micro Thong - x-small" at bounding box center [1198, 473] width 404 height 18
click at [973, 398] on img at bounding box center [960, 396] width 47 height 47
click at [969, 116] on img at bounding box center [960, 120] width 47 height 47
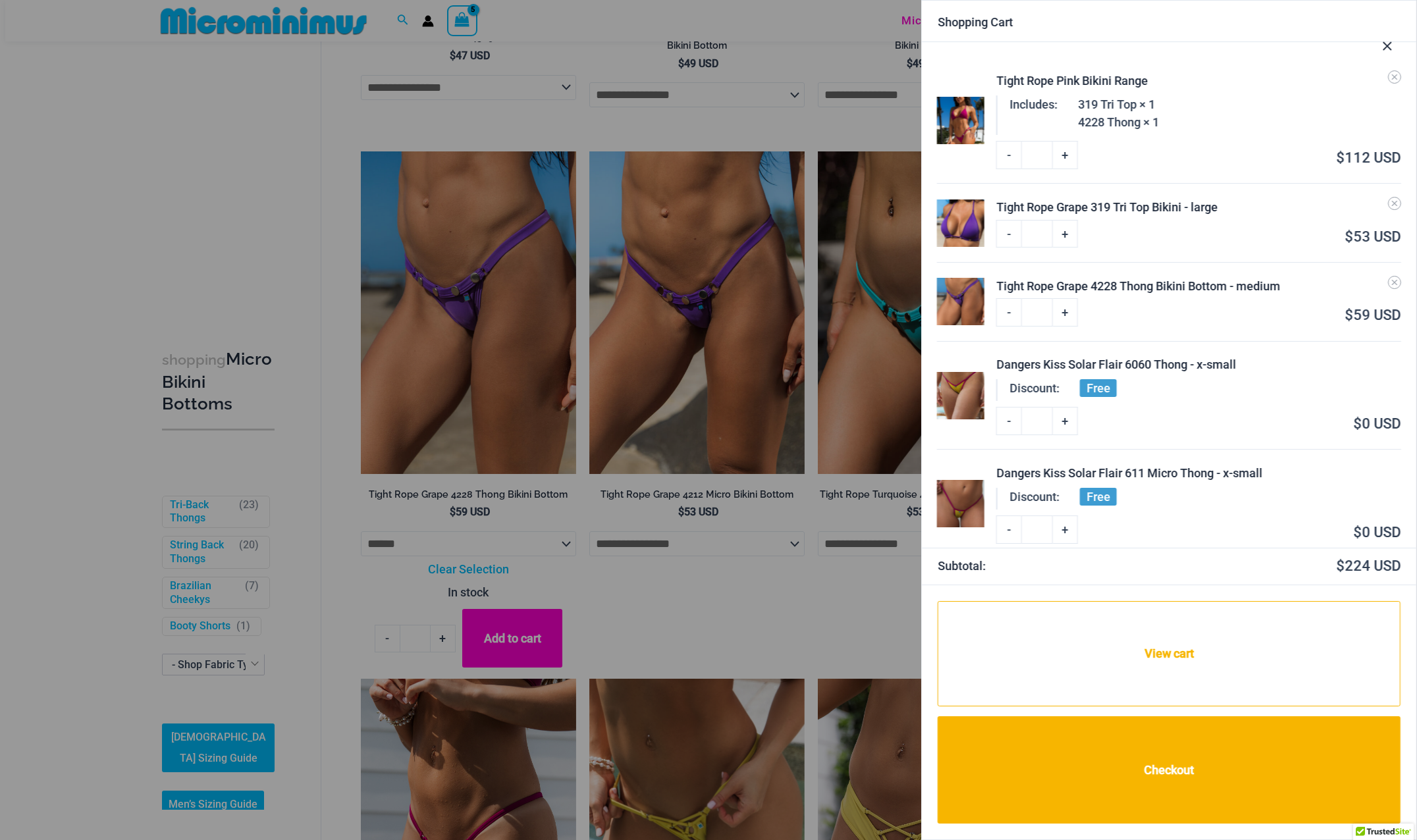
click at [1032, 80] on div "Tight Rope Pink Bikini Range" at bounding box center [1198, 81] width 404 height 18
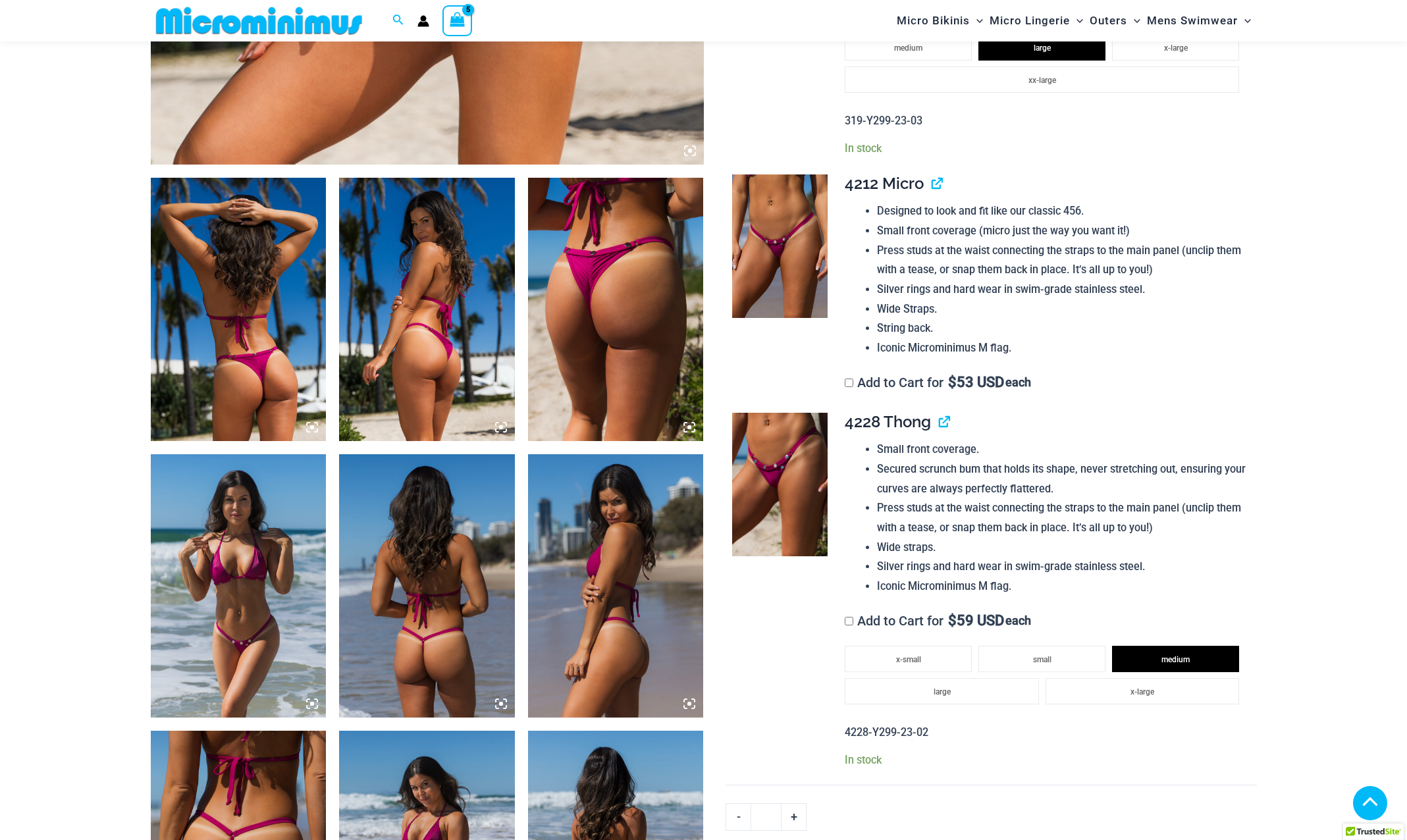
scroll to position [790, 0]
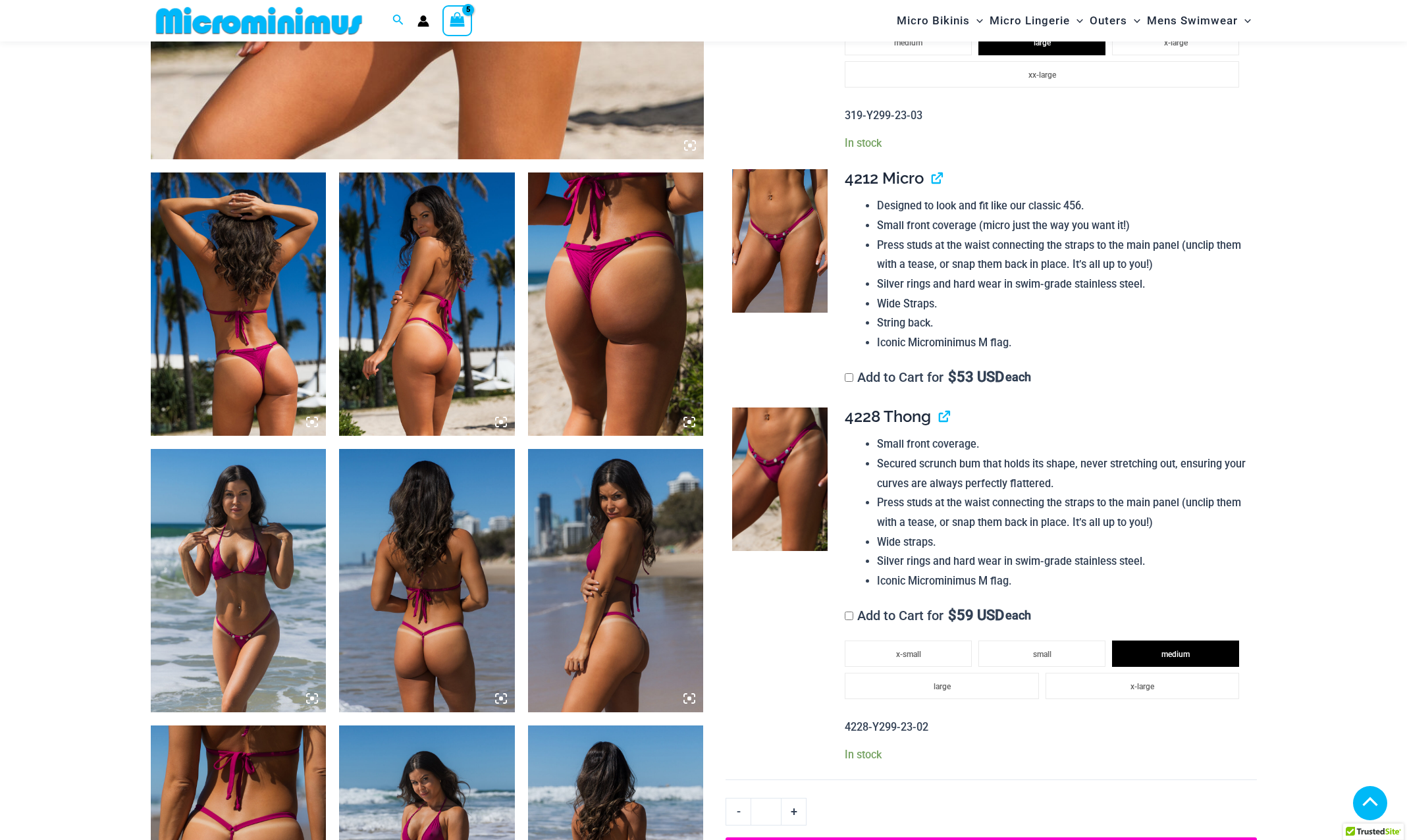
click at [456, 610] on img at bounding box center [426, 581] width 176 height 263
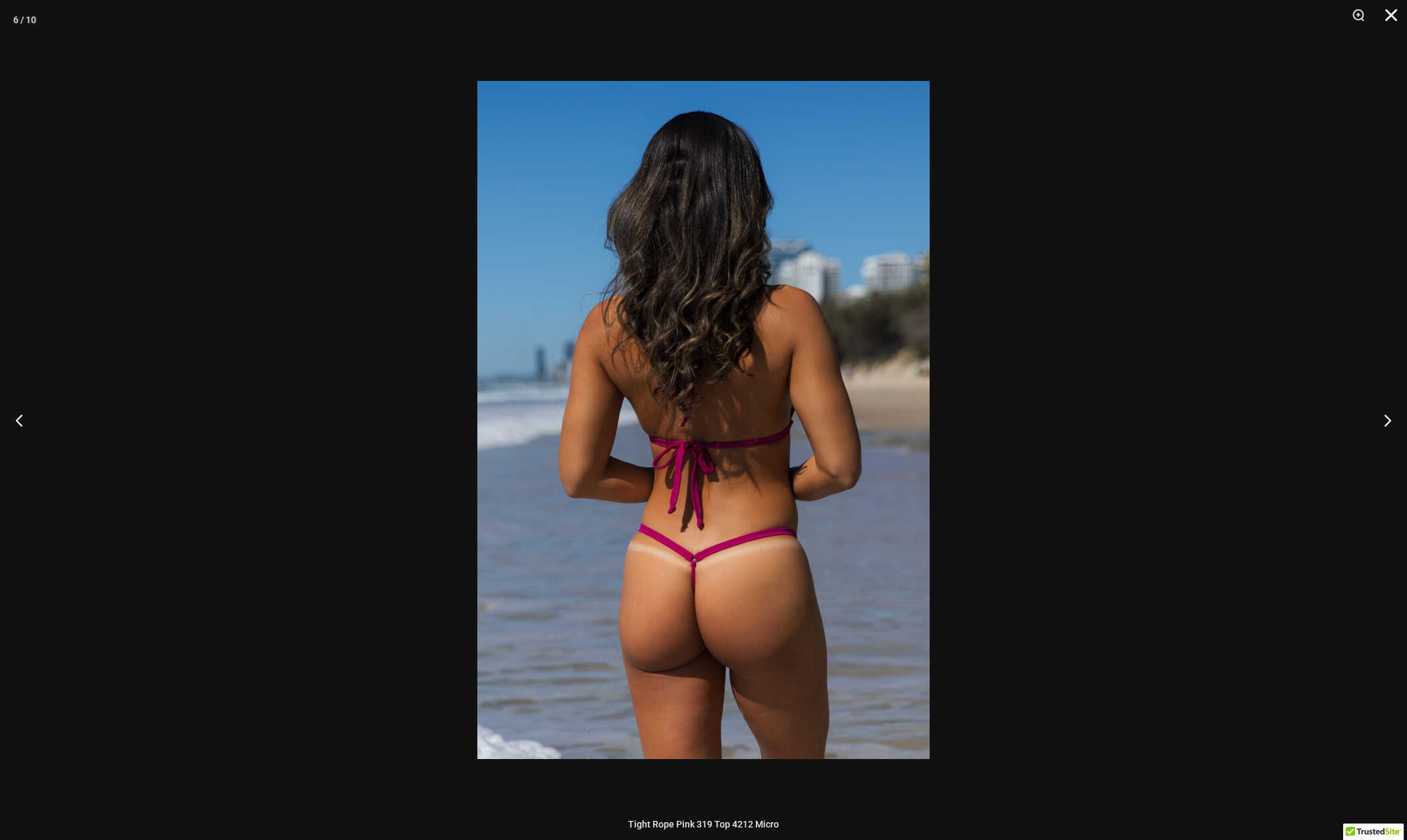
click at [1391, 20] on button "Close" at bounding box center [1387, 20] width 33 height 39
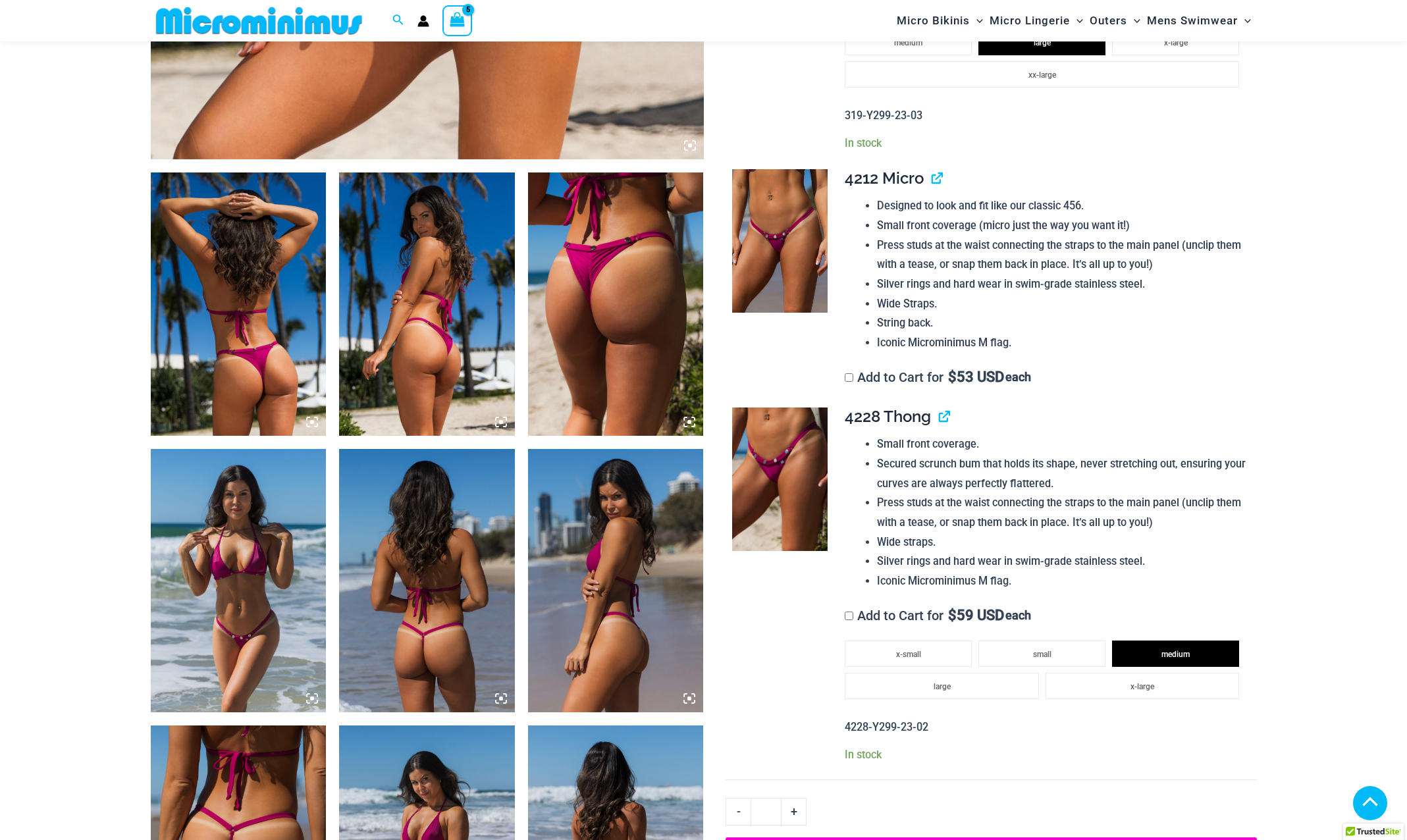
click at [593, 344] on img at bounding box center [615, 304] width 176 height 263
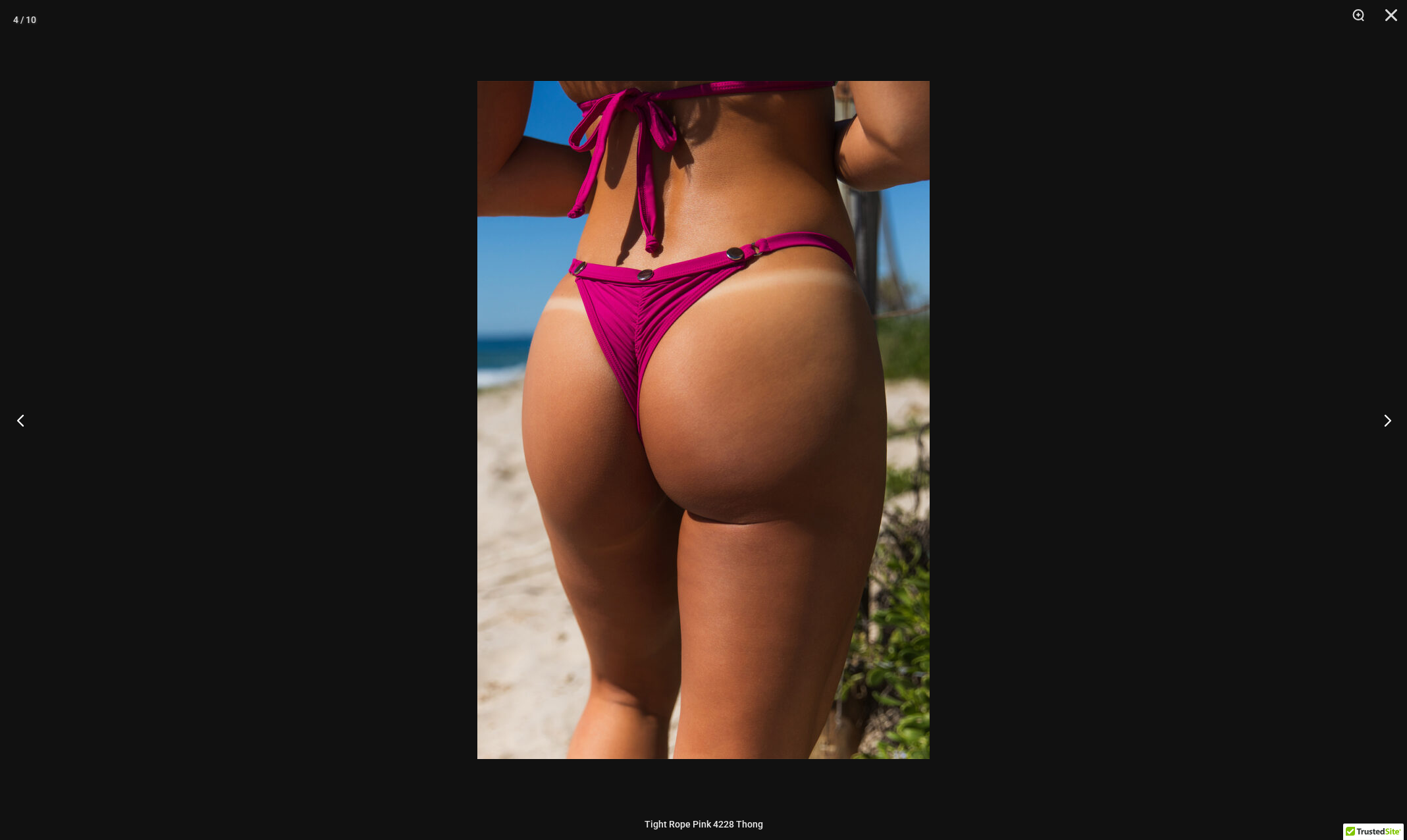
click at [21, 423] on button "Previous" at bounding box center [25, 420] width 49 height 65
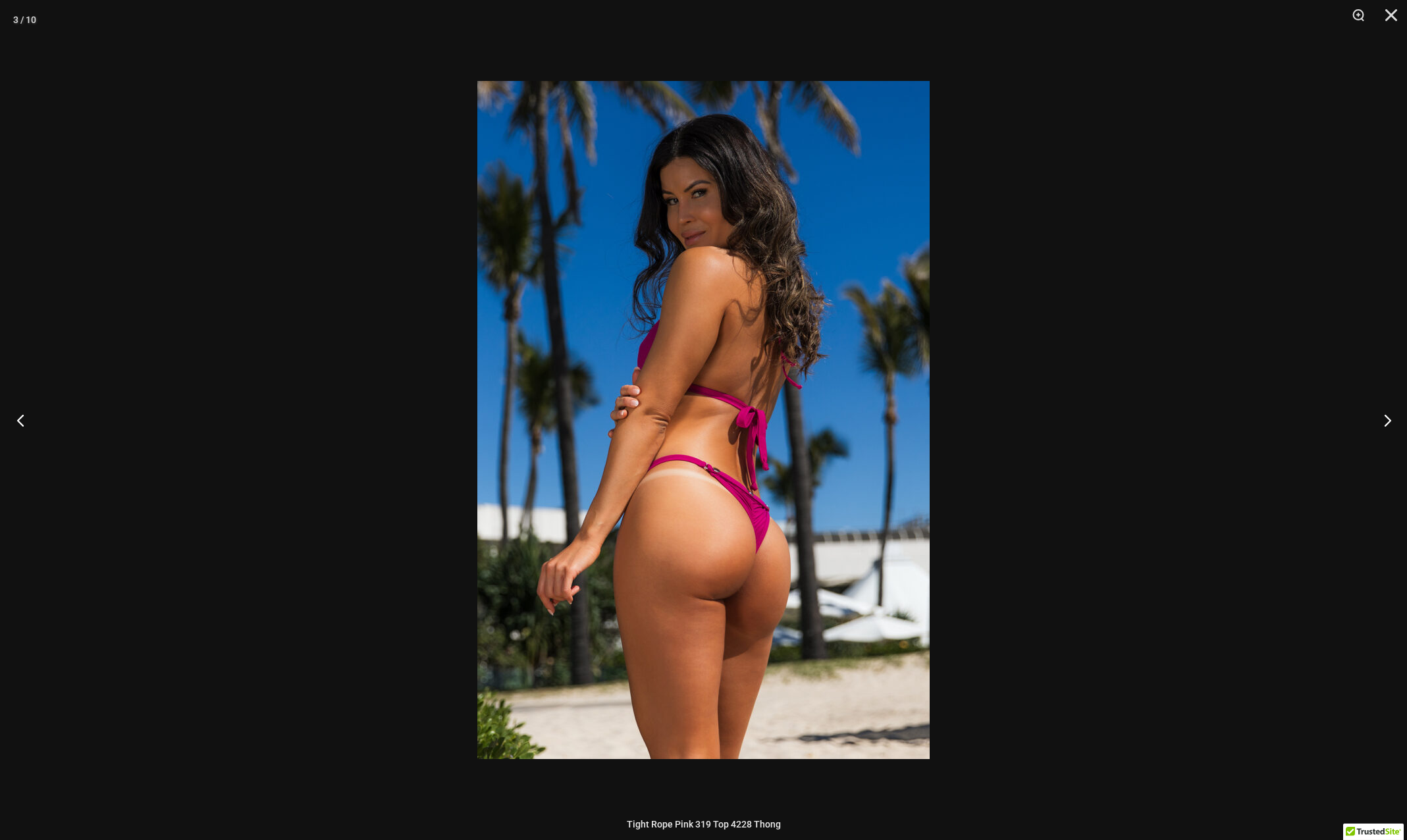
click at [21, 423] on button "Previous" at bounding box center [25, 420] width 49 height 65
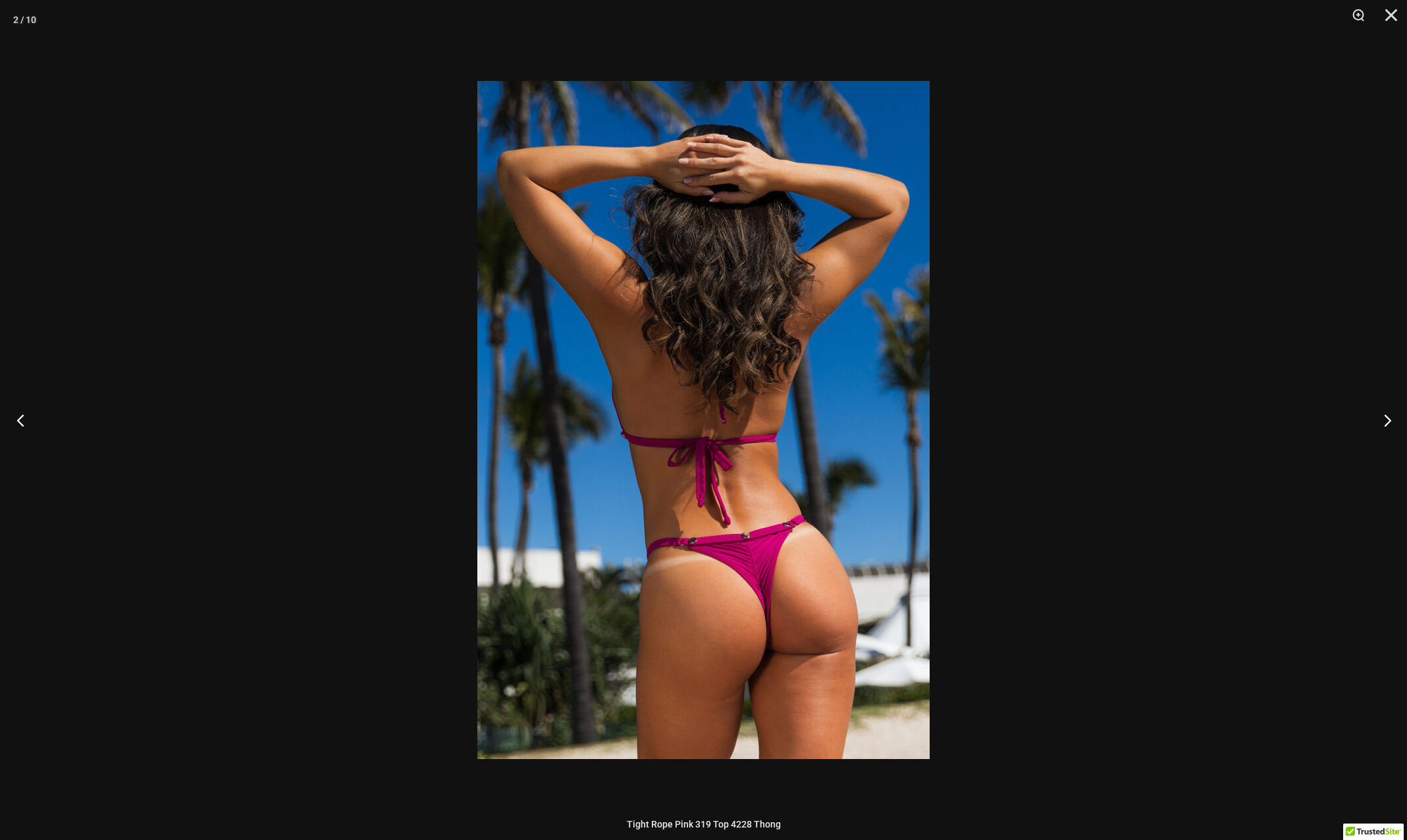
click at [21, 423] on button "Previous" at bounding box center [25, 420] width 49 height 65
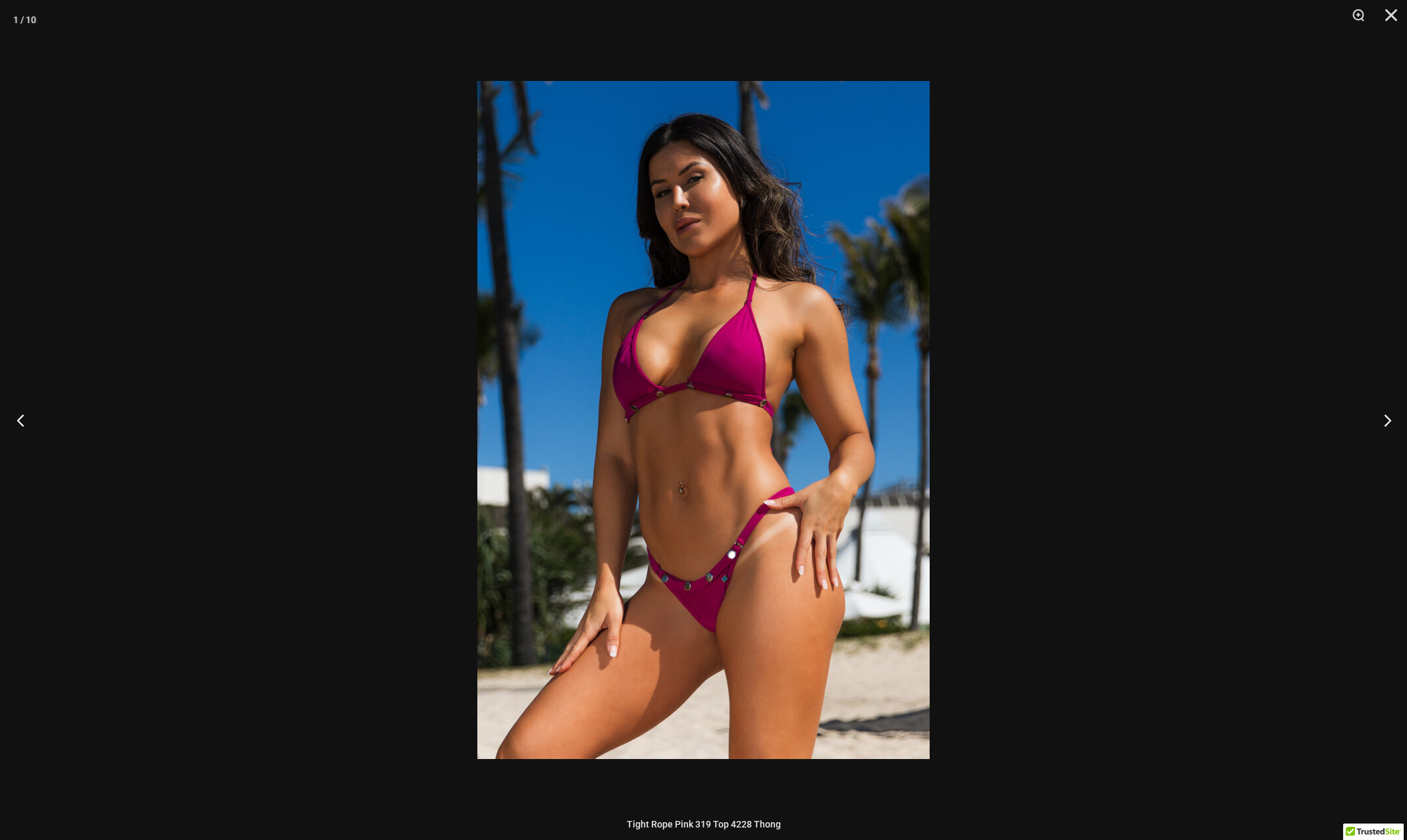
click at [21, 423] on button "Previous" at bounding box center [25, 420] width 49 height 65
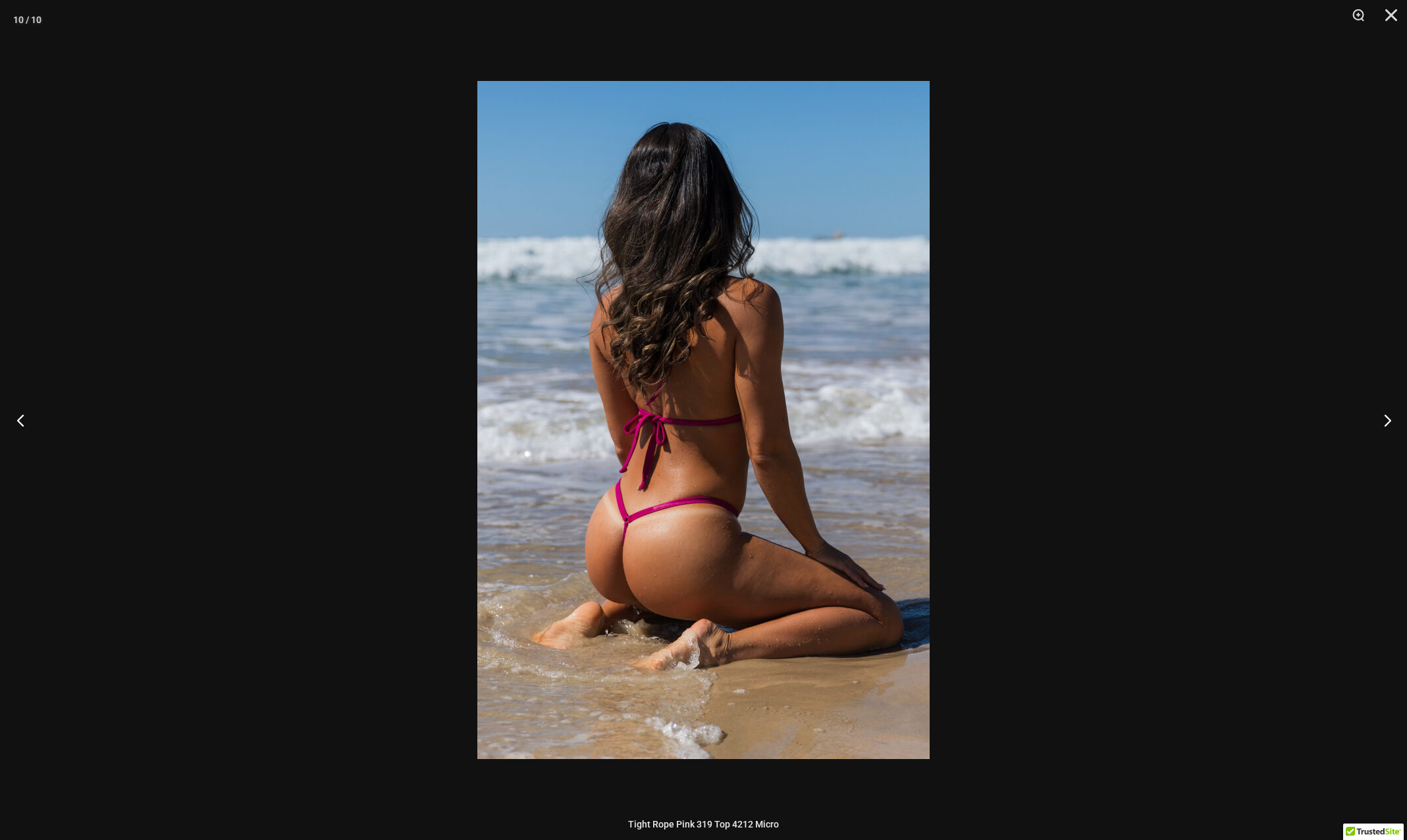
click at [21, 423] on button "Previous" at bounding box center [25, 420] width 49 height 65
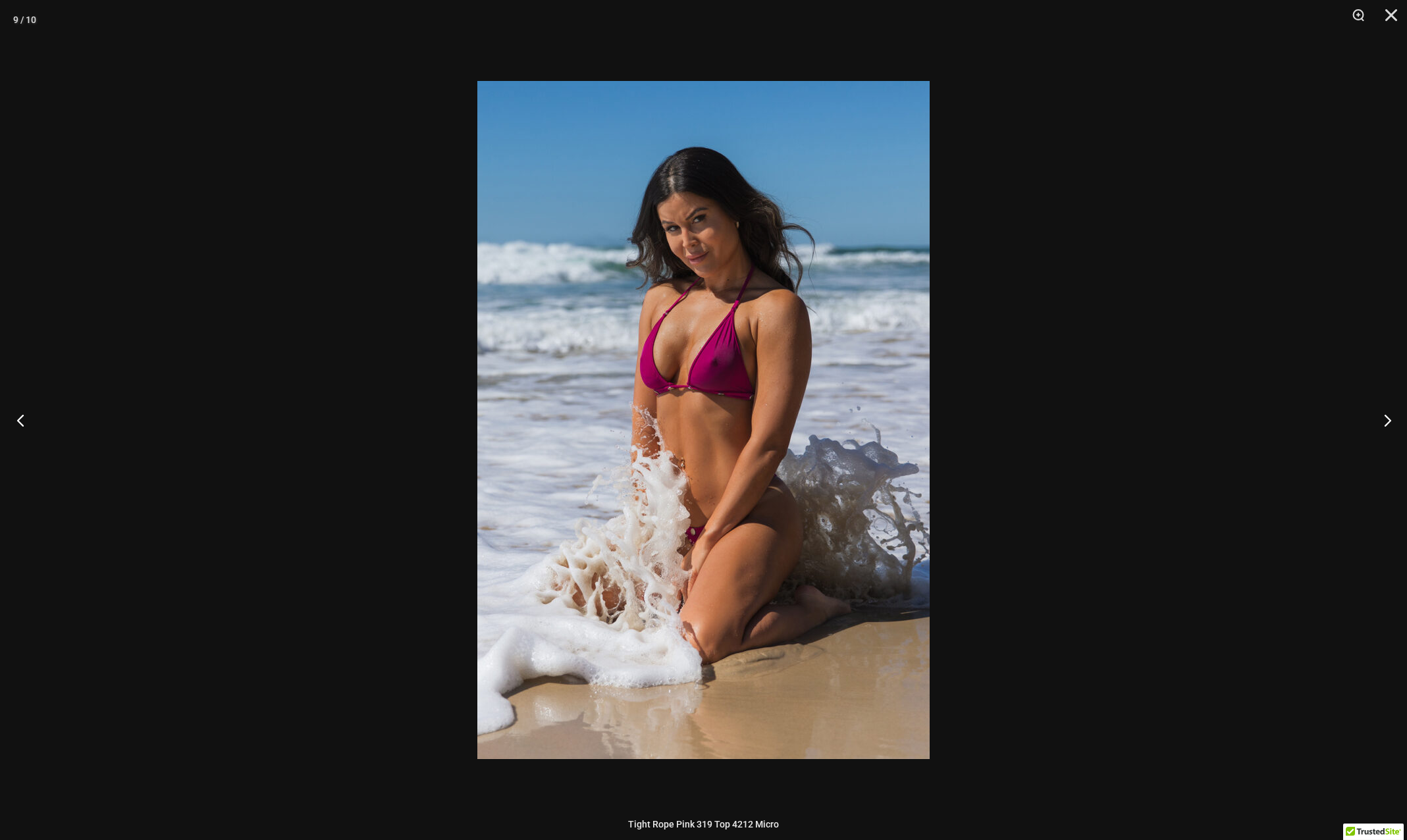
click at [21, 423] on button "Previous" at bounding box center [25, 420] width 49 height 65
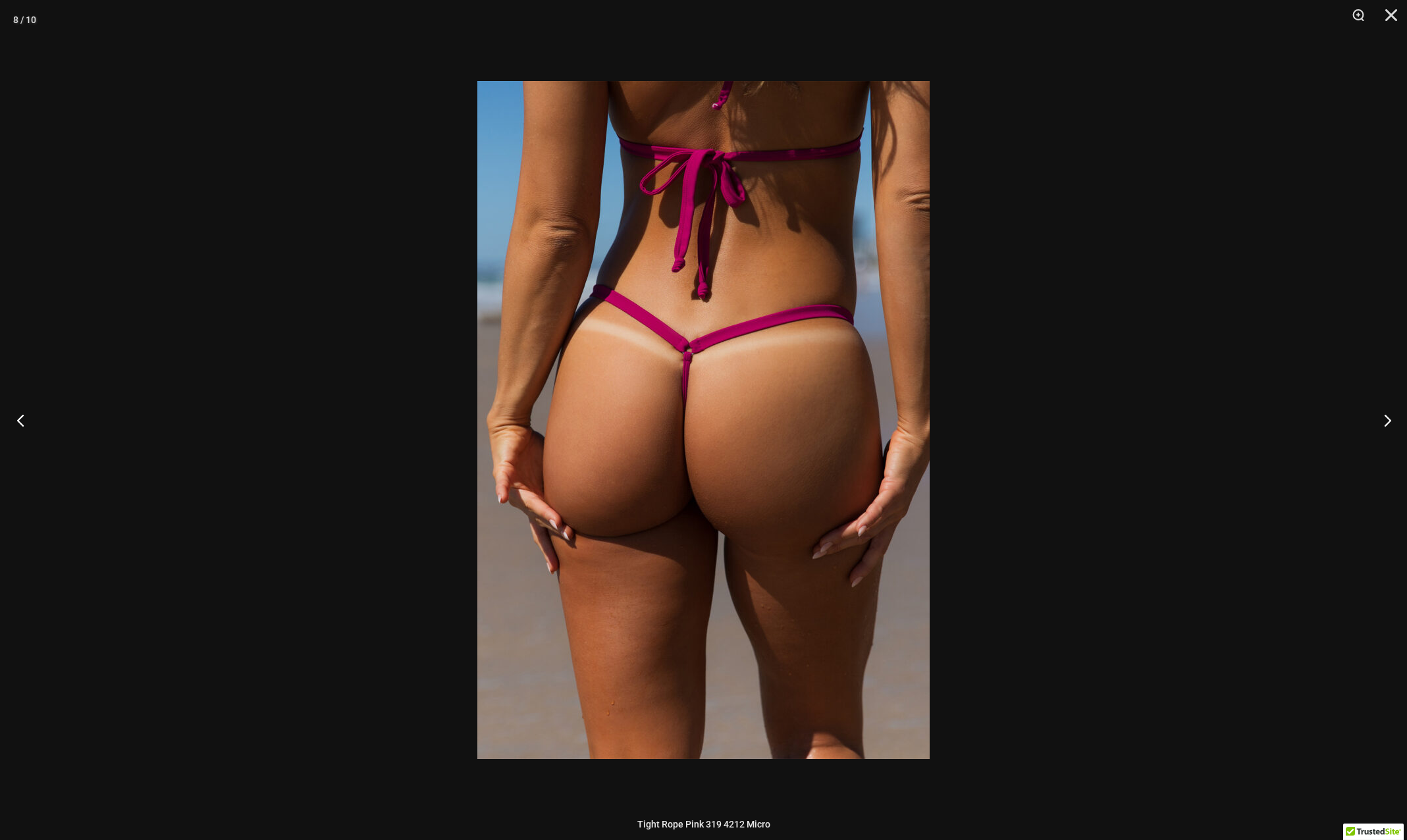
click at [21, 423] on button "Previous" at bounding box center [25, 420] width 49 height 65
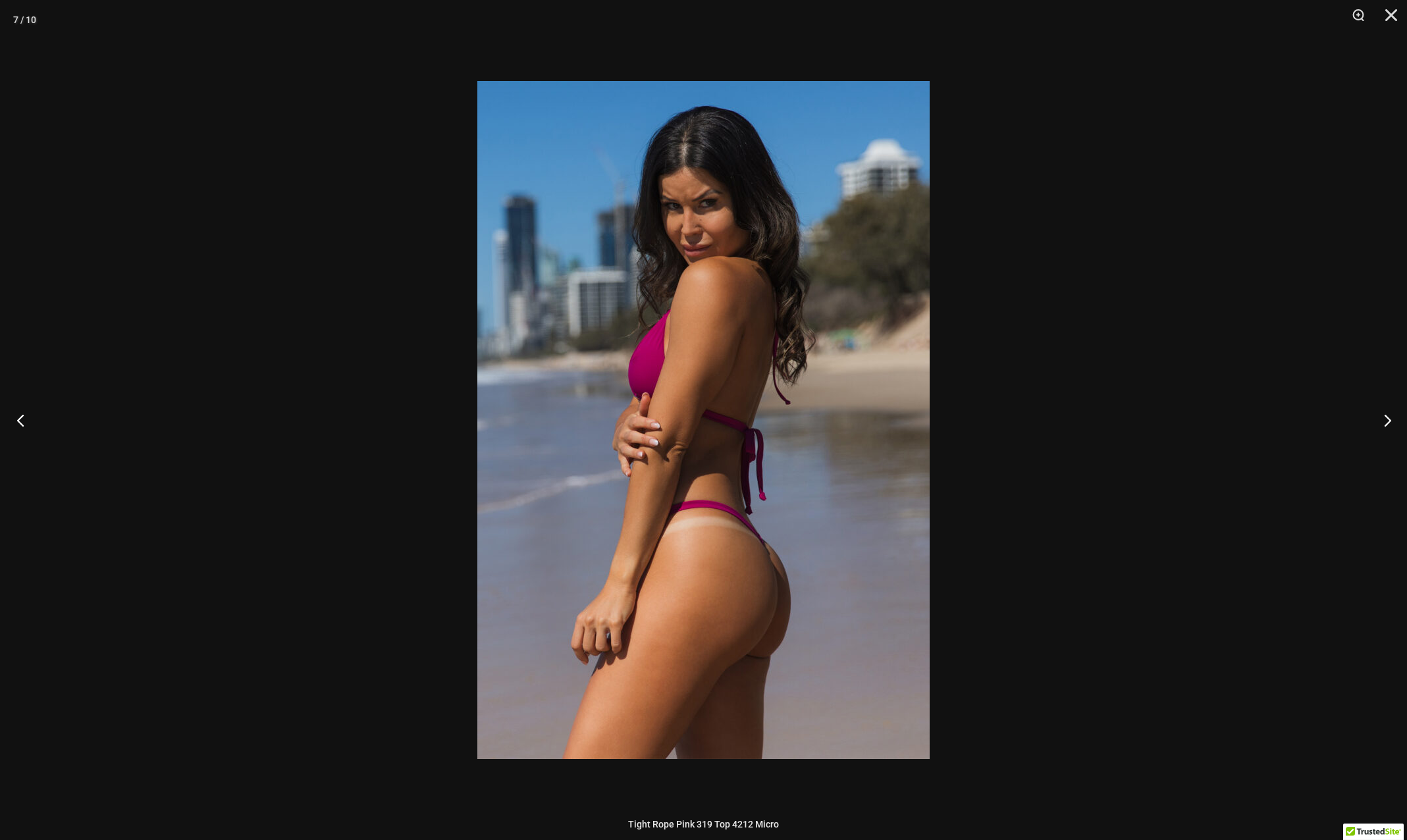
click at [21, 423] on button "Previous" at bounding box center [25, 420] width 49 height 65
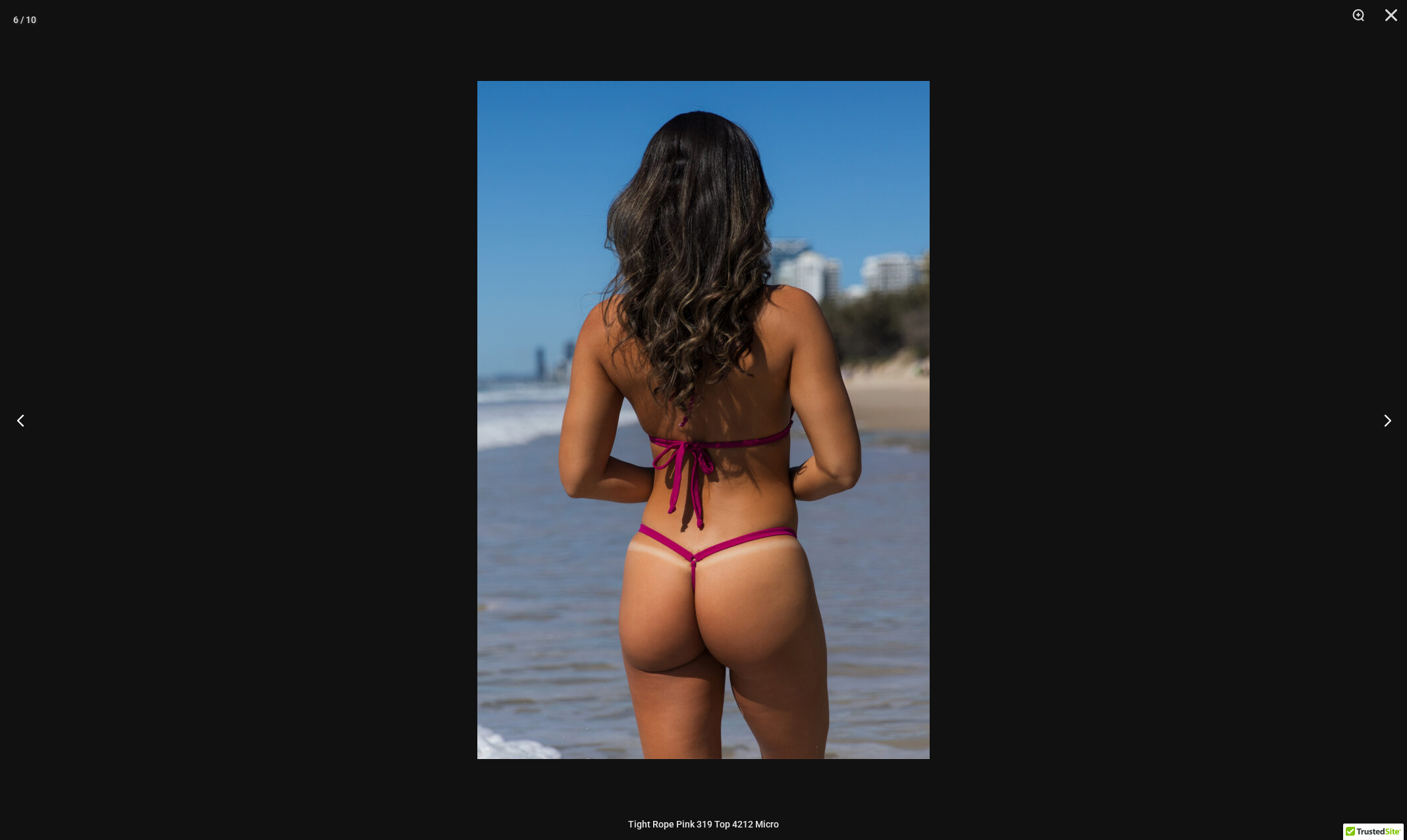
click at [21, 423] on button "Previous" at bounding box center [25, 420] width 49 height 65
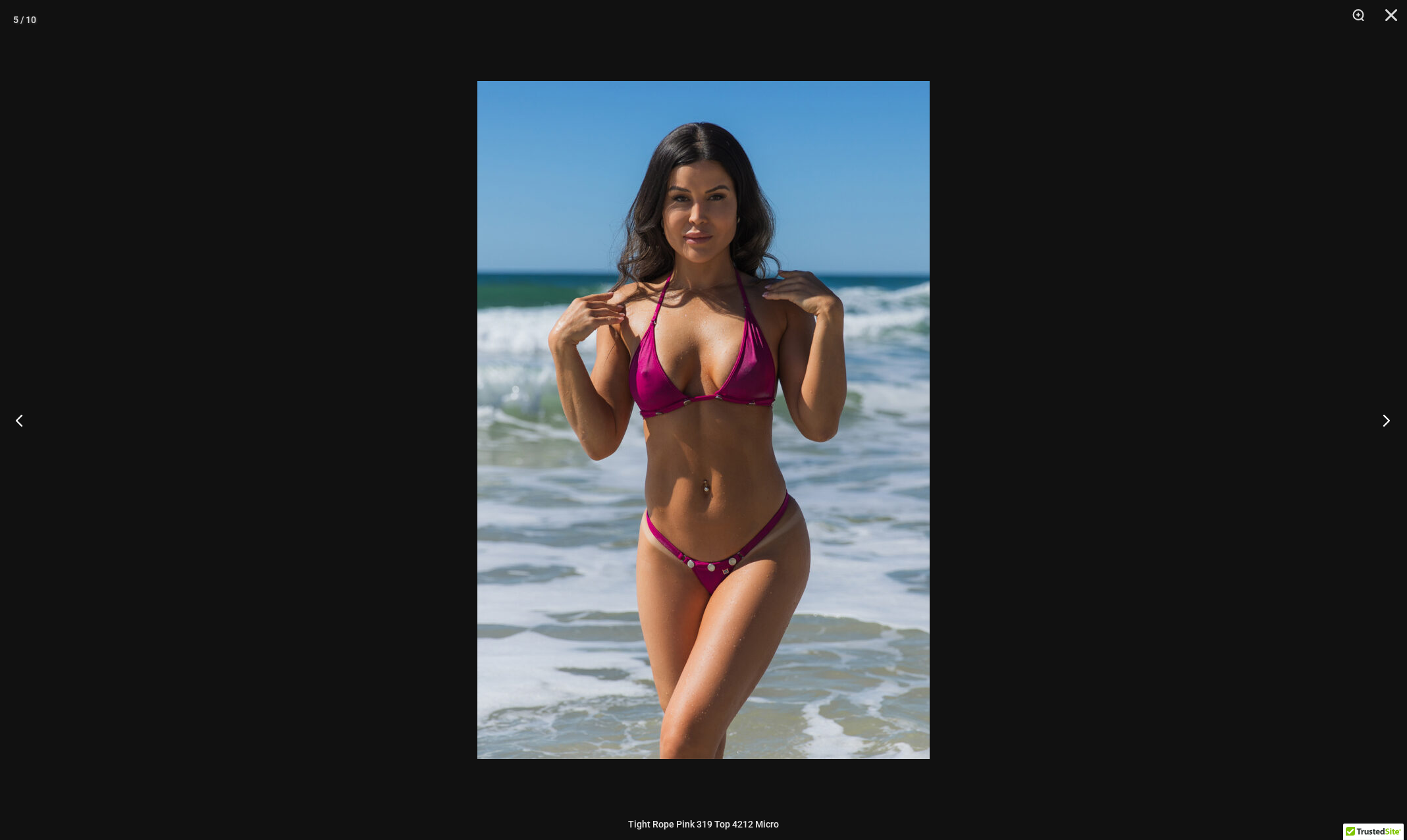
click at [1392, 426] on button "Next" at bounding box center [1382, 420] width 49 height 65
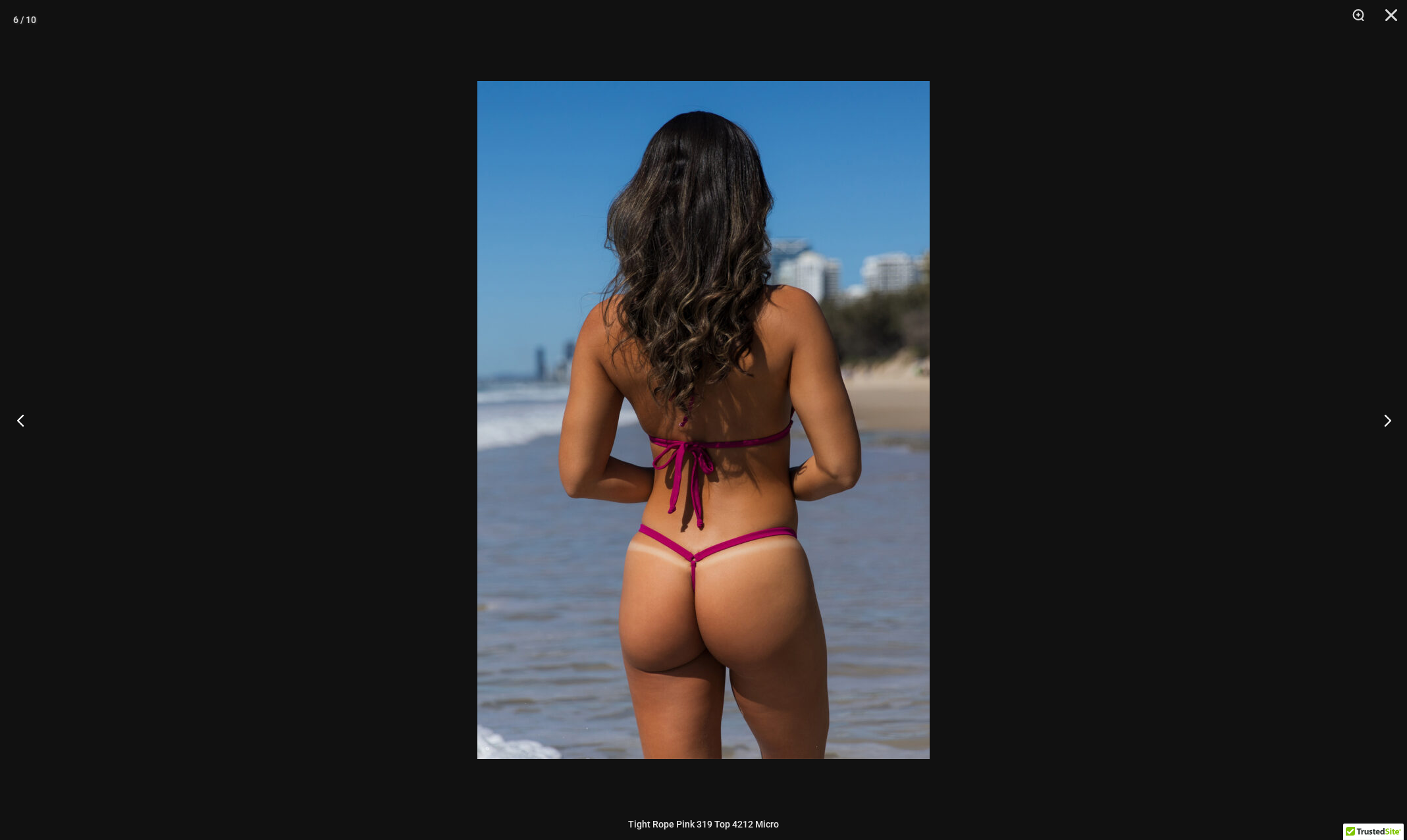
click at [19, 424] on button "Previous" at bounding box center [25, 420] width 49 height 65
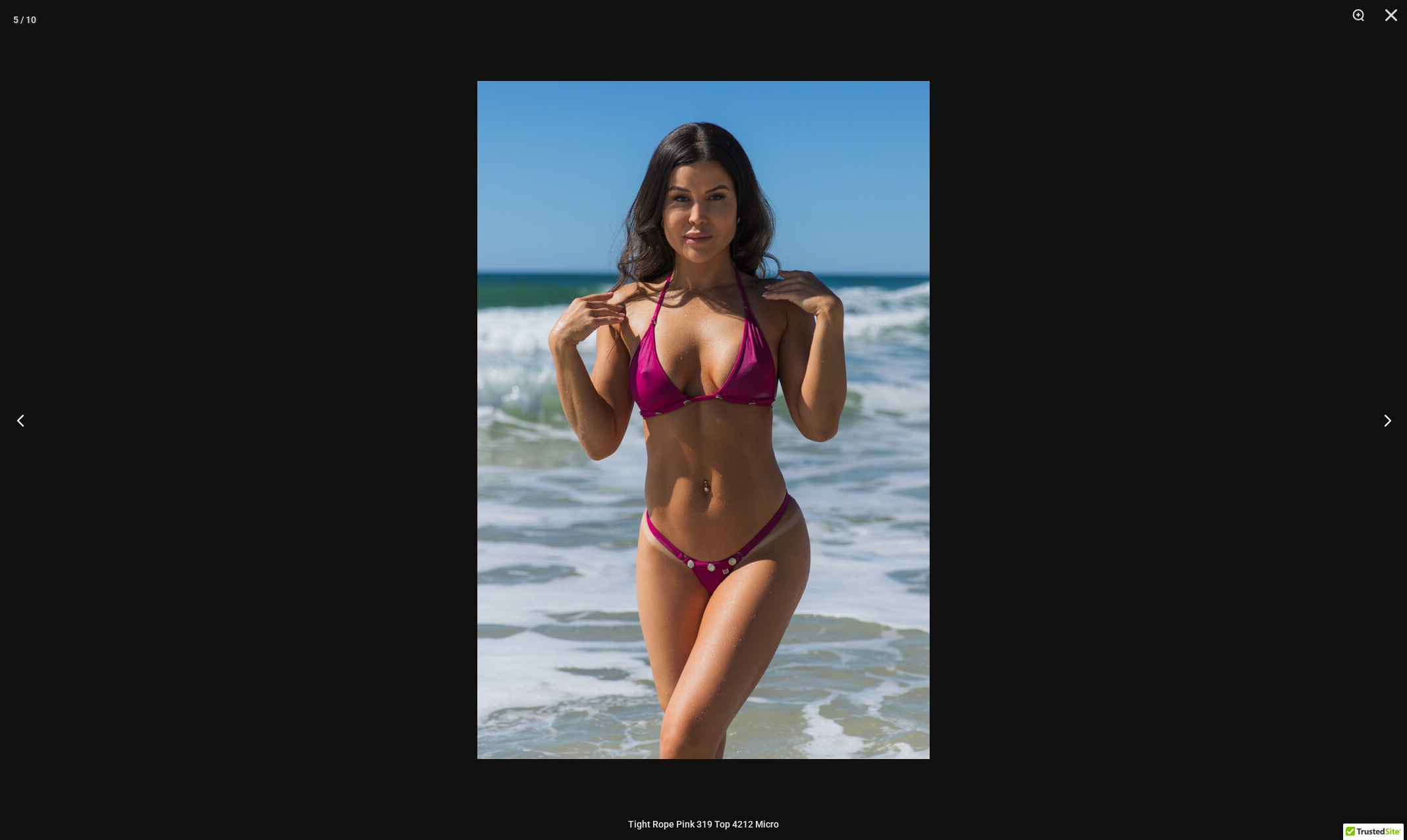
click at [19, 424] on button "Previous" at bounding box center [25, 420] width 49 height 65
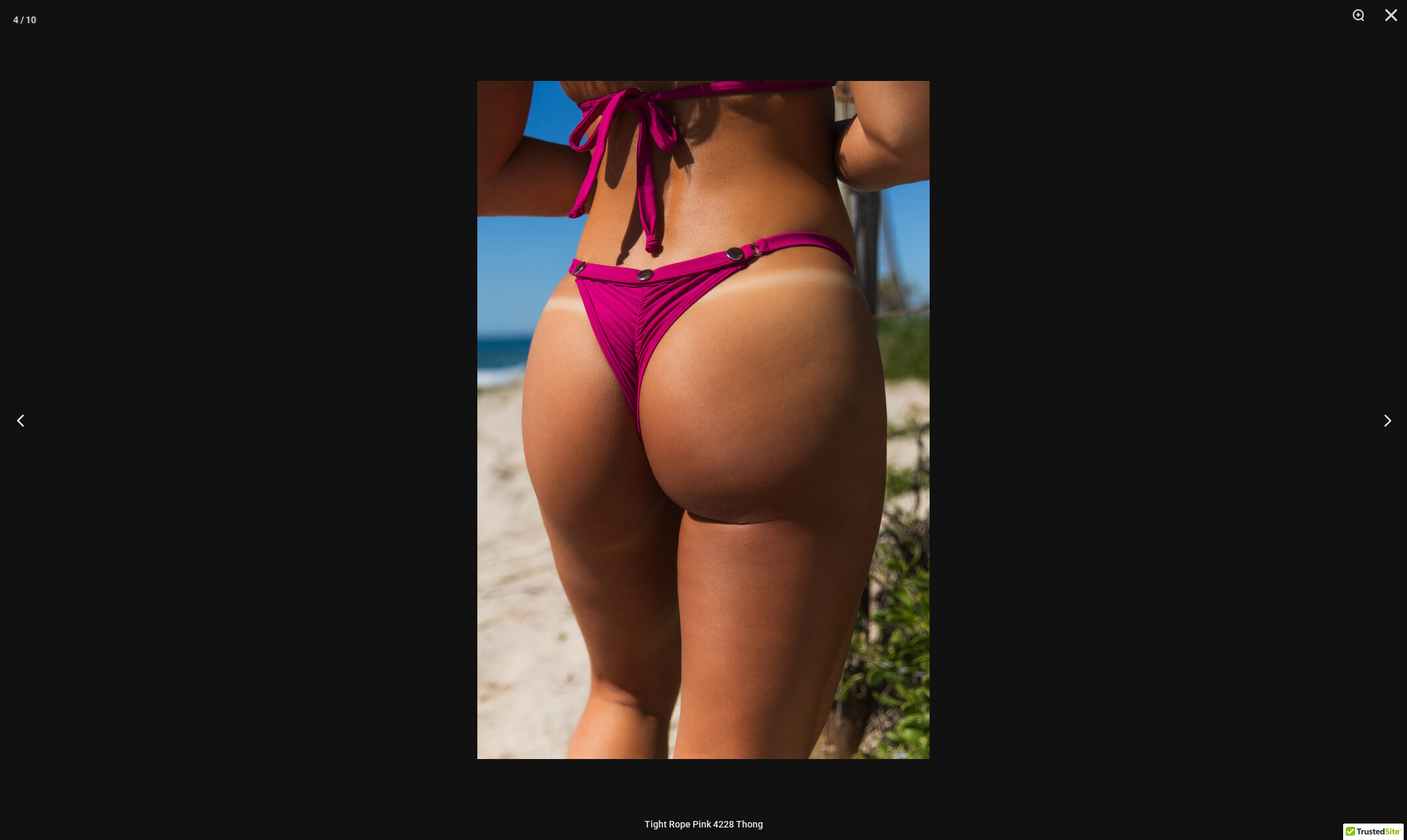
click at [19, 424] on button "Previous" at bounding box center [25, 420] width 49 height 65
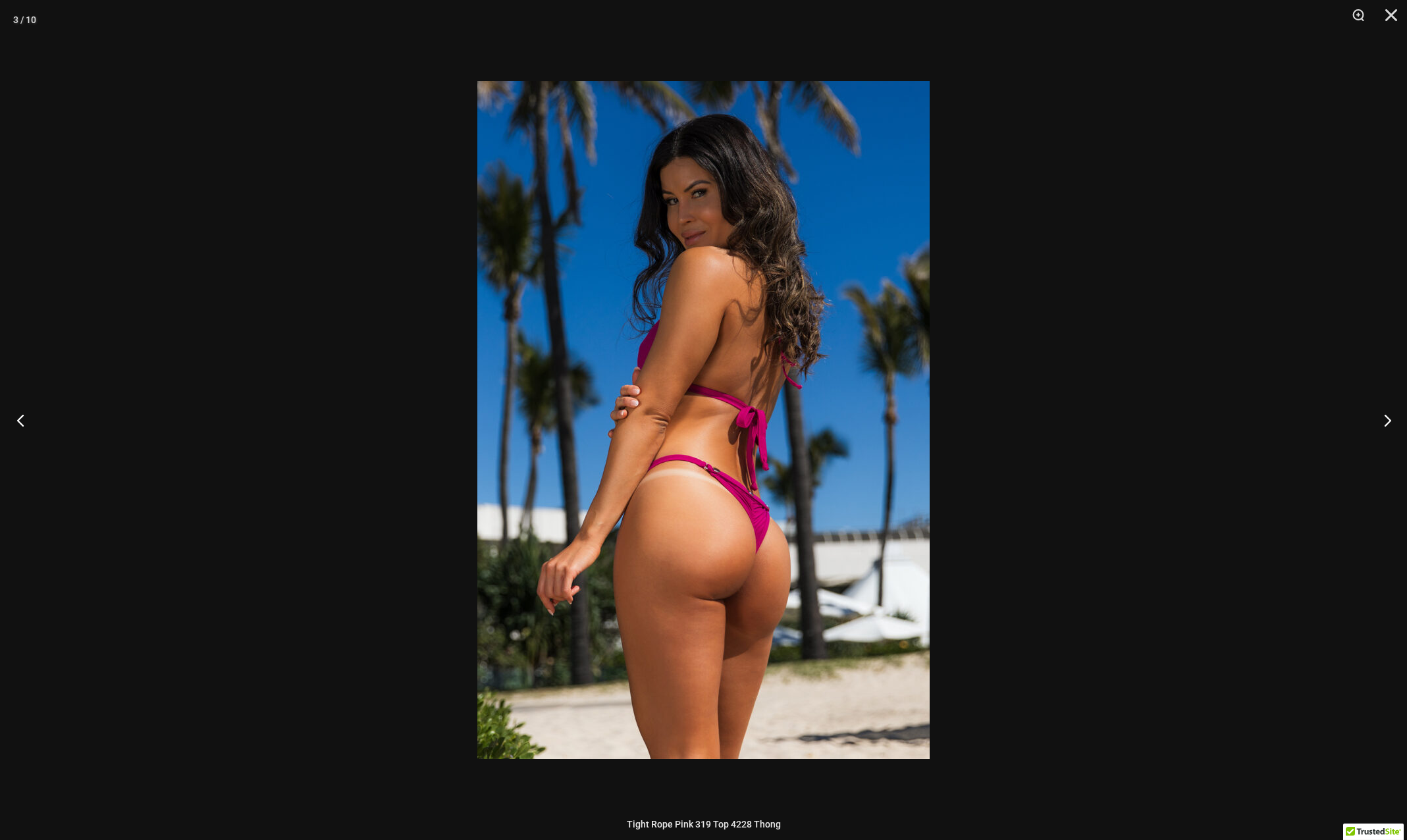
click at [19, 424] on button "Previous" at bounding box center [25, 420] width 49 height 65
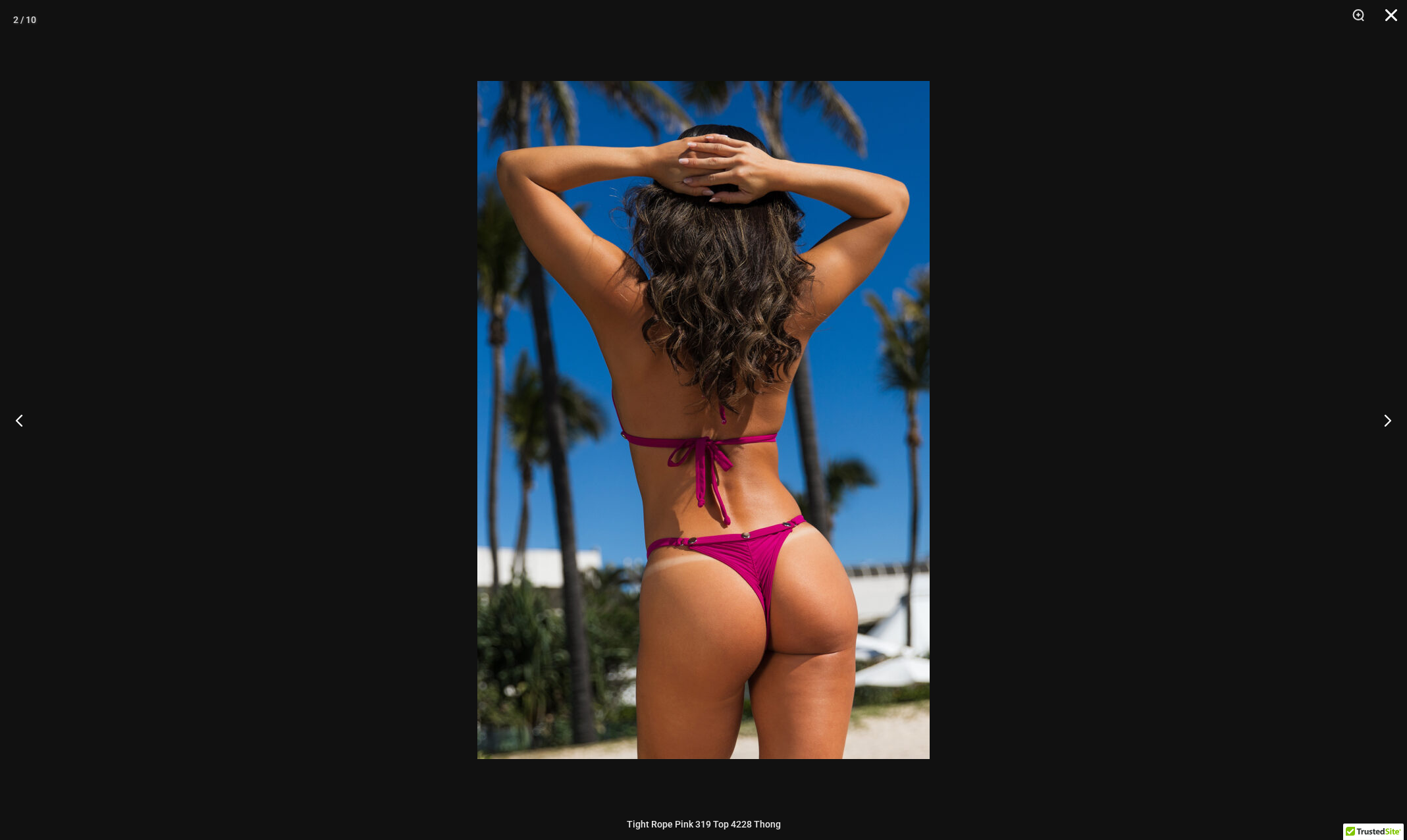
click at [1391, 19] on button "Close" at bounding box center [1387, 20] width 33 height 39
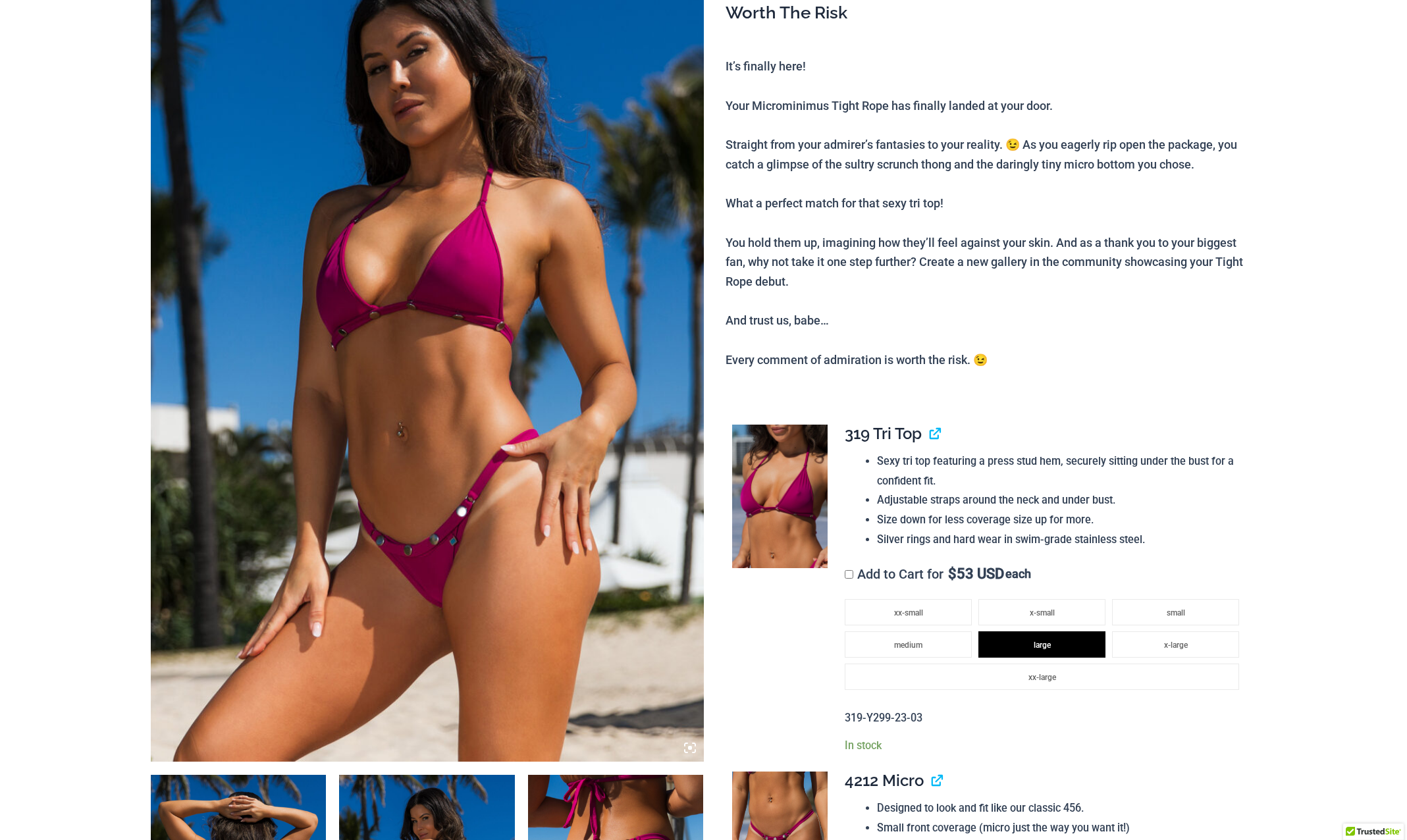
scroll to position [0, 0]
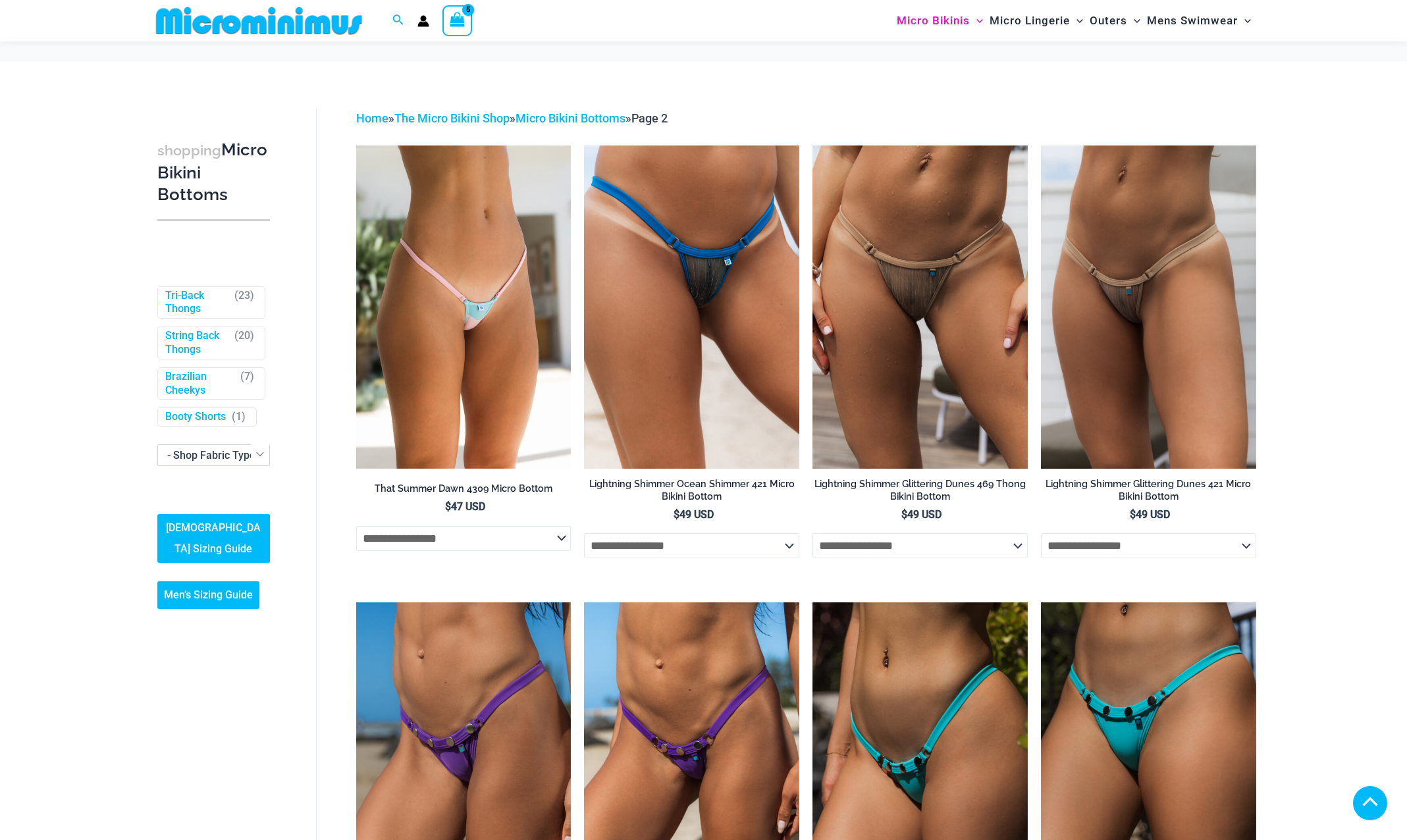
select select "******"
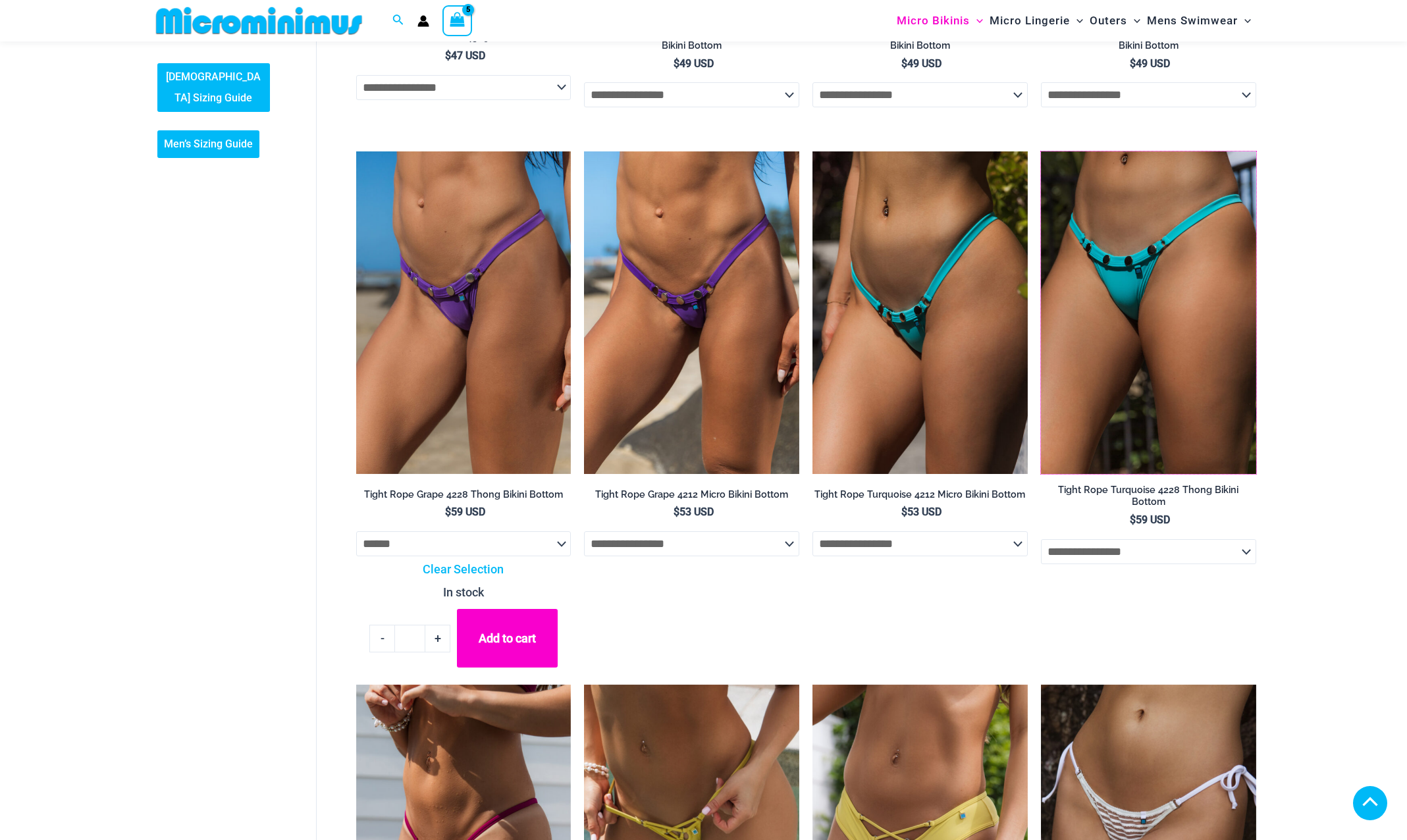
click at [1041, 151] on img at bounding box center [1041, 151] width 0 height 0
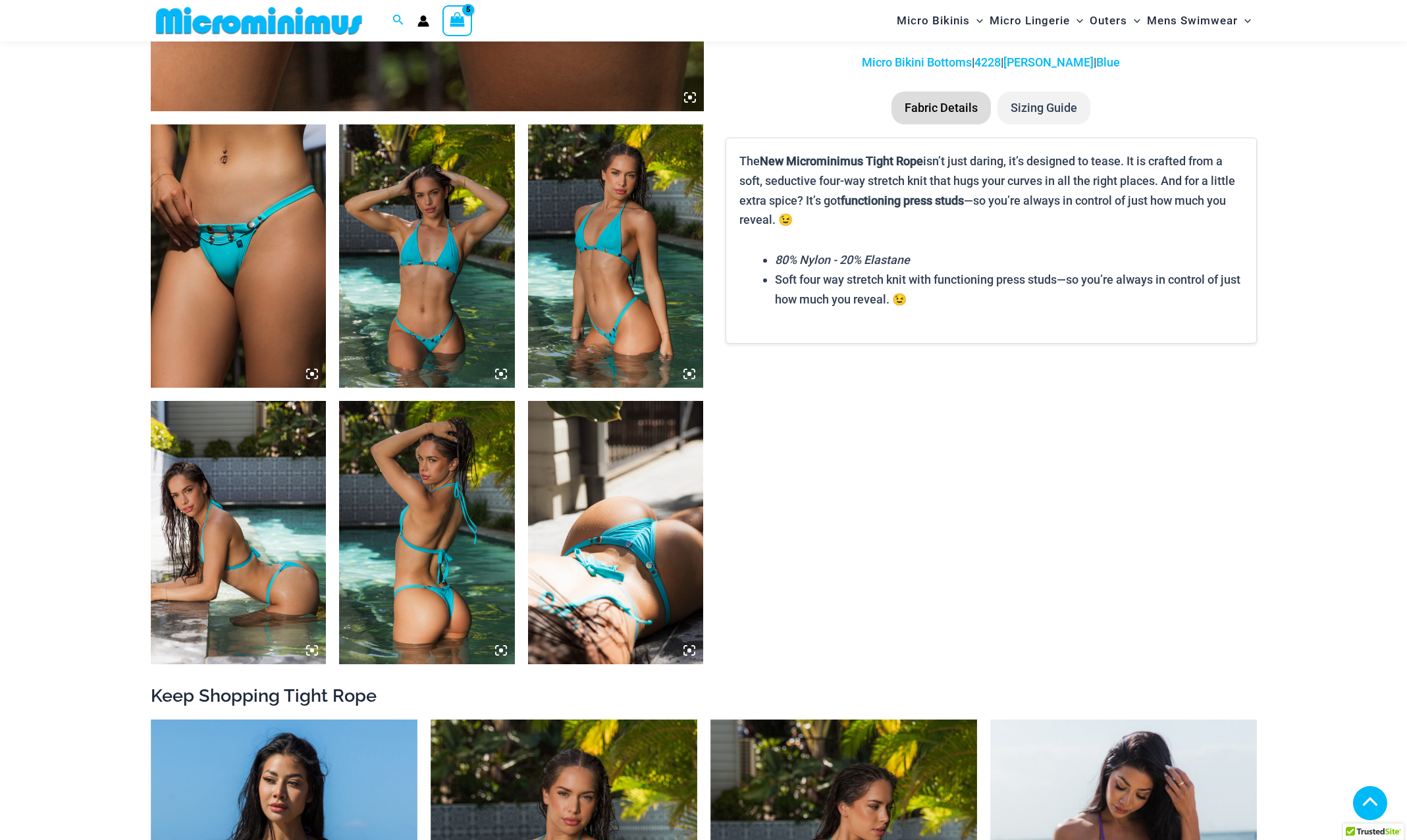
scroll to position [845, 0]
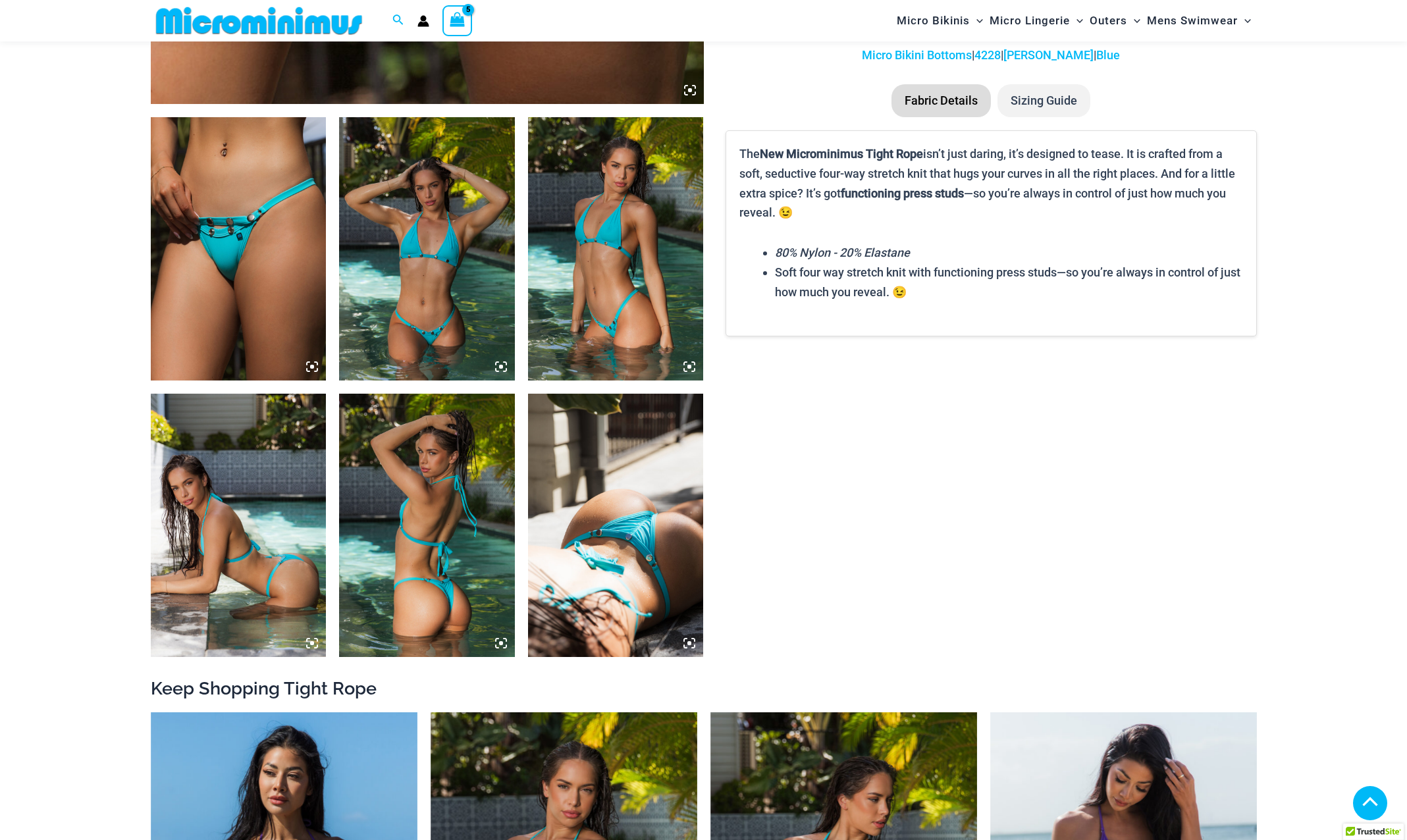
click at [578, 529] on img at bounding box center [615, 525] width 176 height 263
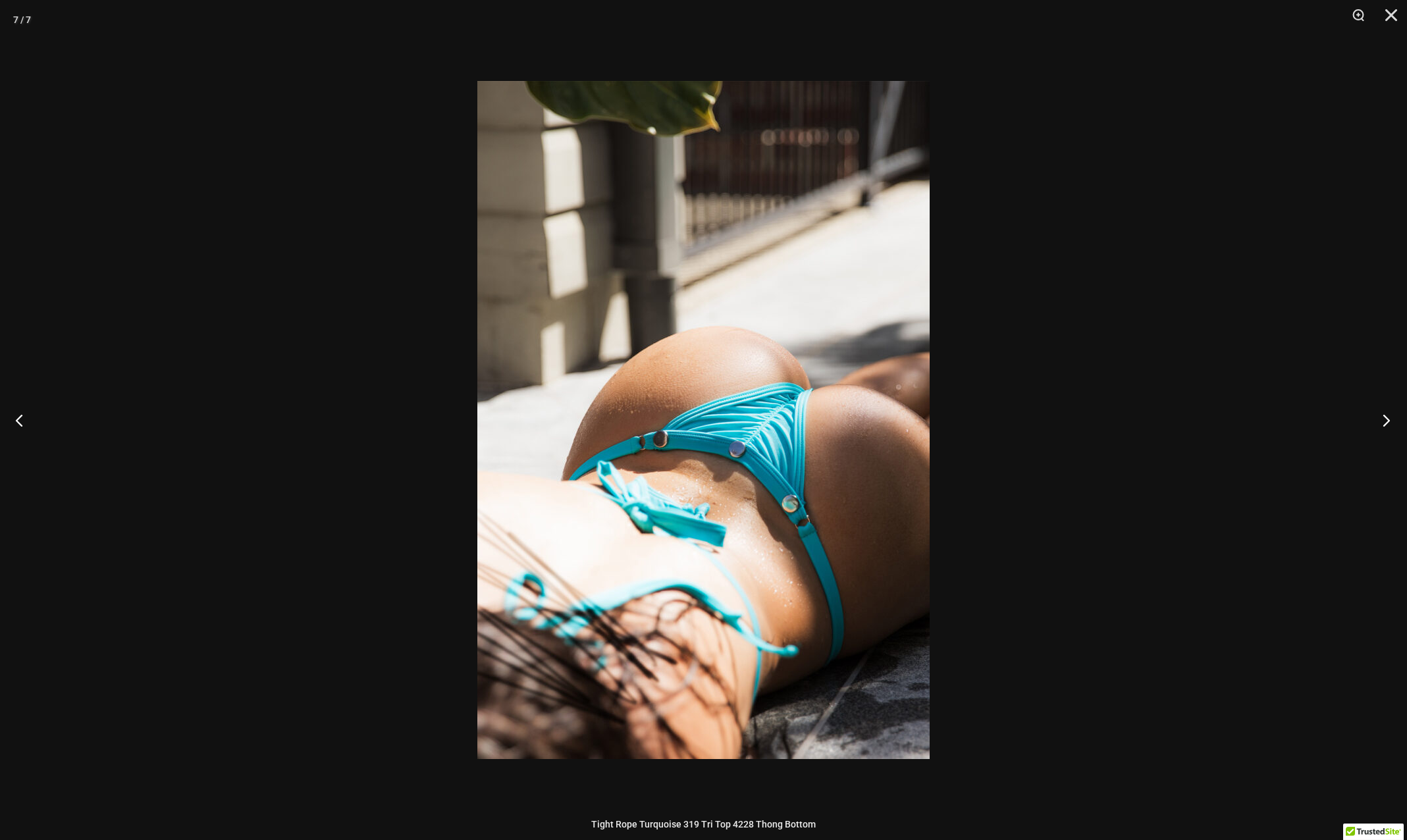
click at [1383, 423] on button "Next" at bounding box center [1382, 420] width 49 height 65
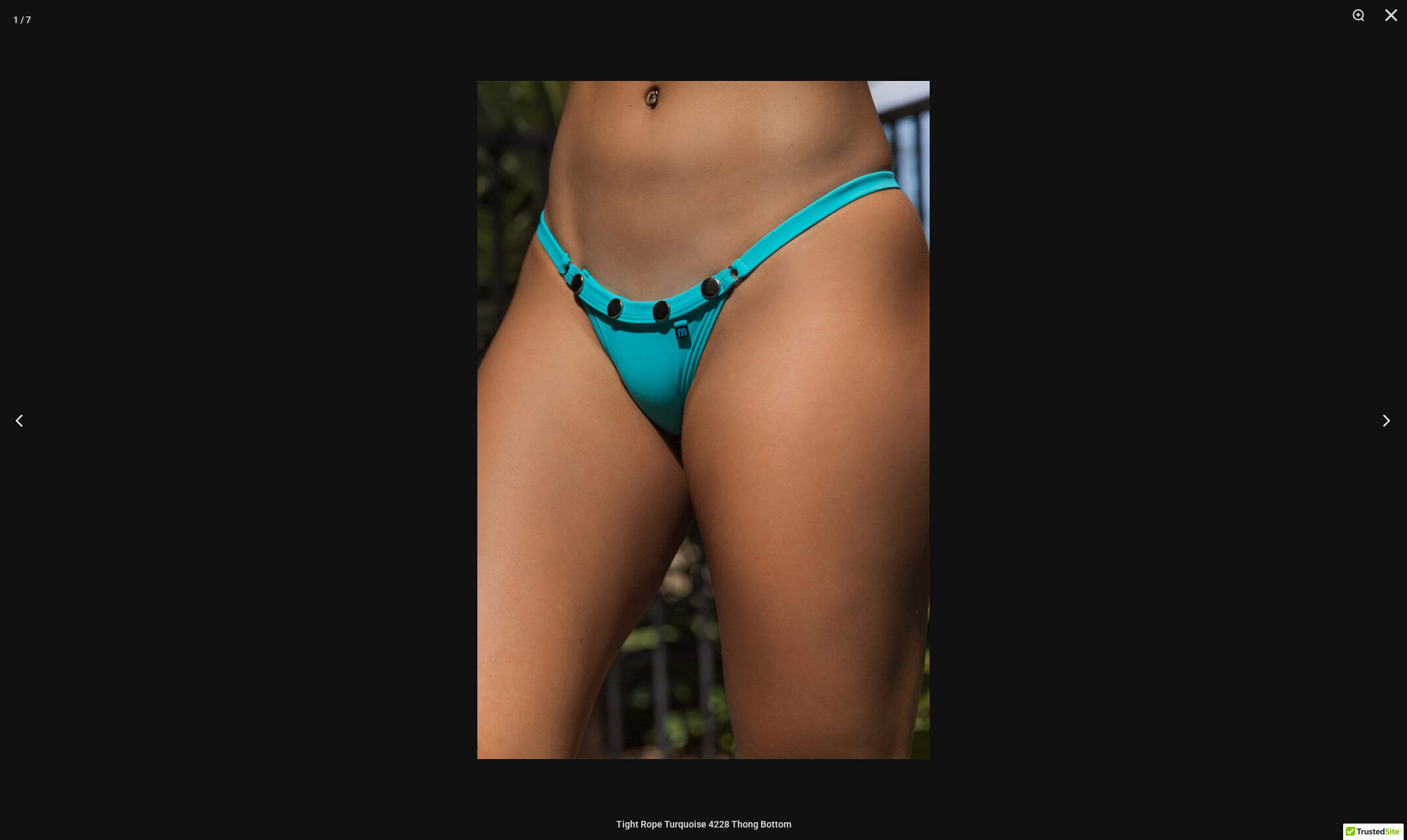
click at [1383, 423] on button "Next" at bounding box center [1382, 420] width 49 height 65
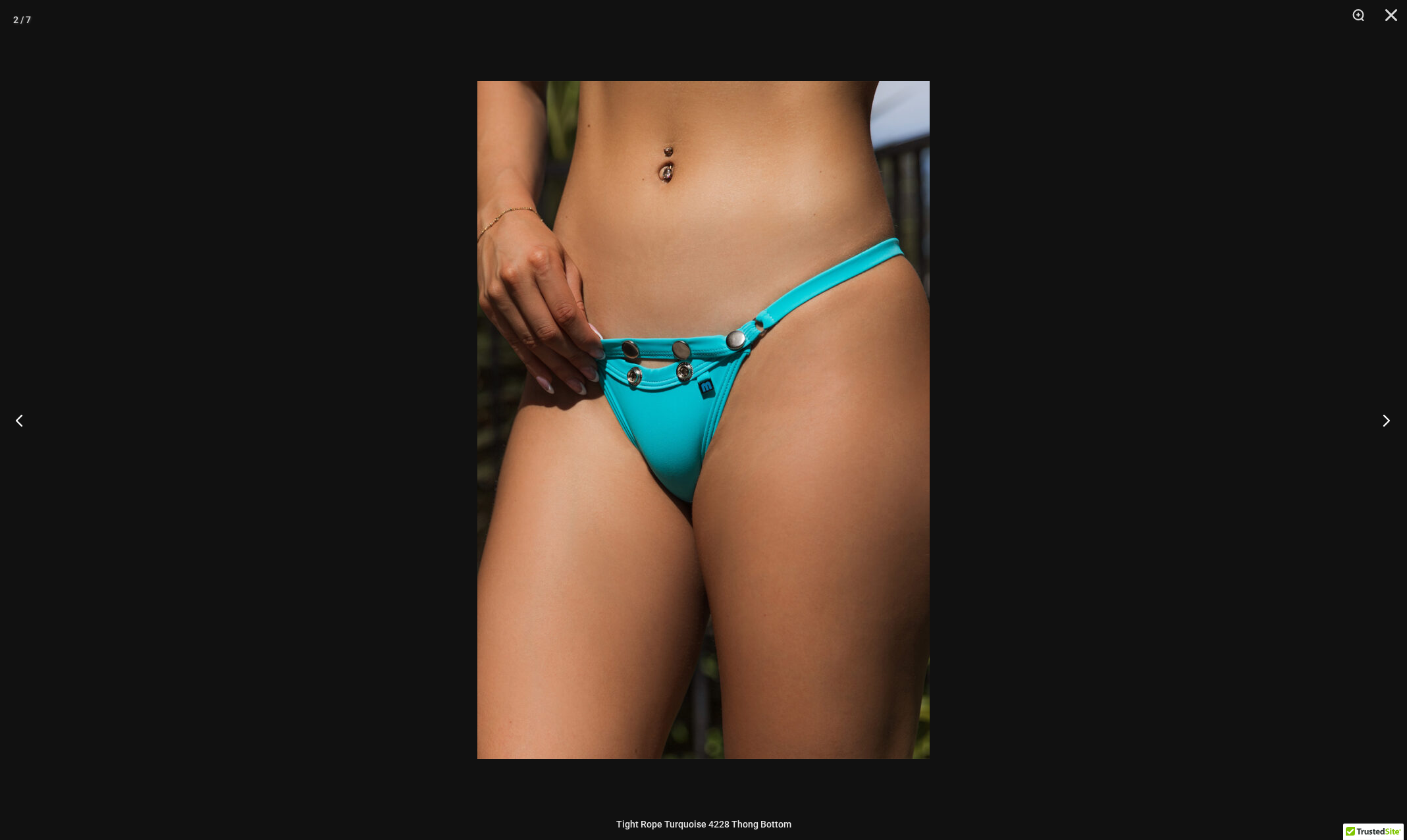
click at [1383, 423] on button "Next" at bounding box center [1382, 420] width 49 height 65
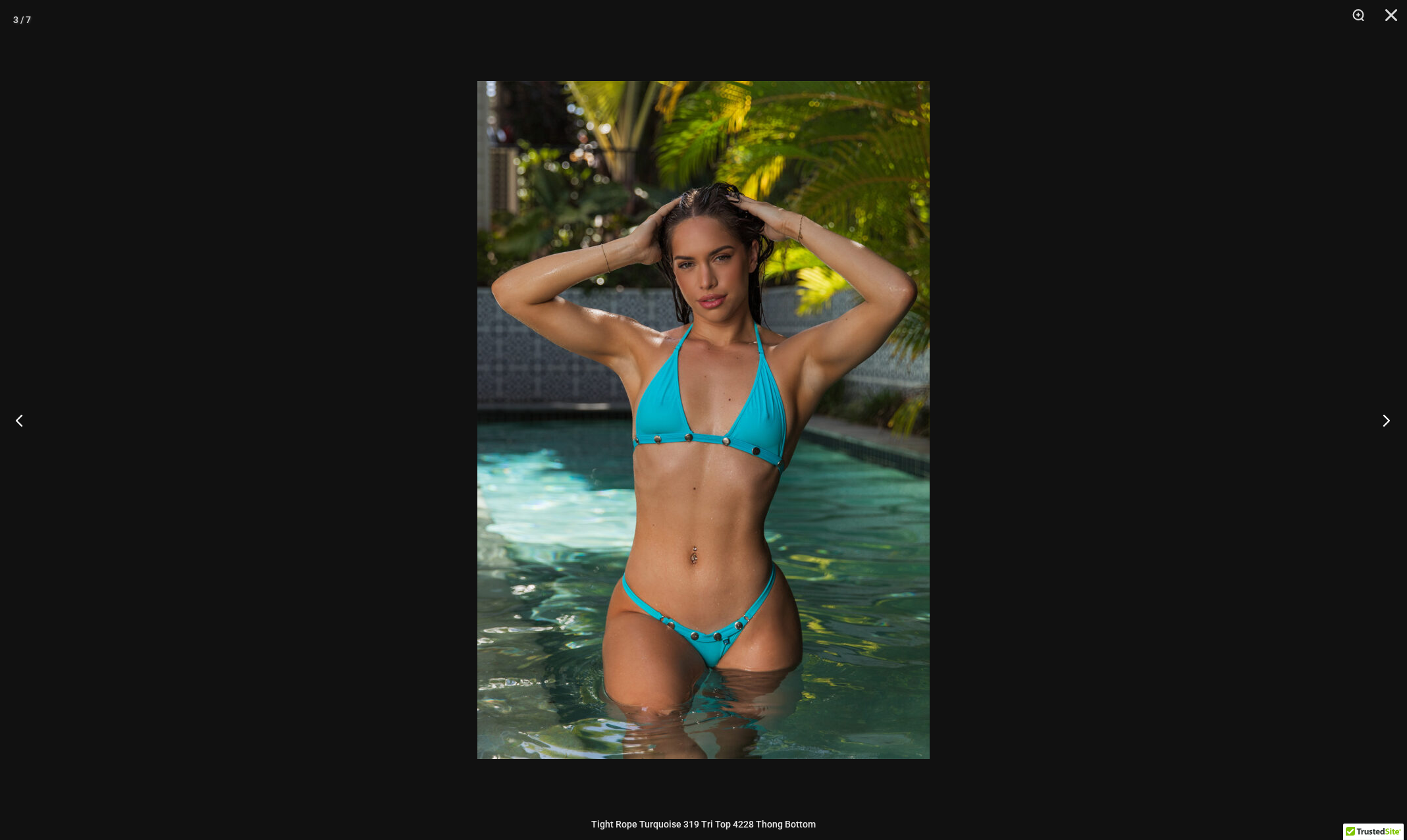
click at [1383, 423] on button "Next" at bounding box center [1382, 420] width 49 height 65
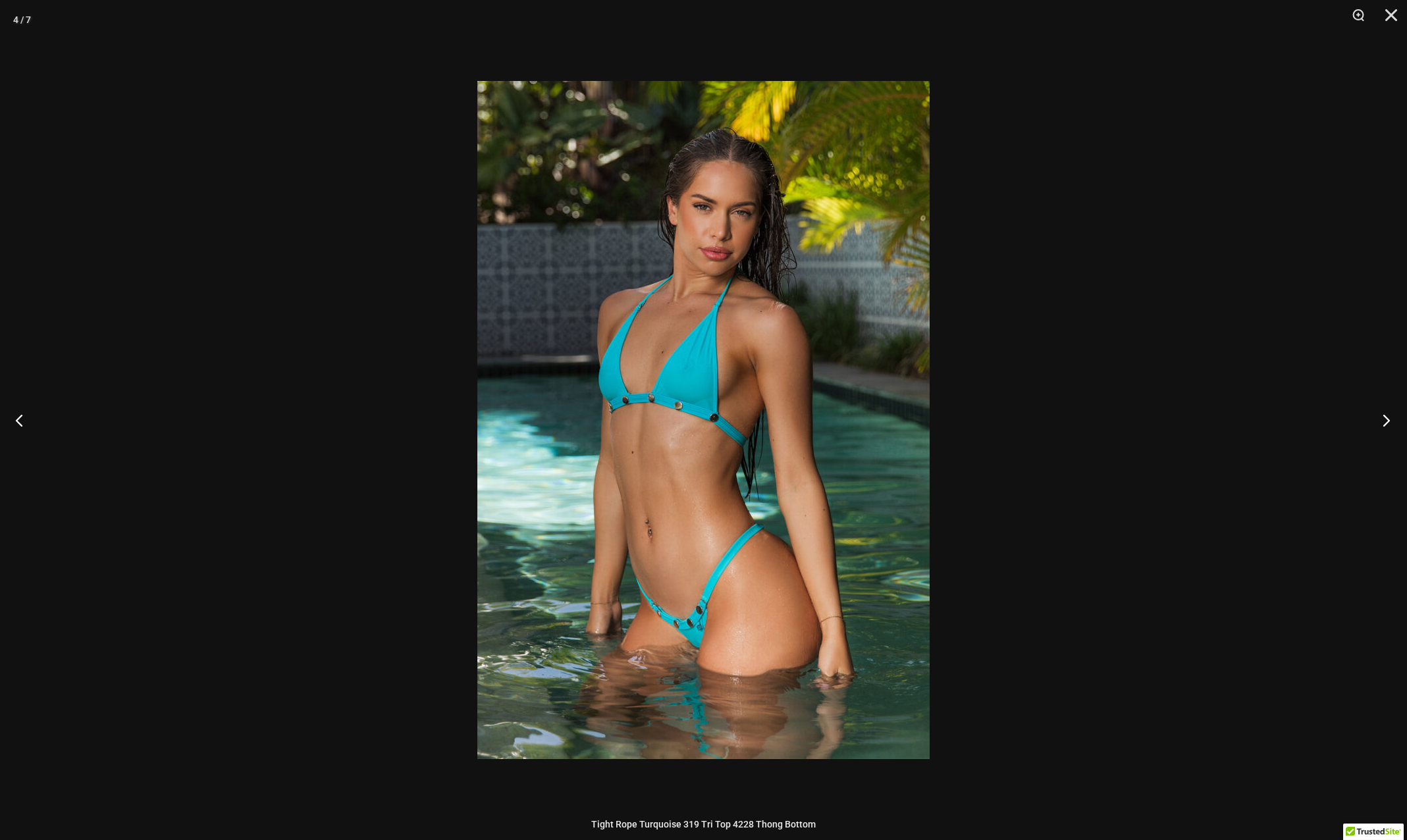
click at [1383, 423] on button "Next" at bounding box center [1382, 420] width 49 height 65
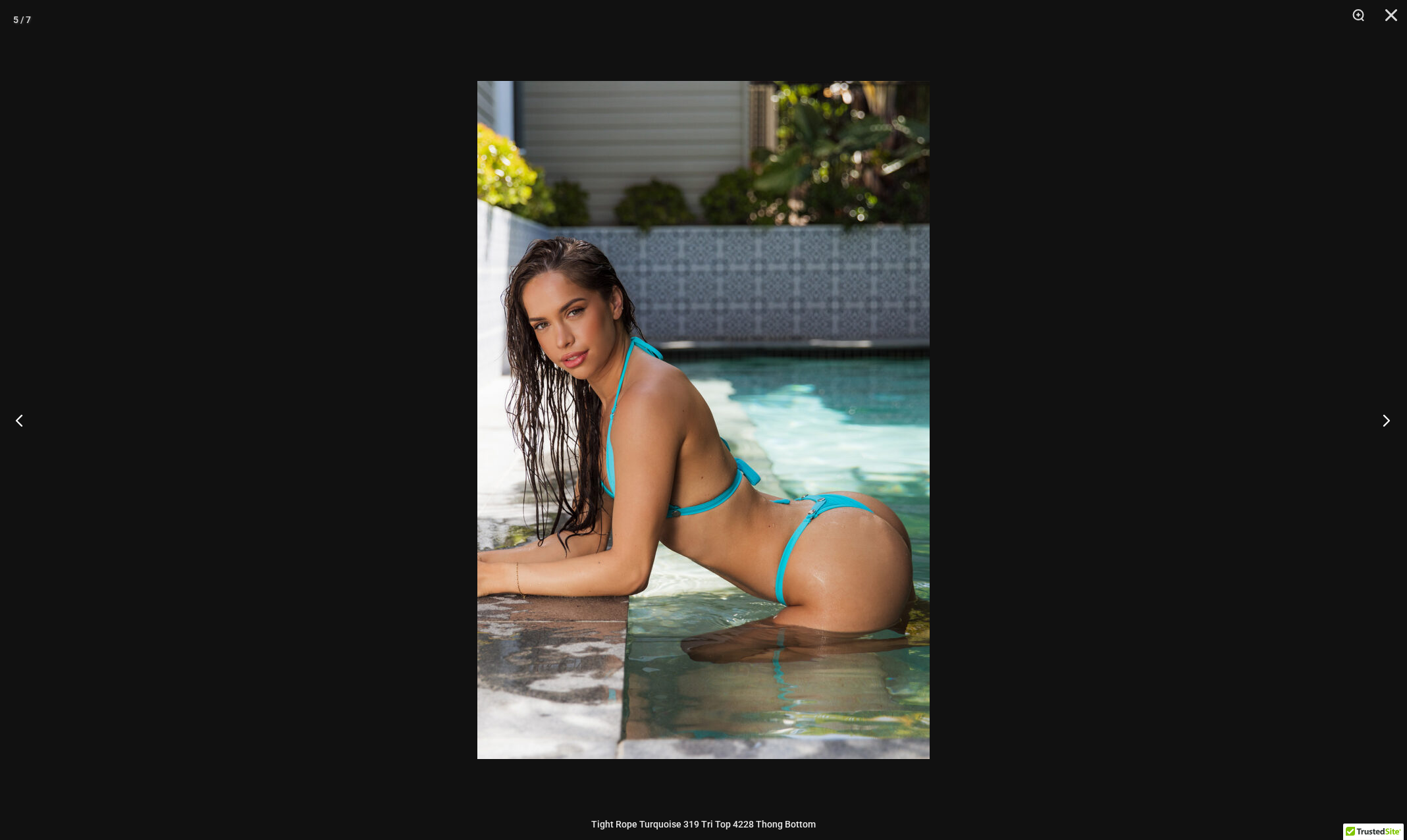
click at [1383, 423] on button "Next" at bounding box center [1382, 420] width 49 height 65
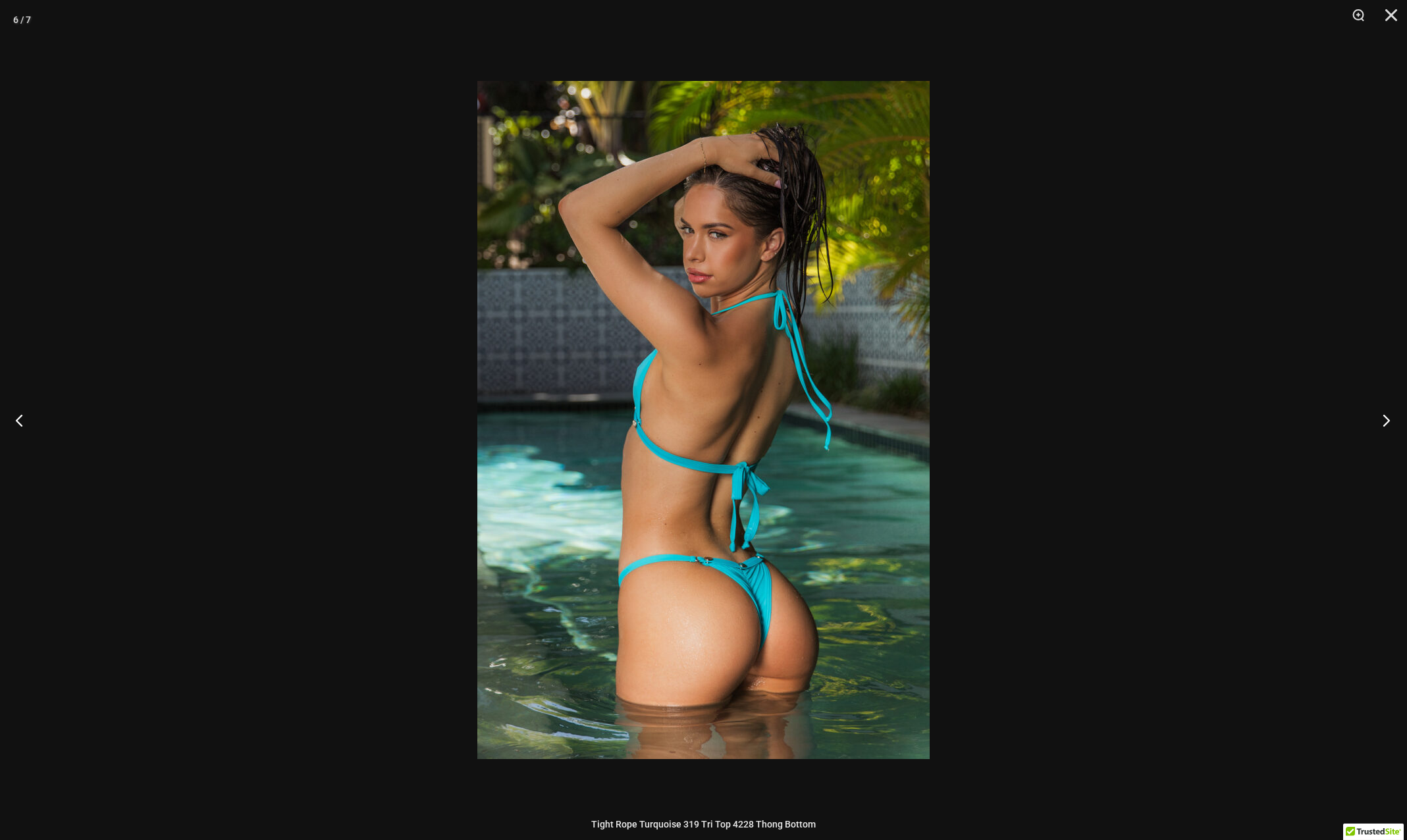
click at [1383, 423] on button "Next" at bounding box center [1382, 420] width 49 height 65
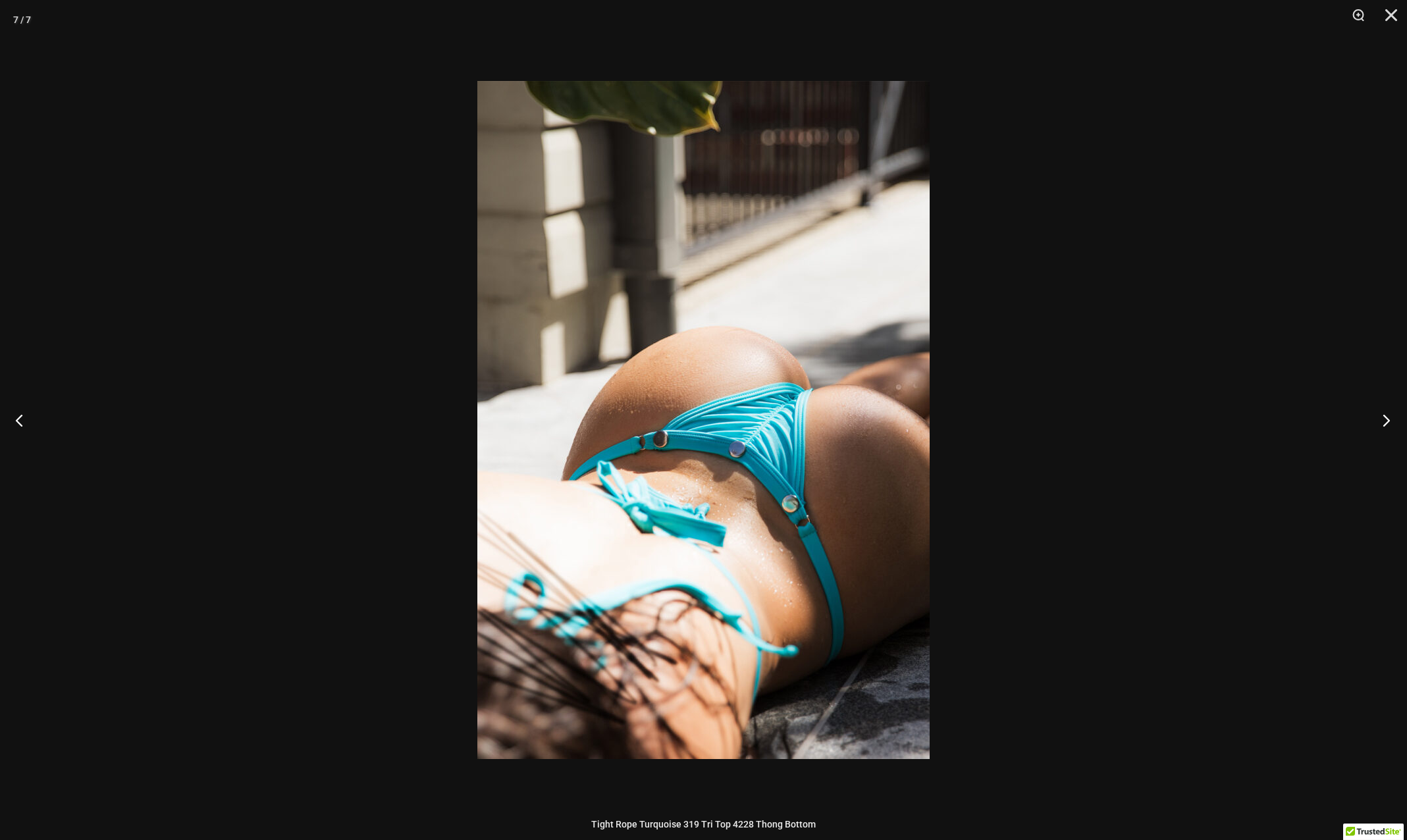
click at [1383, 423] on button "Next" at bounding box center [1382, 420] width 49 height 65
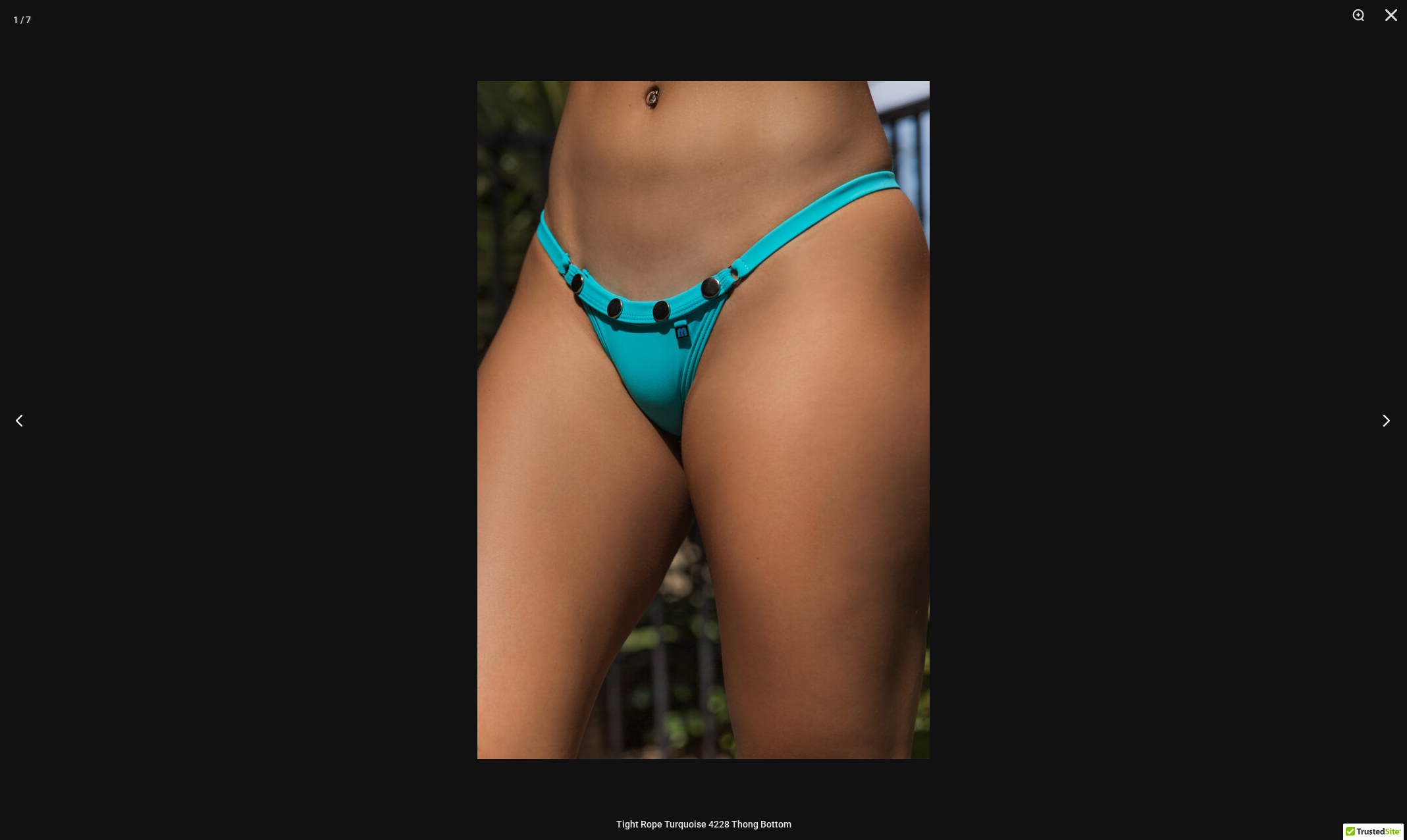
click at [1383, 423] on button "Next" at bounding box center [1382, 420] width 49 height 65
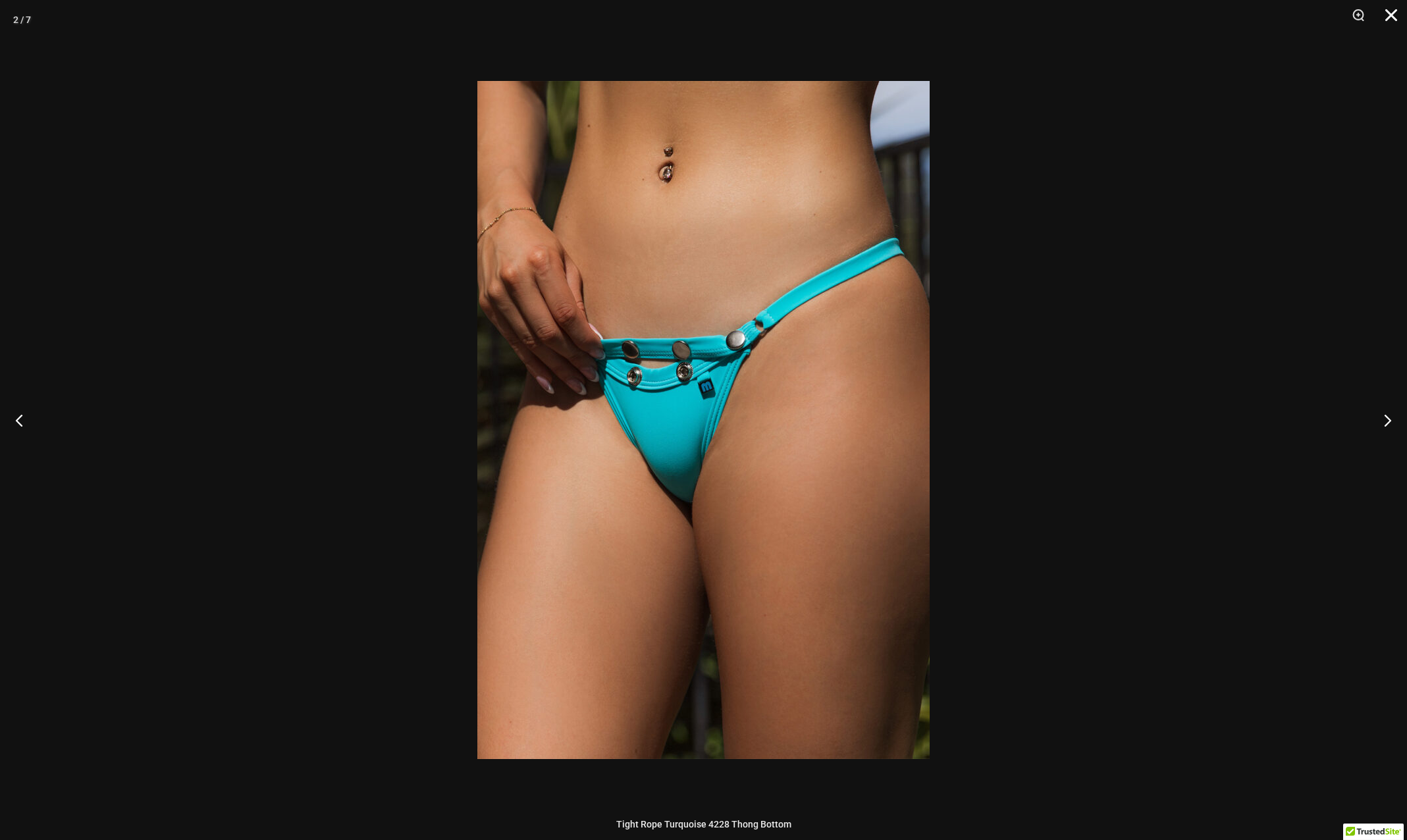
click at [1387, 17] on button "Close" at bounding box center [1387, 20] width 33 height 39
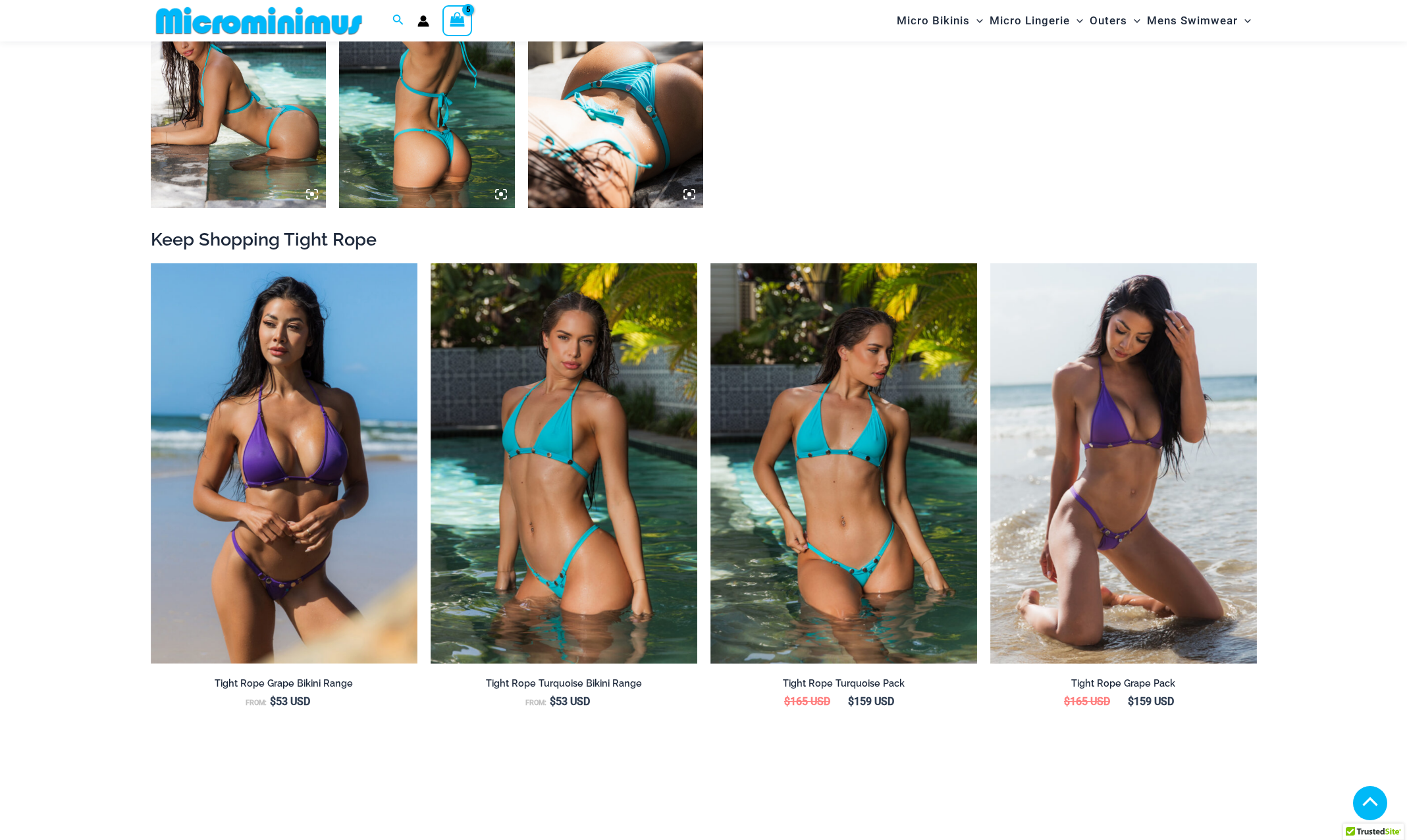
scroll to position [1305, 0]
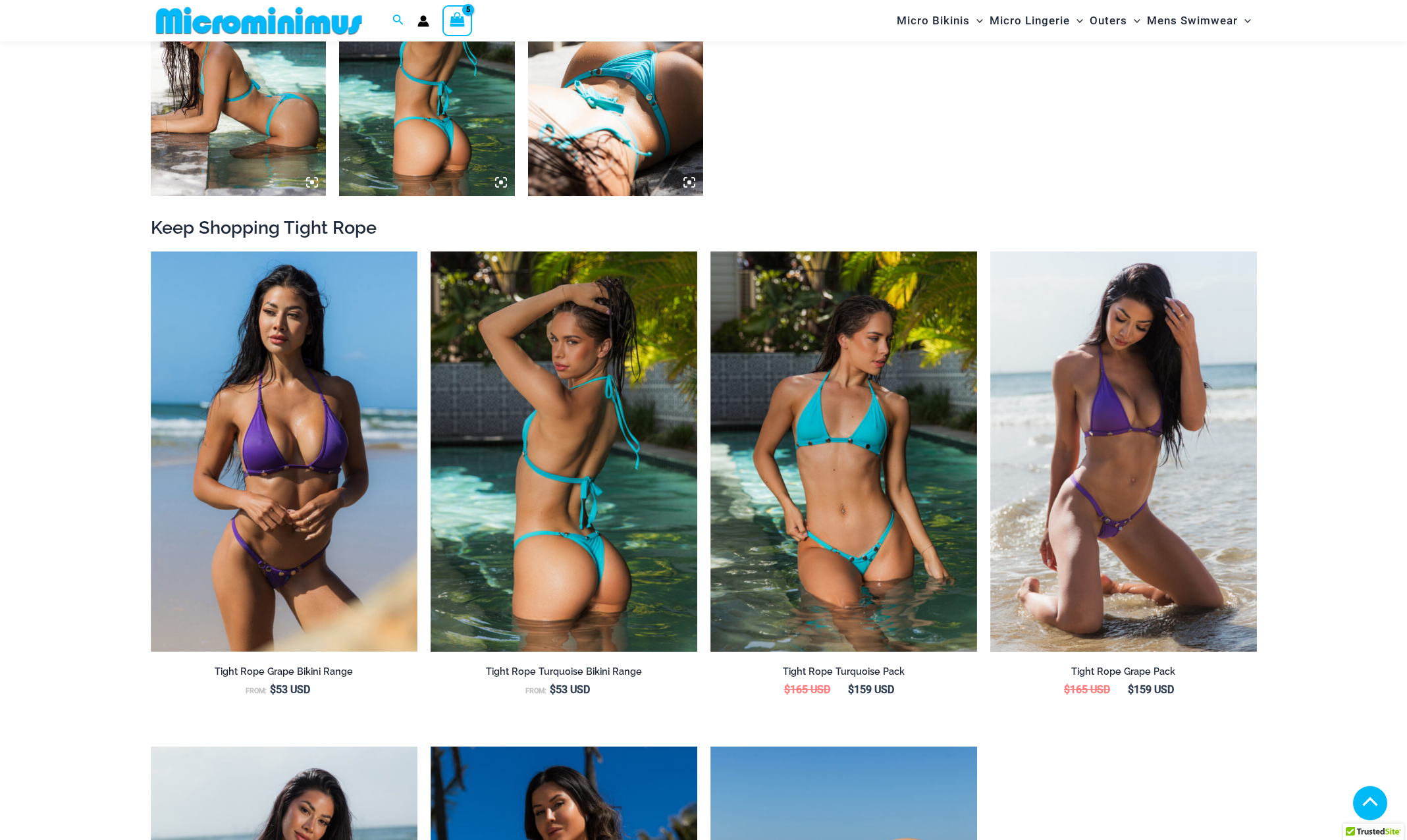
click at [531, 519] on img at bounding box center [564, 451] width 267 height 400
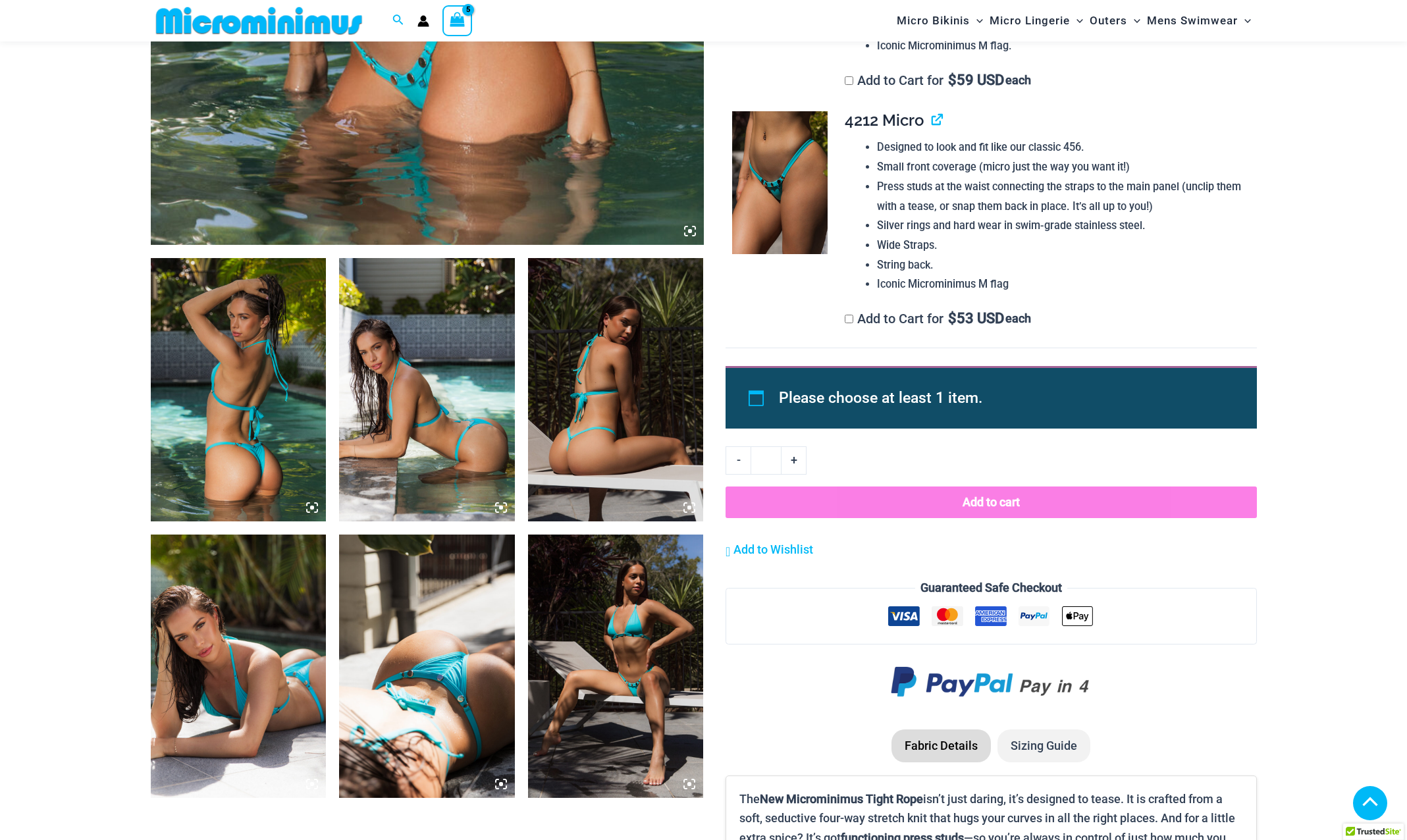
scroll to position [712, 0]
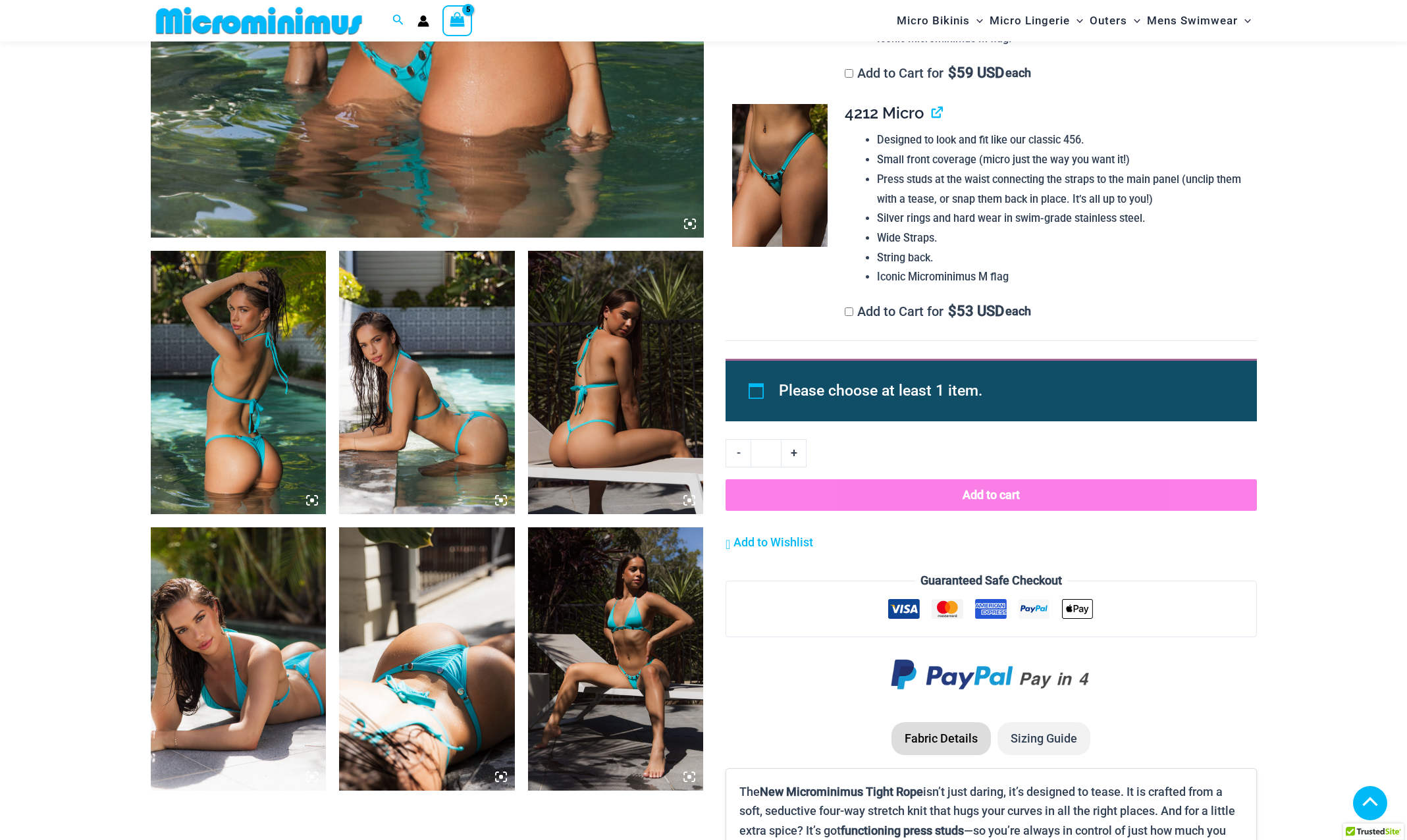
click at [578, 447] on img at bounding box center [615, 383] width 176 height 263
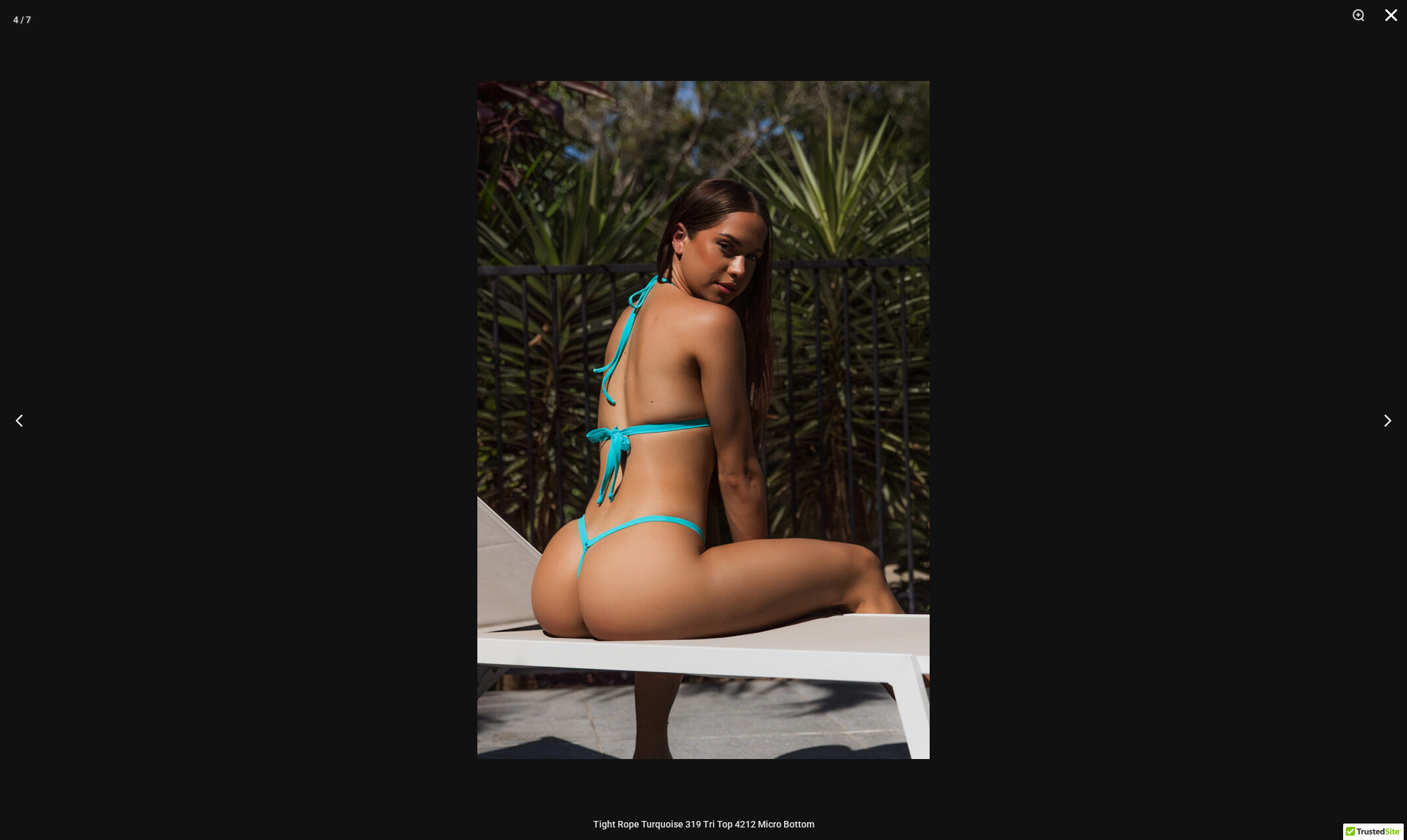
click at [1391, 20] on button "Close" at bounding box center [1387, 20] width 33 height 39
